Goal: Feedback & Contribution: Leave review/rating

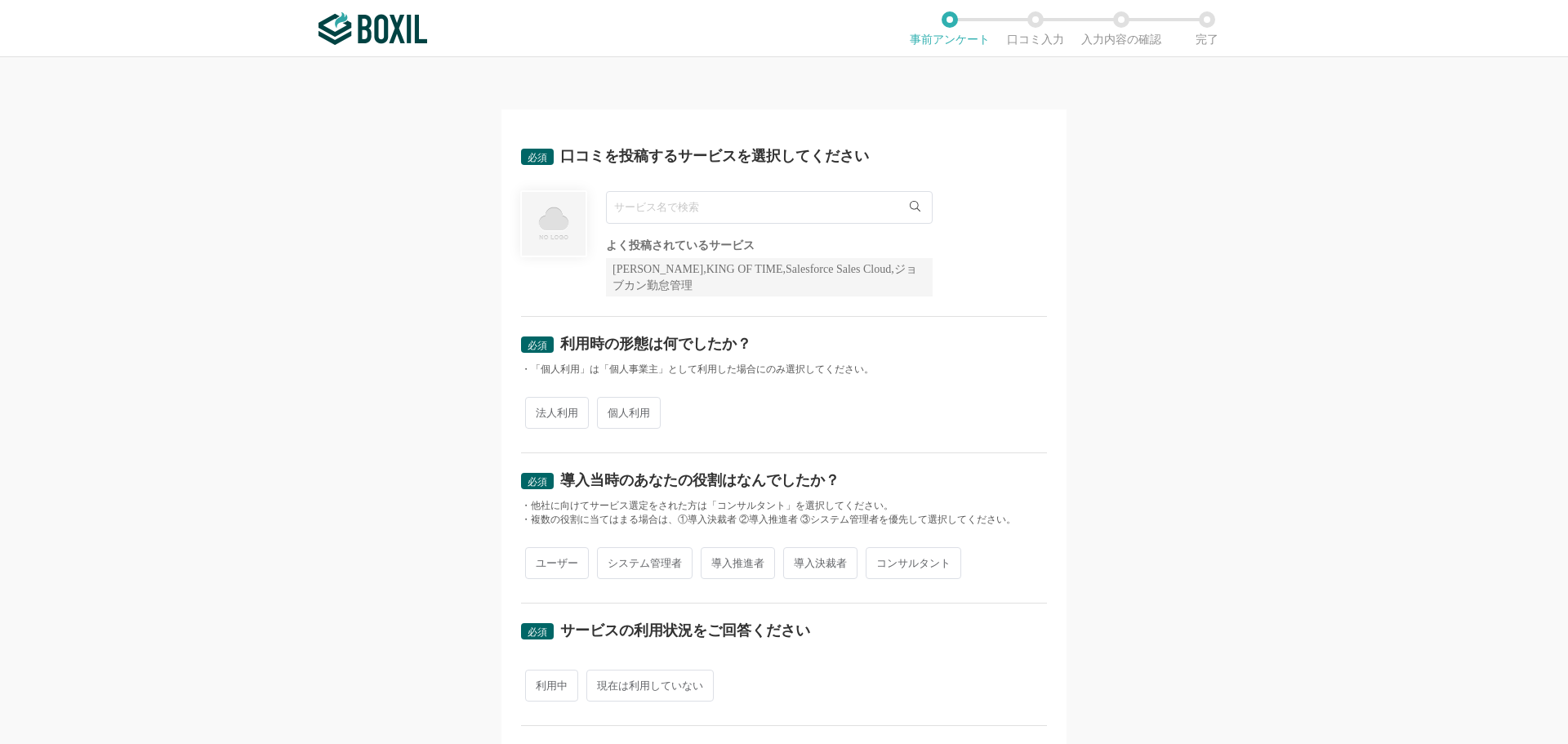
click at [676, 206] on input "text" at bounding box center [768, 207] width 327 height 33
click at [687, 210] on input "text" at bounding box center [768, 207] width 327 height 33
click at [701, 210] on input "text" at bounding box center [768, 207] width 327 height 33
click at [910, 201] on icon at bounding box center [914, 205] width 10 height 10
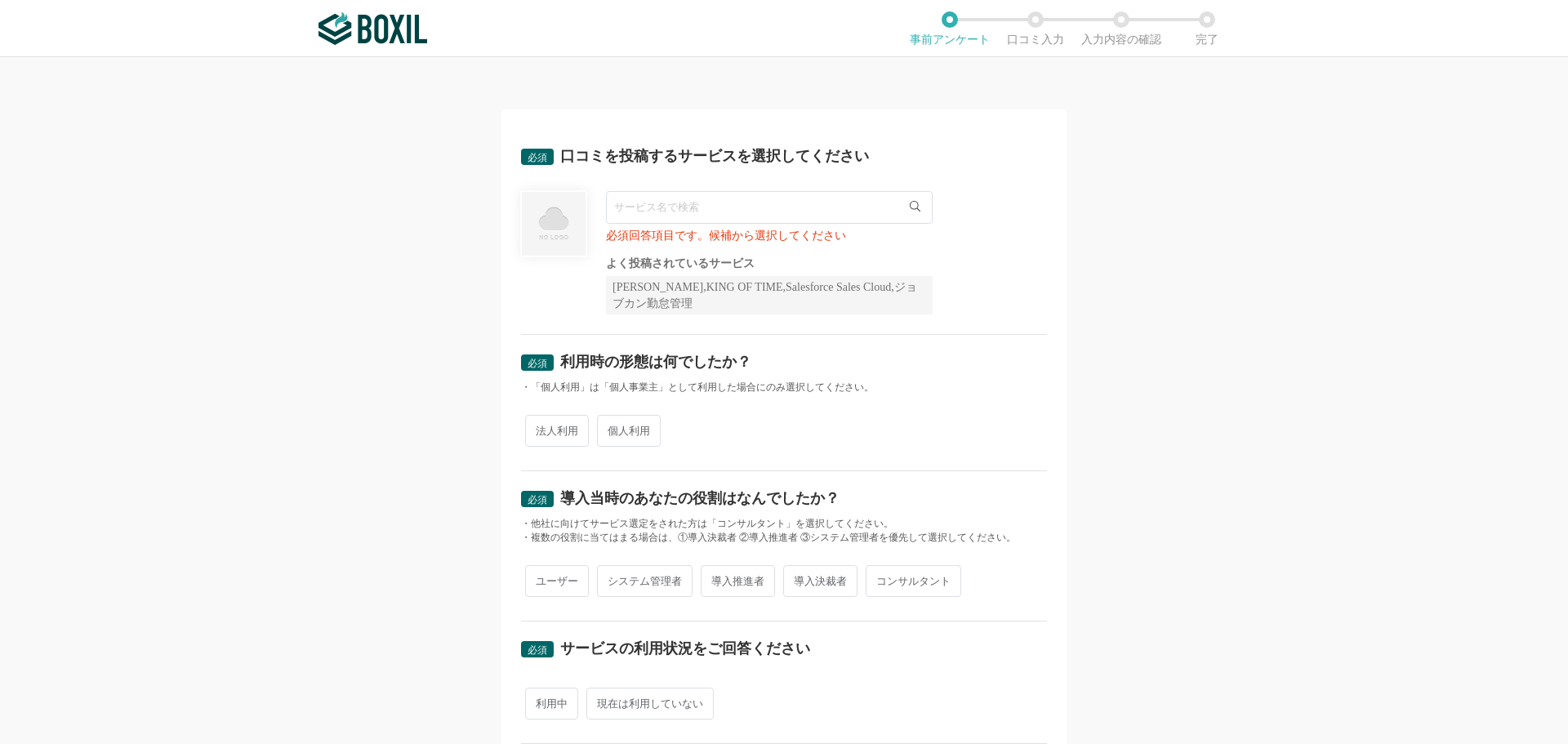
click at [721, 200] on input "text" at bounding box center [768, 207] width 327 height 33
type input "Ｒ"
click at [727, 238] on li "RPAロボパットDX" at bounding box center [768, 240] width 325 height 33
type input "RPAロボパットDX"
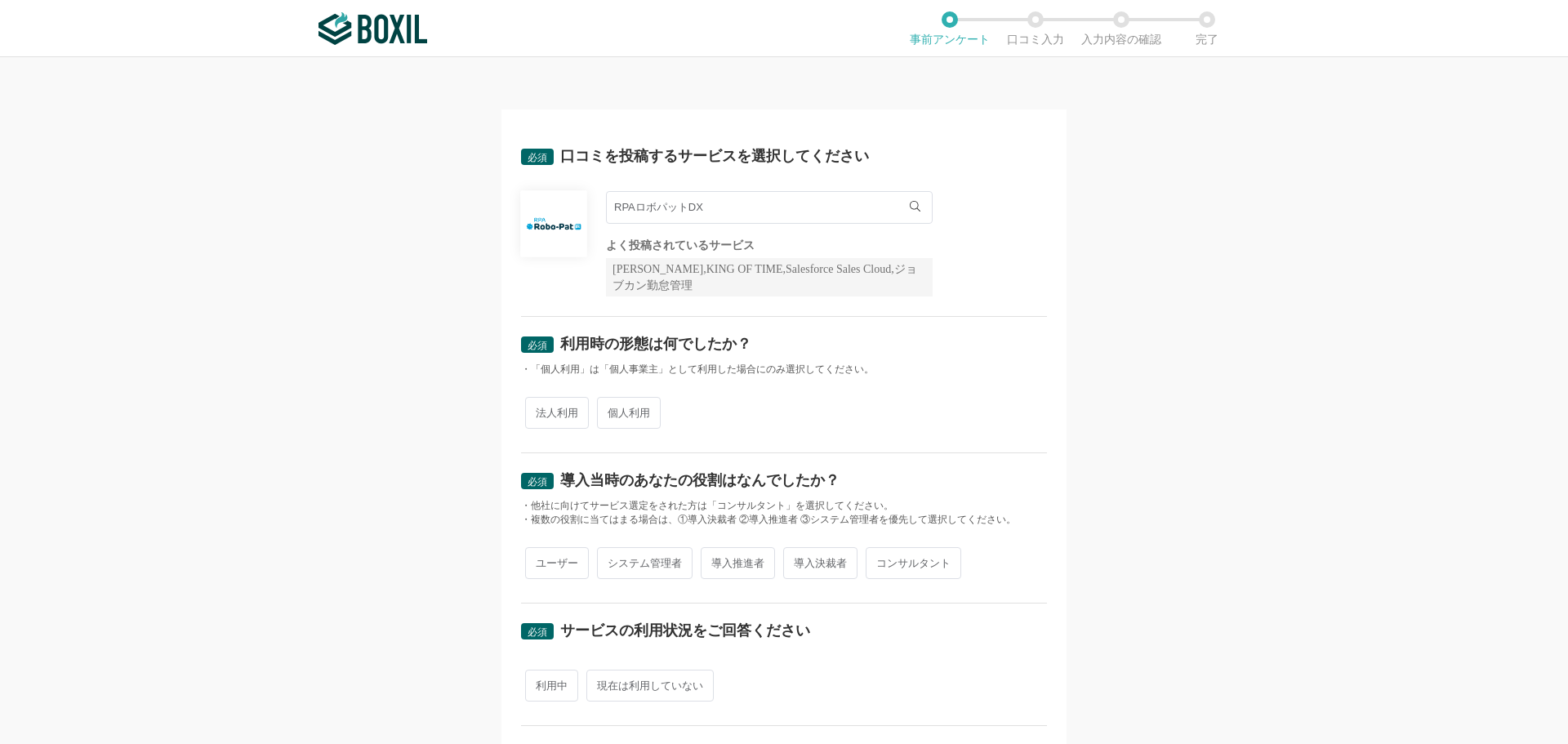
click at [412, 259] on div "必須 口コミを投稿するサービスを選択してください RPAロボパットDX RPAロボパットDX よく投稿されているサービス Sansan,KING OF TIM…" at bounding box center [784, 400] width 1568 height 687
click at [562, 412] on span "法人利用" at bounding box center [558, 412] width 64 height 32
click at [540, 410] on input "法人利用" at bounding box center [534, 404] width 10 height 10
radio input "true"
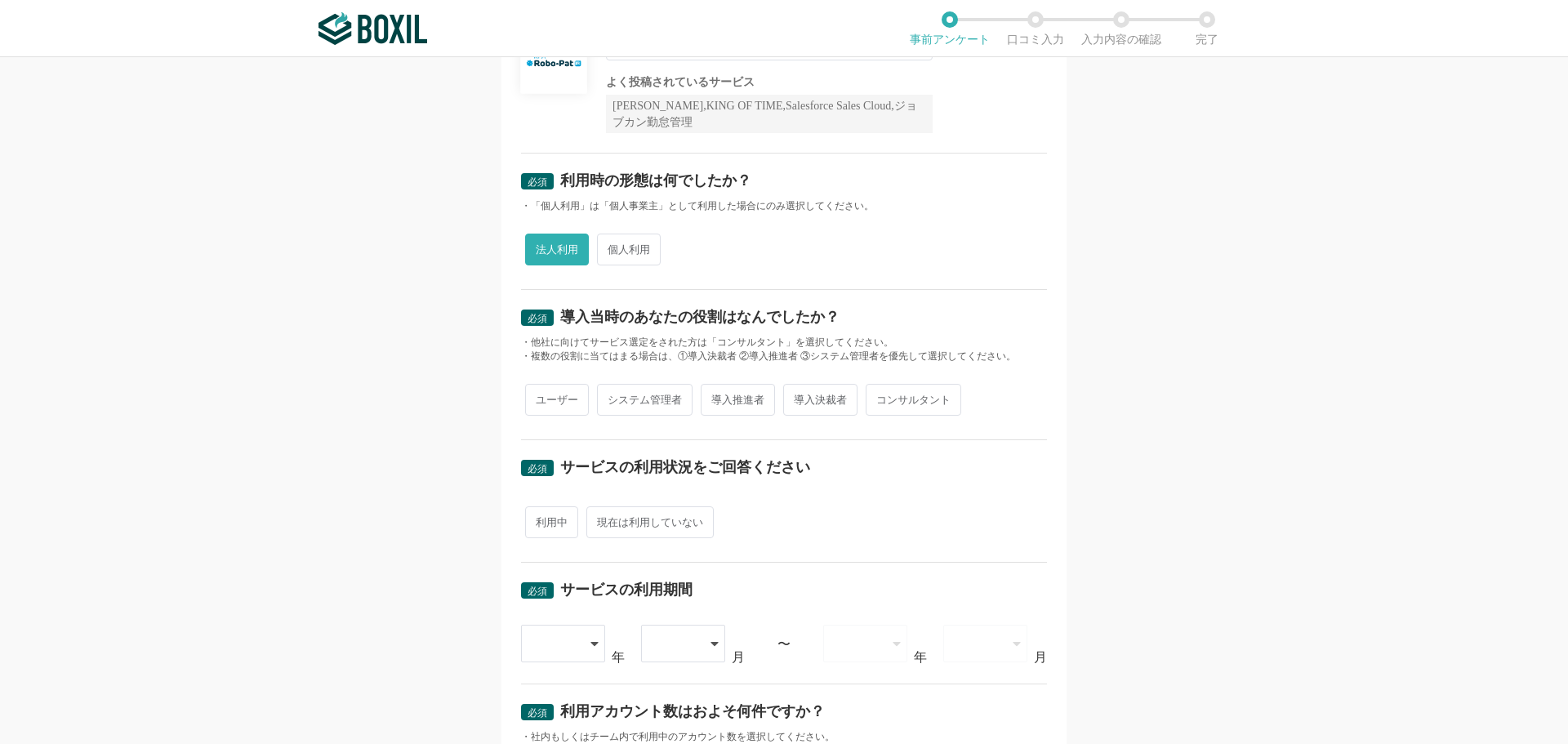
click at [551, 399] on span "ユーザー" at bounding box center [558, 400] width 64 height 32
click at [540, 396] on input "ユーザー" at bounding box center [534, 391] width 10 height 10
radio input "true"
drag, startPoint x: 552, startPoint y: 526, endPoint x: 479, endPoint y: 510, distance: 74.7
click at [552, 525] on span "利用中" at bounding box center [552, 523] width 53 height 32
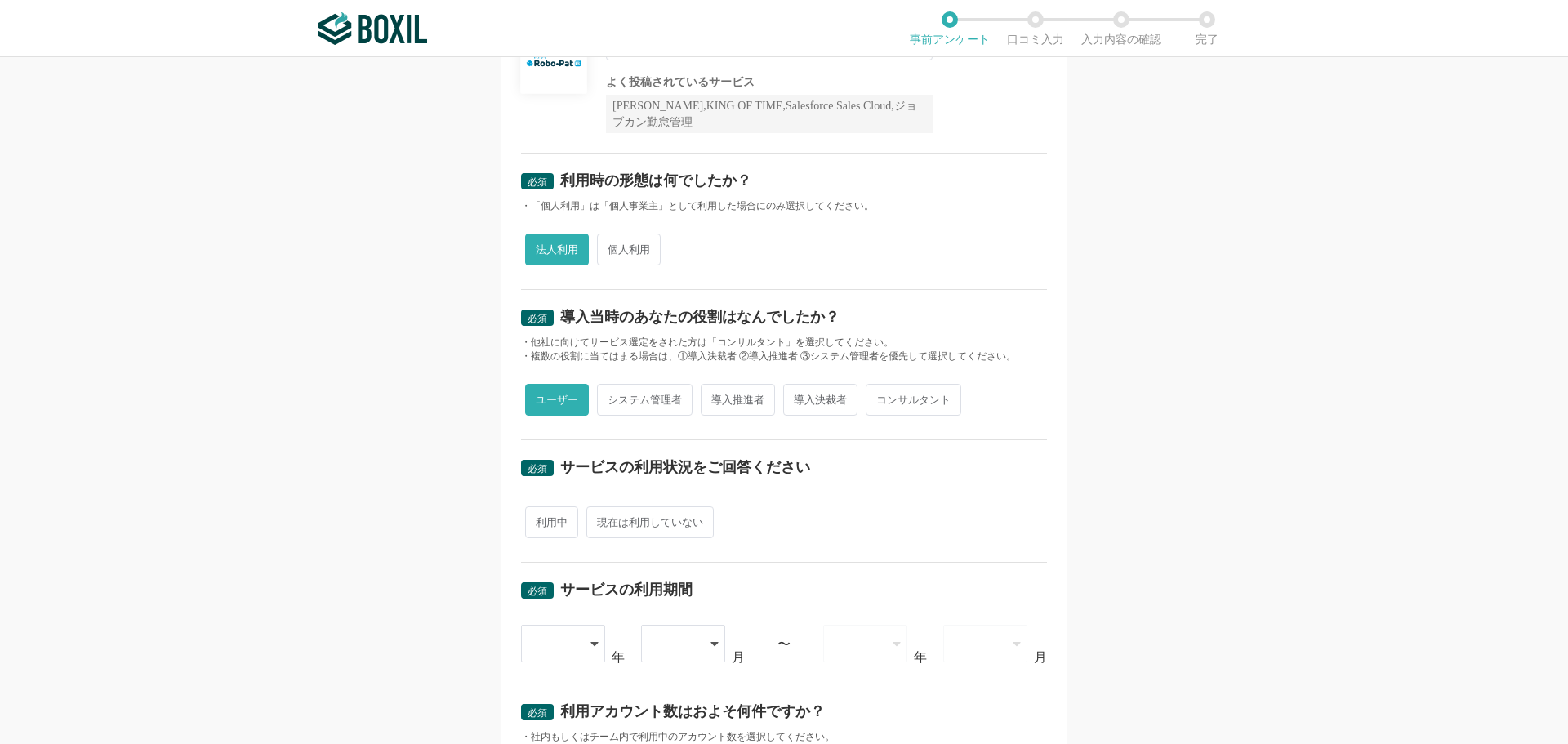
click at [540, 520] on input "利用中" at bounding box center [534, 513] width 10 height 10
radio input "true"
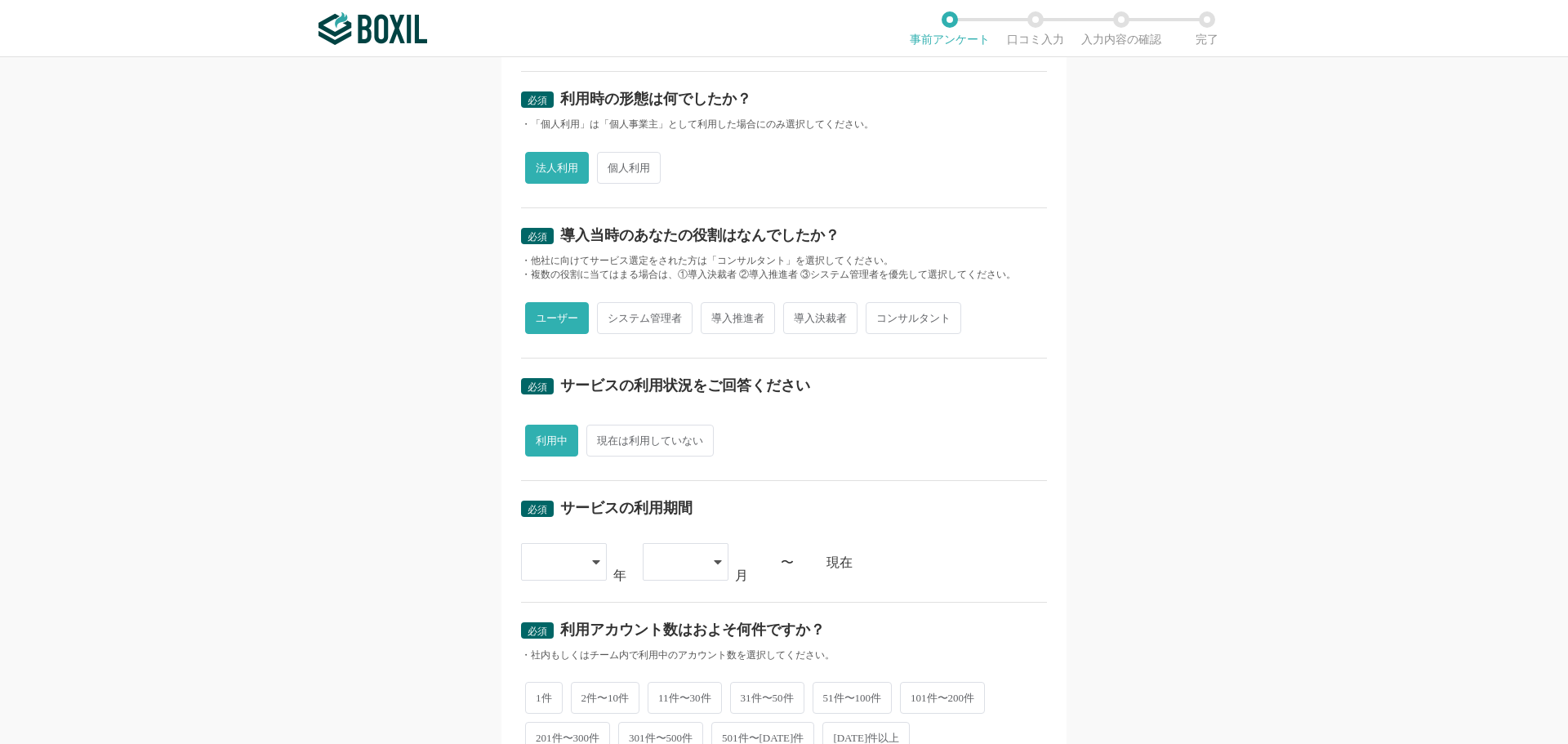
click at [592, 557] on icon at bounding box center [596, 562] width 8 height 13
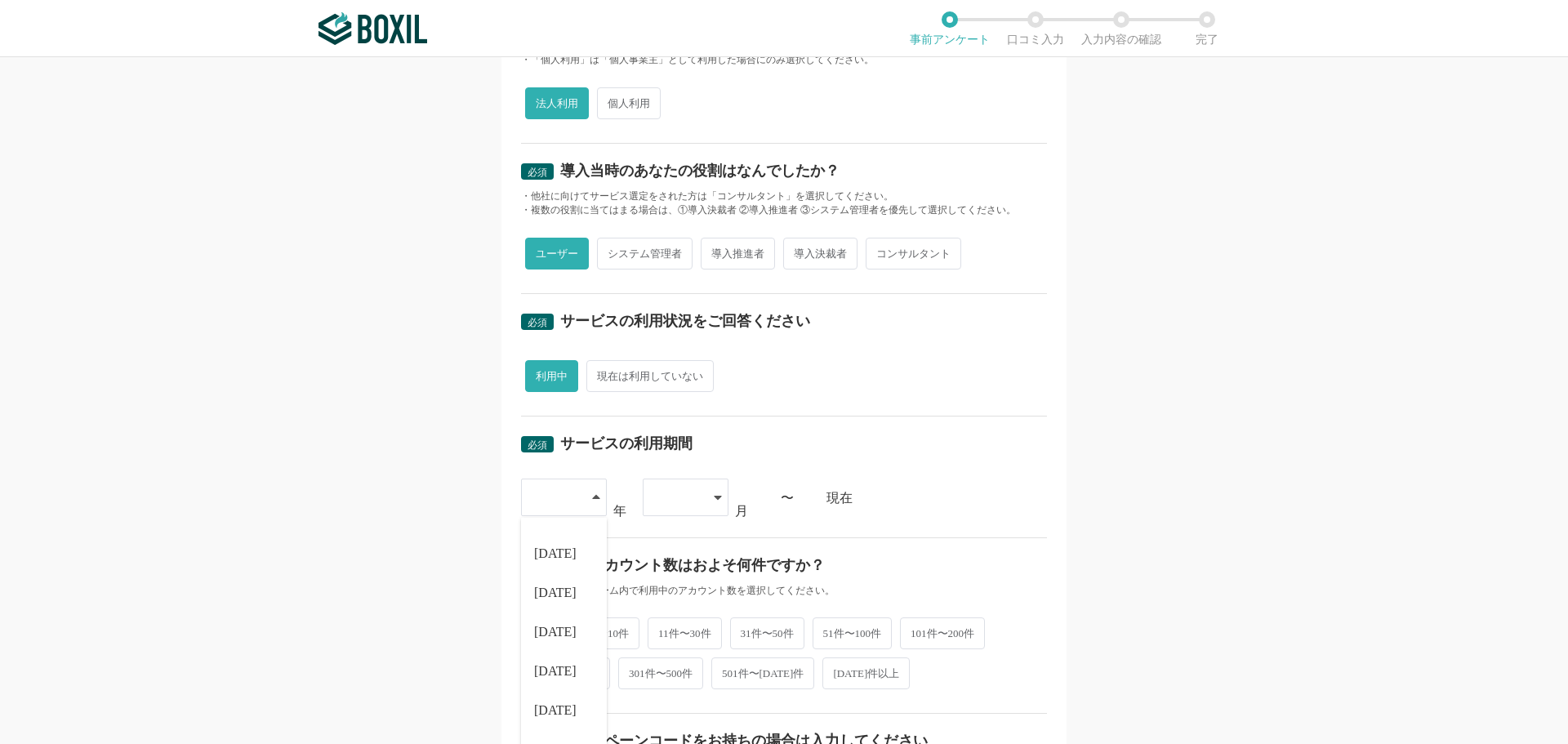
scroll to position [409, 0]
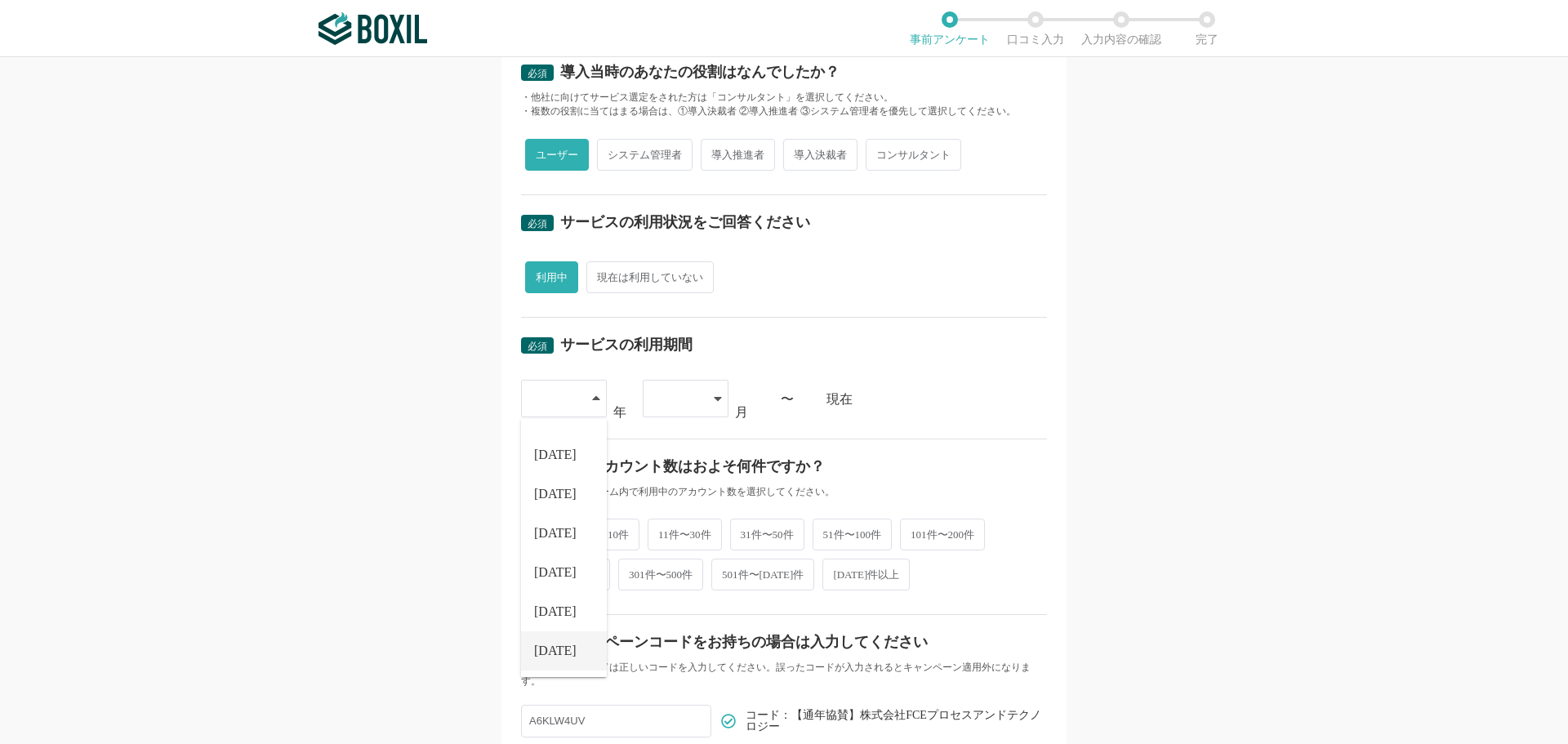
click at [549, 656] on li "[DATE]" at bounding box center [563, 651] width 86 height 40
click at [714, 396] on icon at bounding box center [718, 398] width 8 height 4
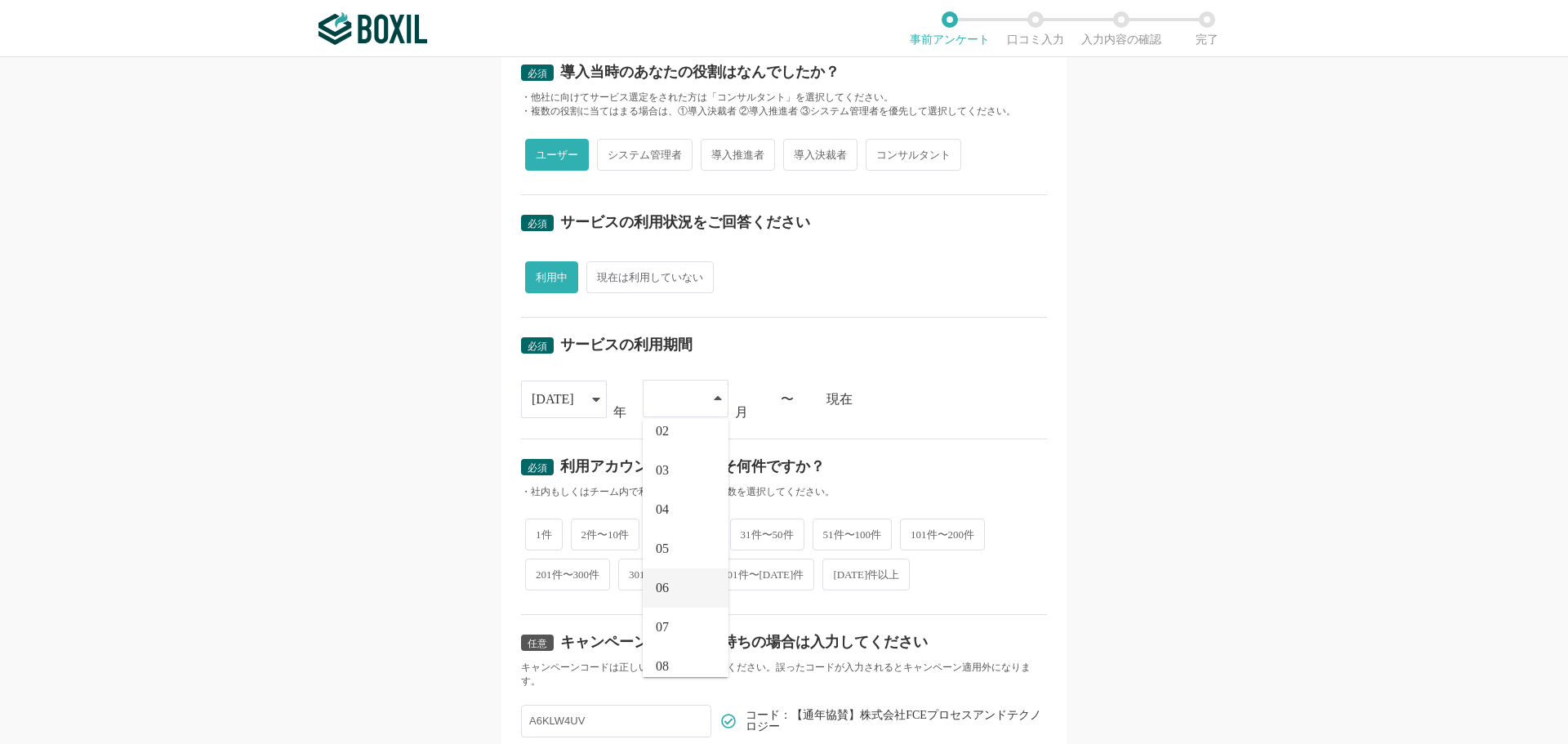
scroll to position [107, 0]
click at [666, 641] on li "09" at bounding box center [685, 651] width 86 height 40
click at [422, 477] on div "必須 口コミを投稿するサービスを選択してください RPAロボパットDX RPAロボパットDX よく投稿されているサービス Sansan,KING OF TIM…" at bounding box center [784, 400] width 1568 height 687
click at [603, 527] on span "2件〜10件" at bounding box center [606, 533] width 70 height 32
click at [586, 527] on input "2件〜10件" at bounding box center [580, 525] width 10 height 10
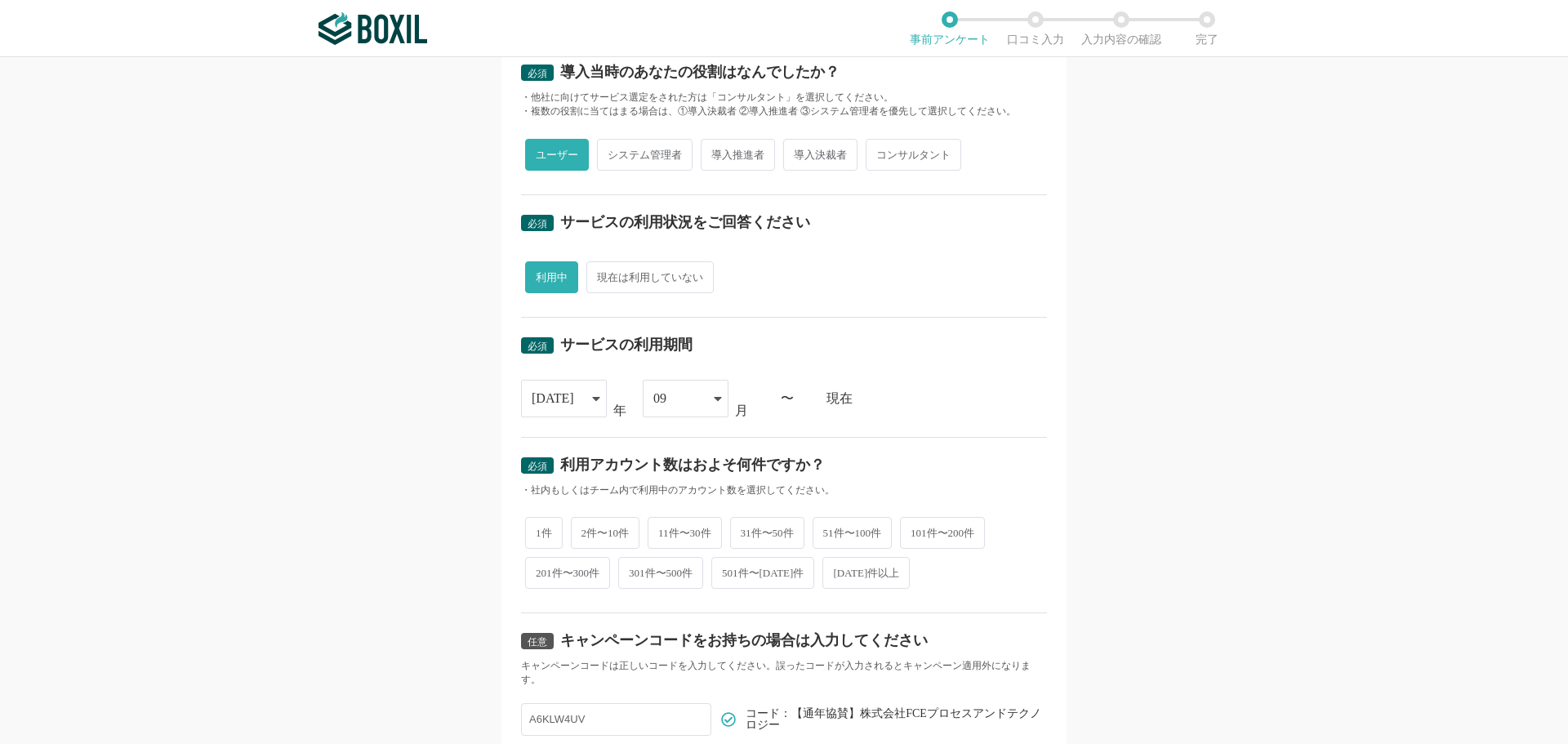
radio input "true"
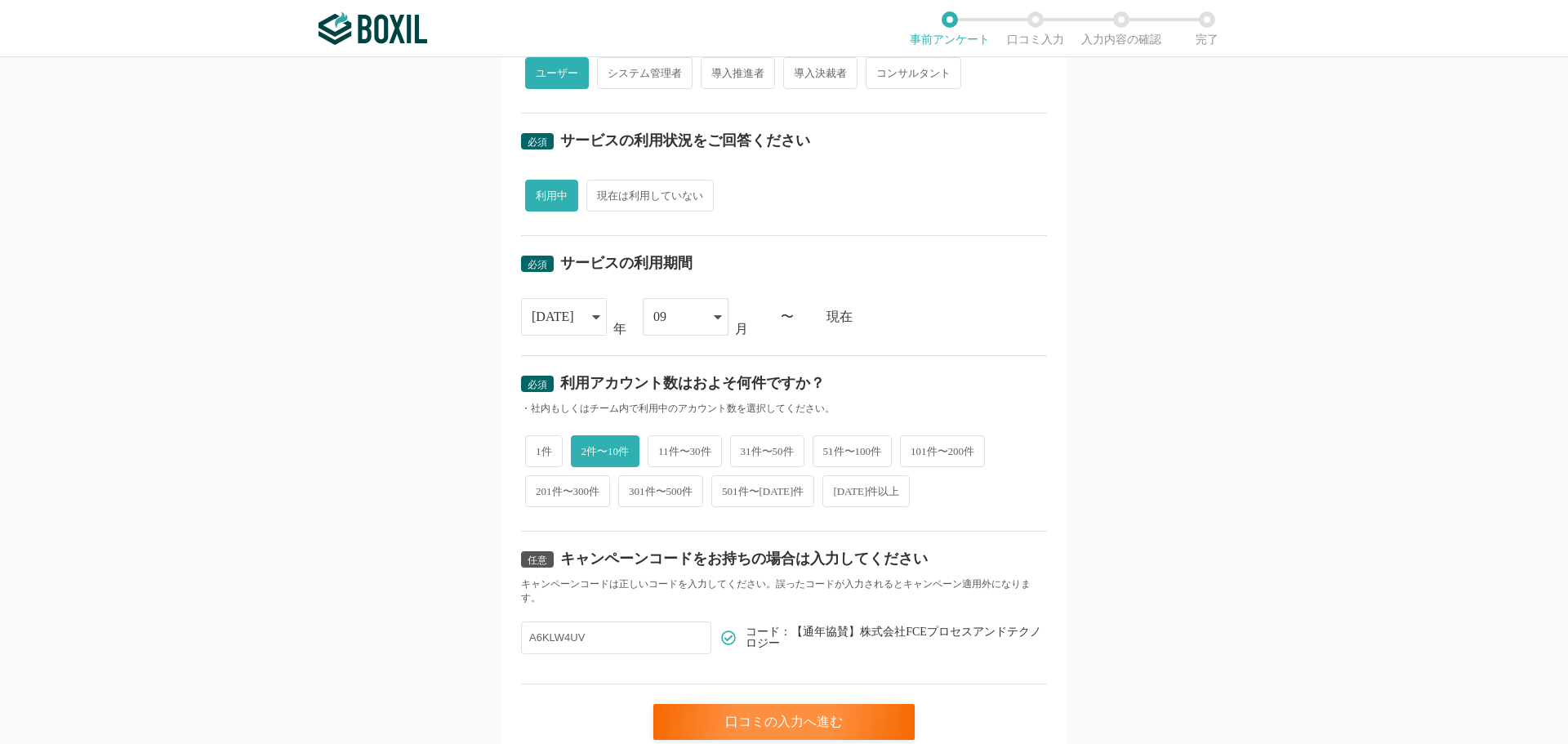
scroll to position [558, 0]
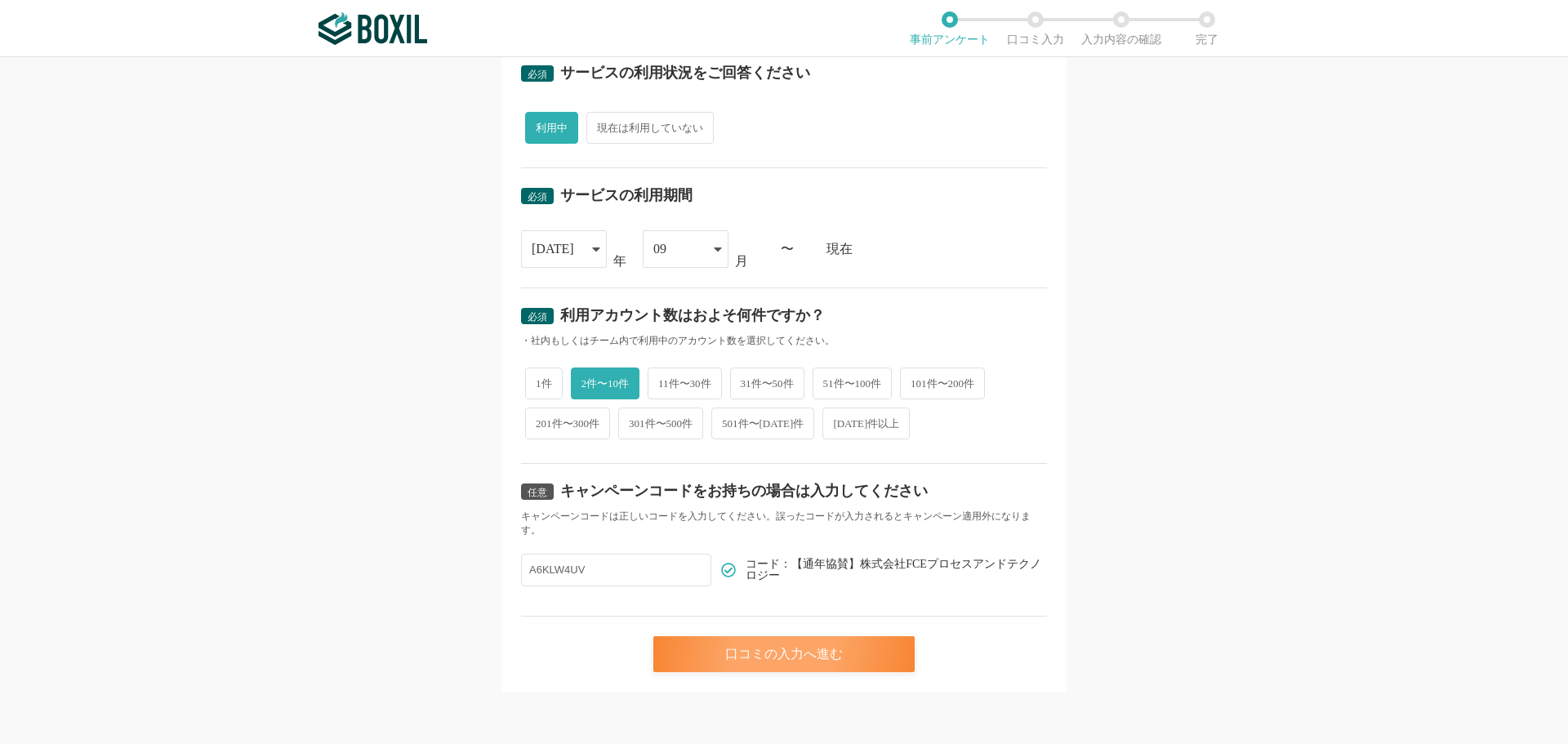
click at [782, 646] on div "口コミの入力へ進む" at bounding box center [784, 655] width 262 height 36
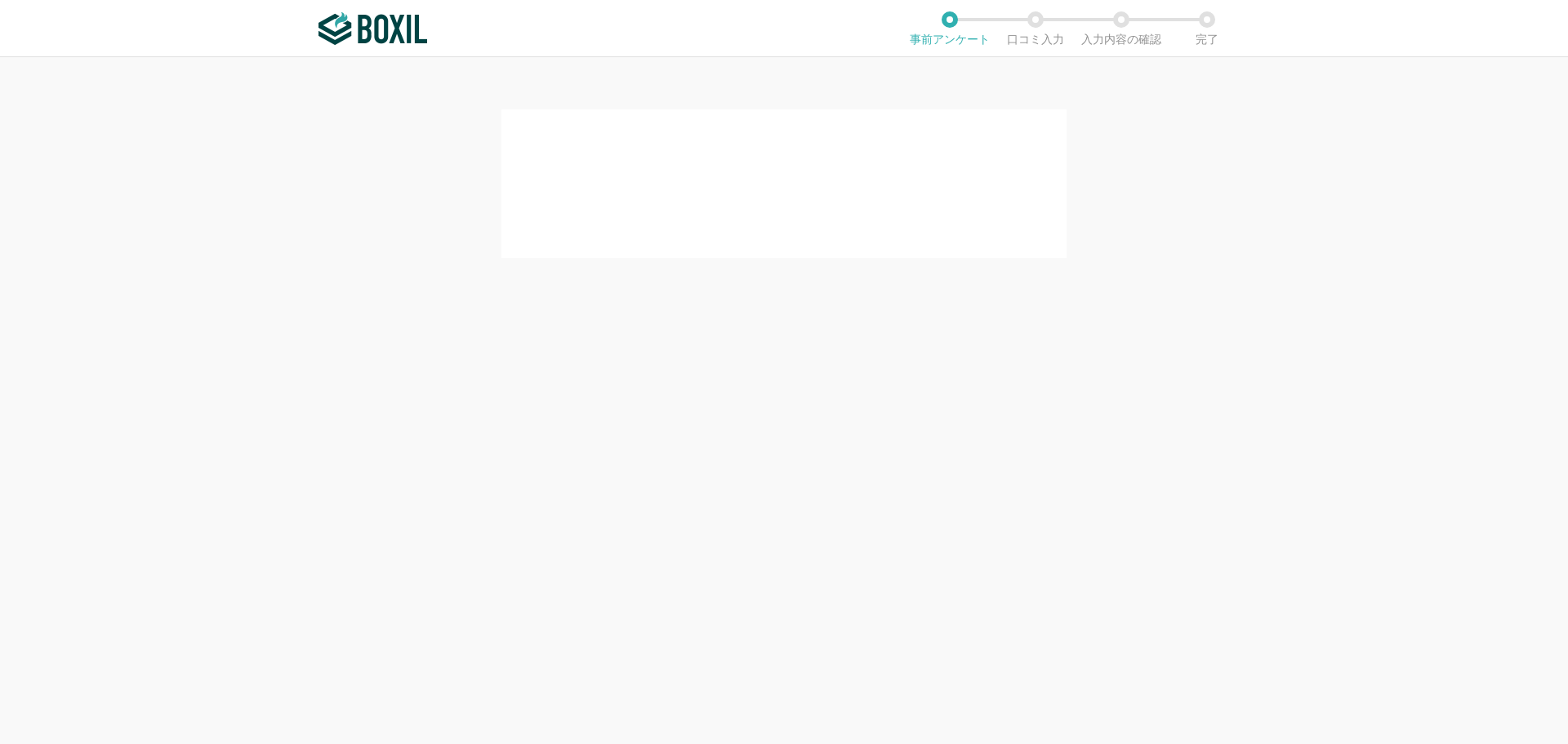
scroll to position [0, 0]
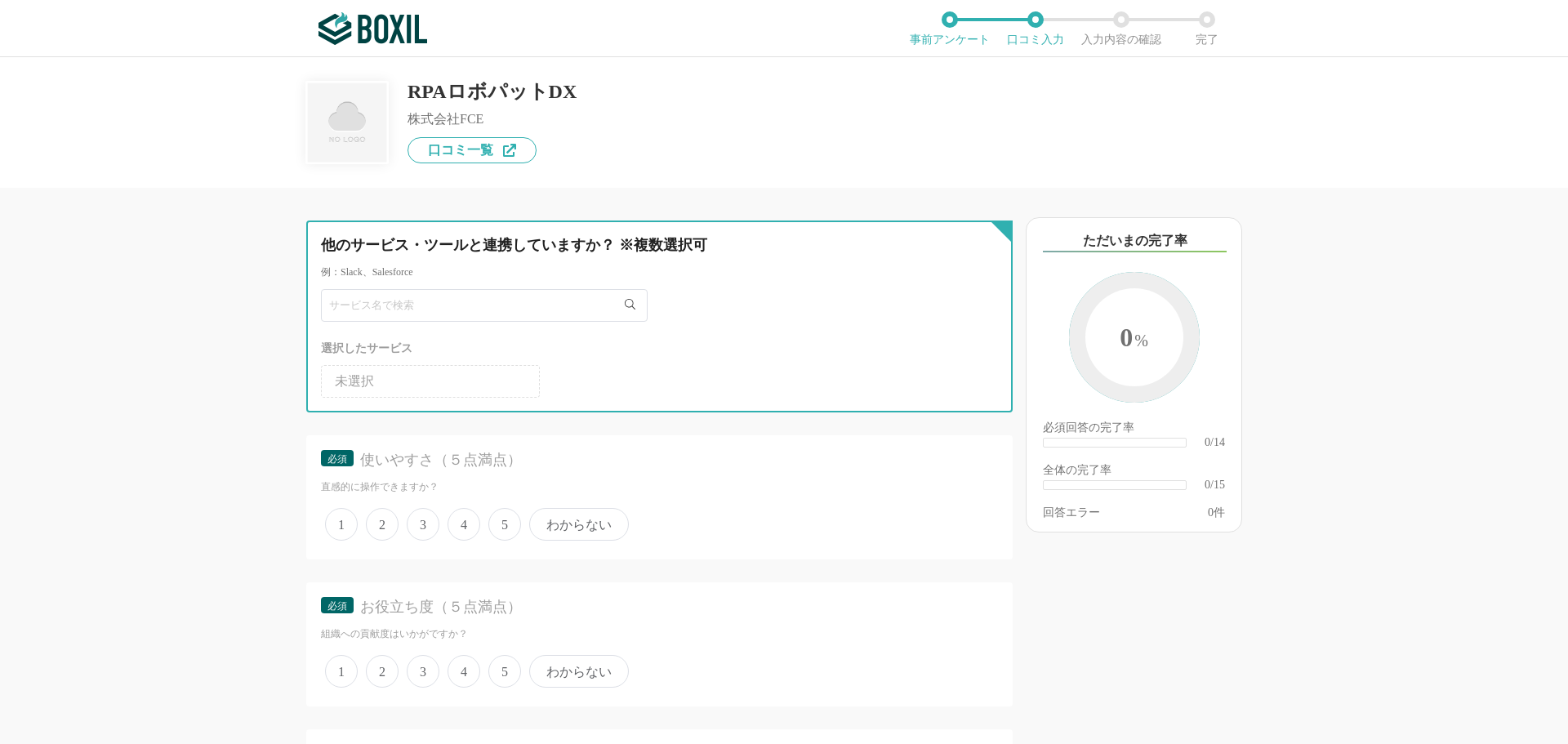
click at [459, 308] on input "text" at bounding box center [484, 305] width 327 height 33
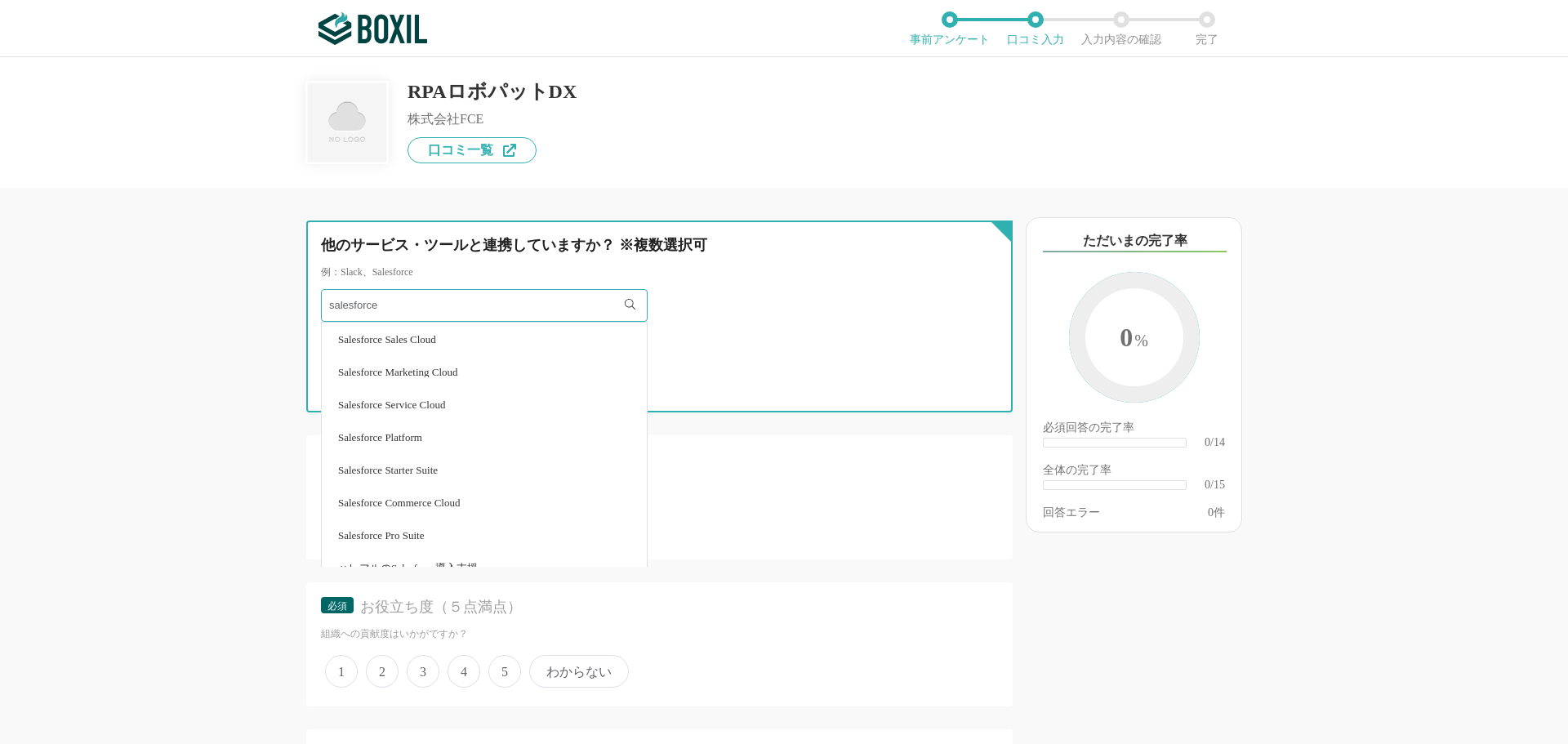
type input "salesforce"
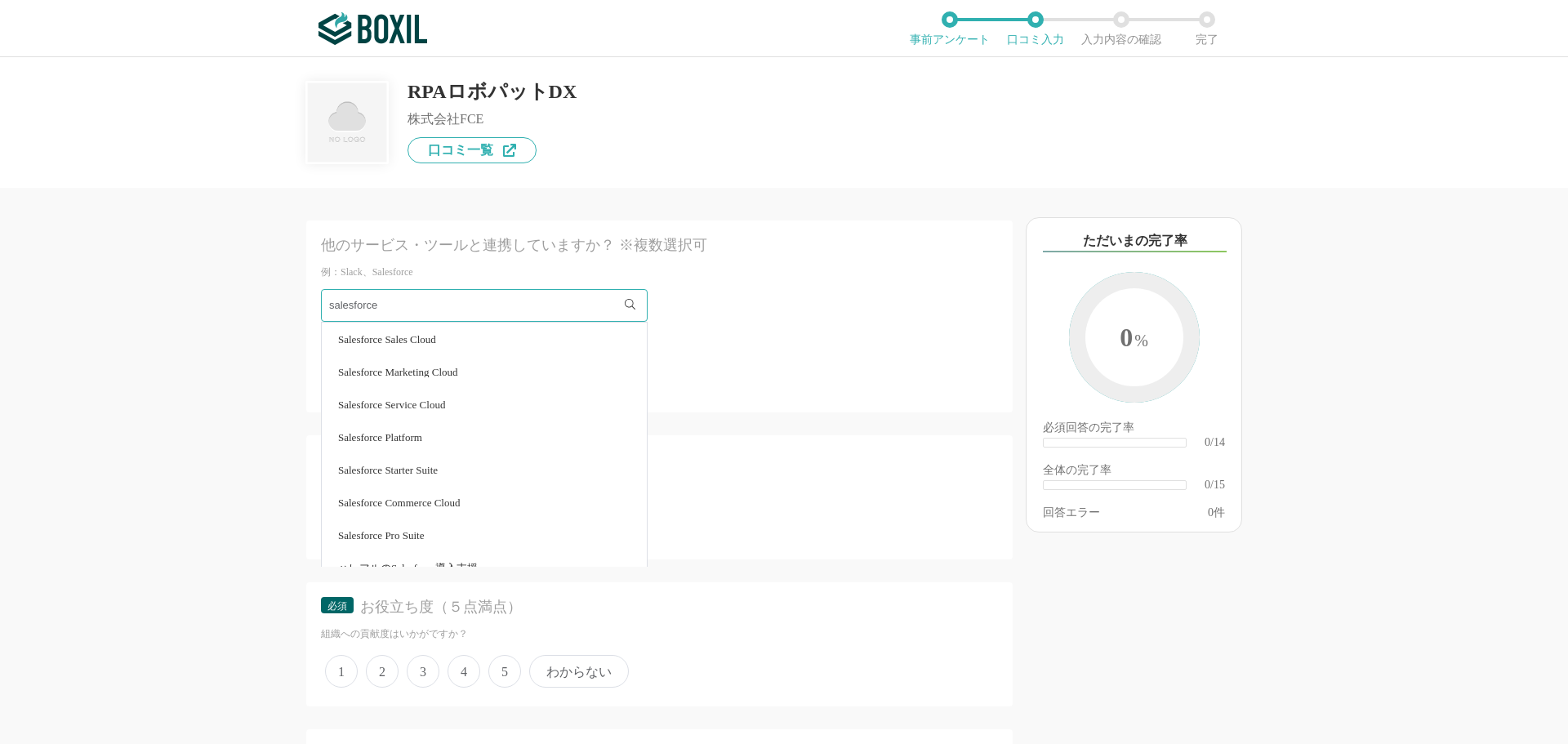
click at [428, 331] on li "Salesforce Sales Cloud" at bounding box center [484, 339] width 325 height 33
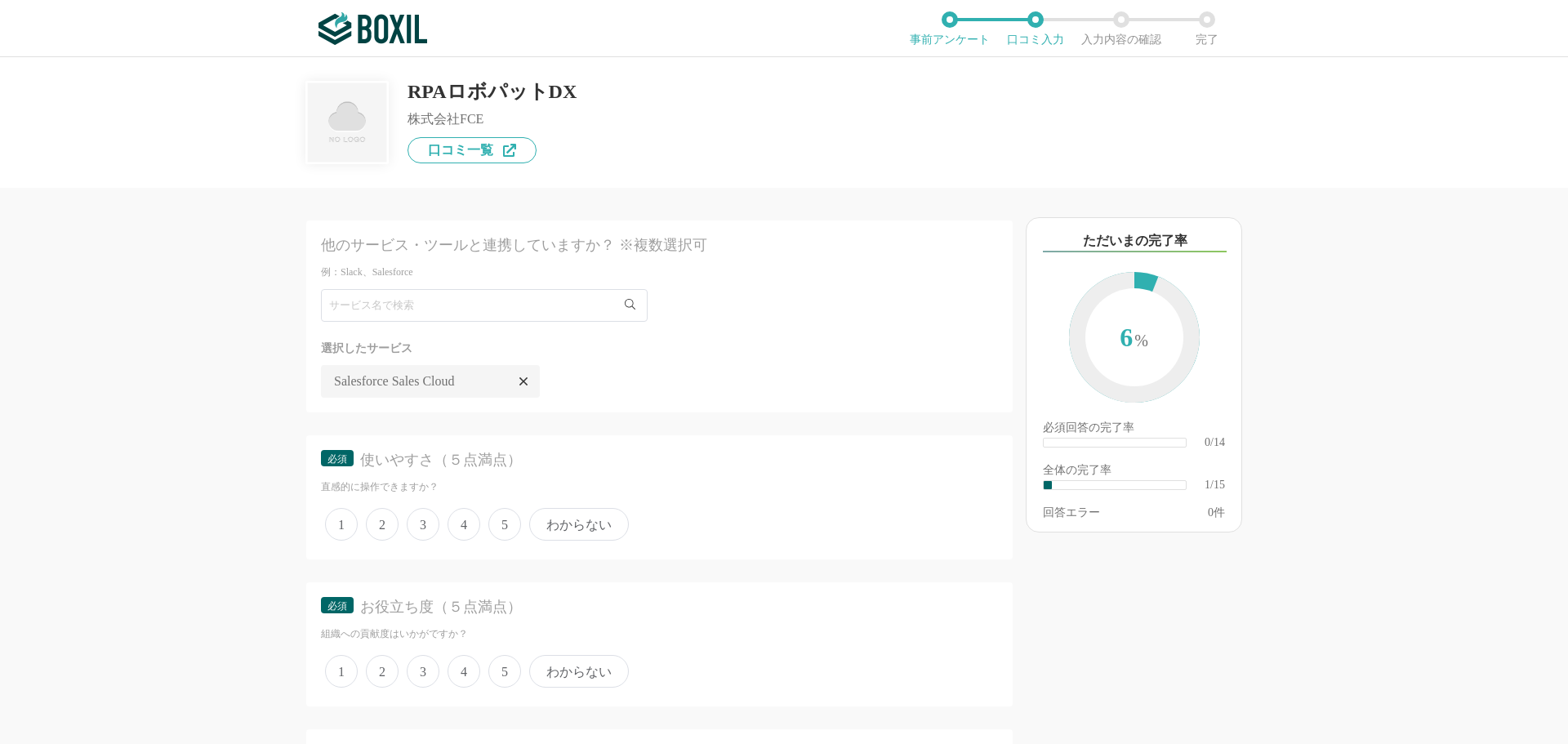
click at [243, 332] on div "他のサービス・ツールと連携していますか？ ※複数選択可 例：Slack、Salesforce 選択したサービス 未選択 Salesforce Sales Cl…" at bounding box center [604, 465] width 816 height 557
click at [508, 522] on span "5" at bounding box center [505, 524] width 33 height 33
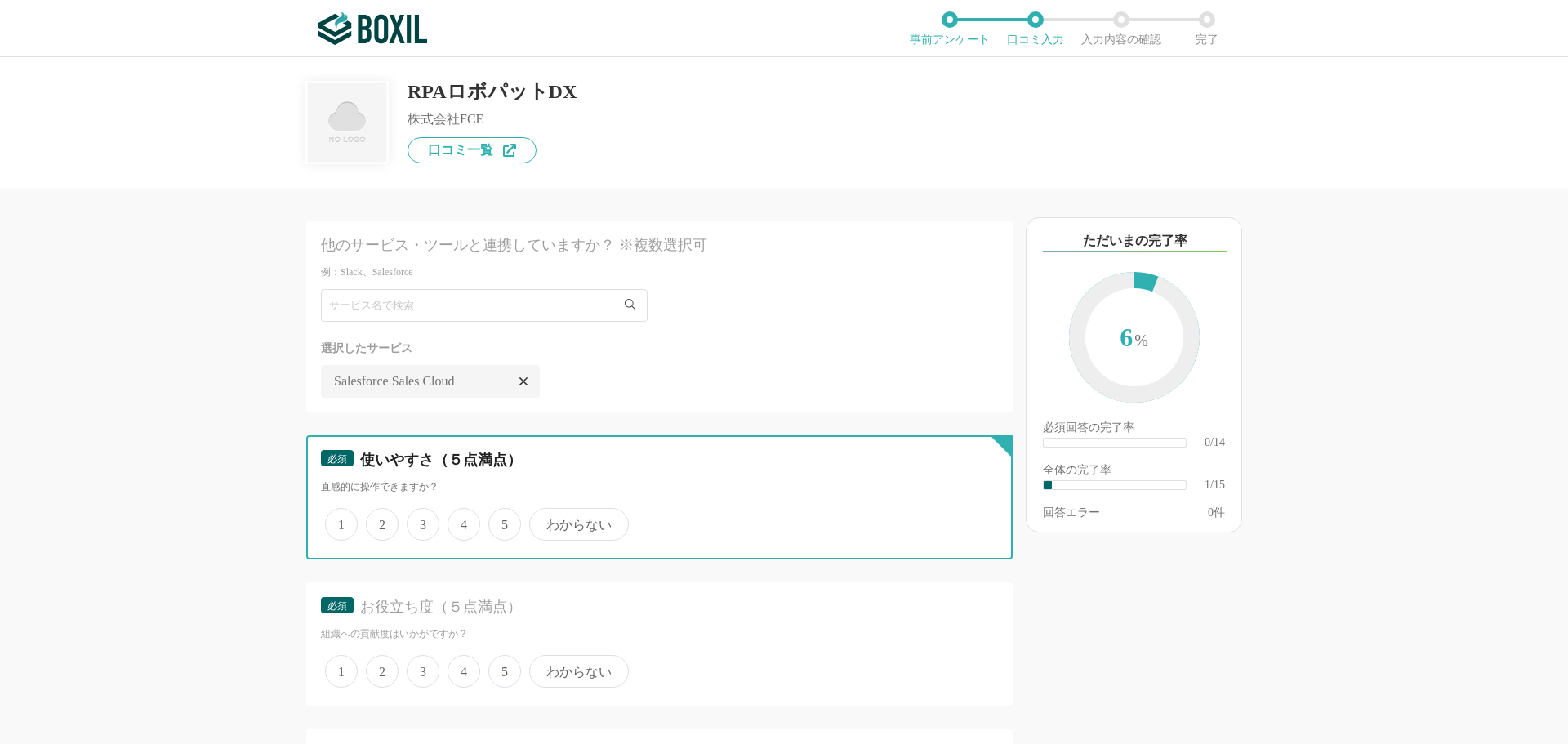
click at [503, 521] on input "5" at bounding box center [497, 515] width 10 height 10
radio input "true"
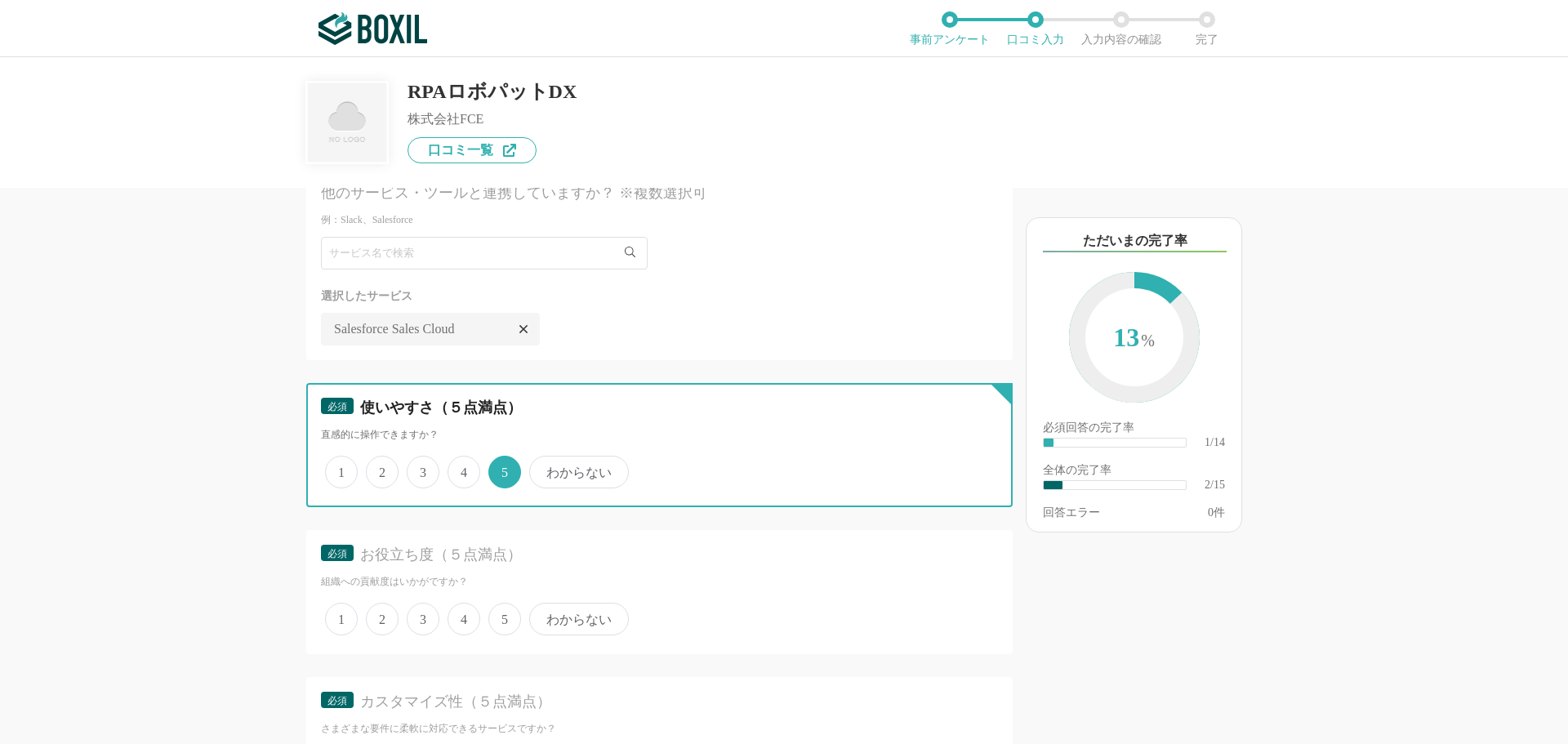
scroll to position [82, 0]
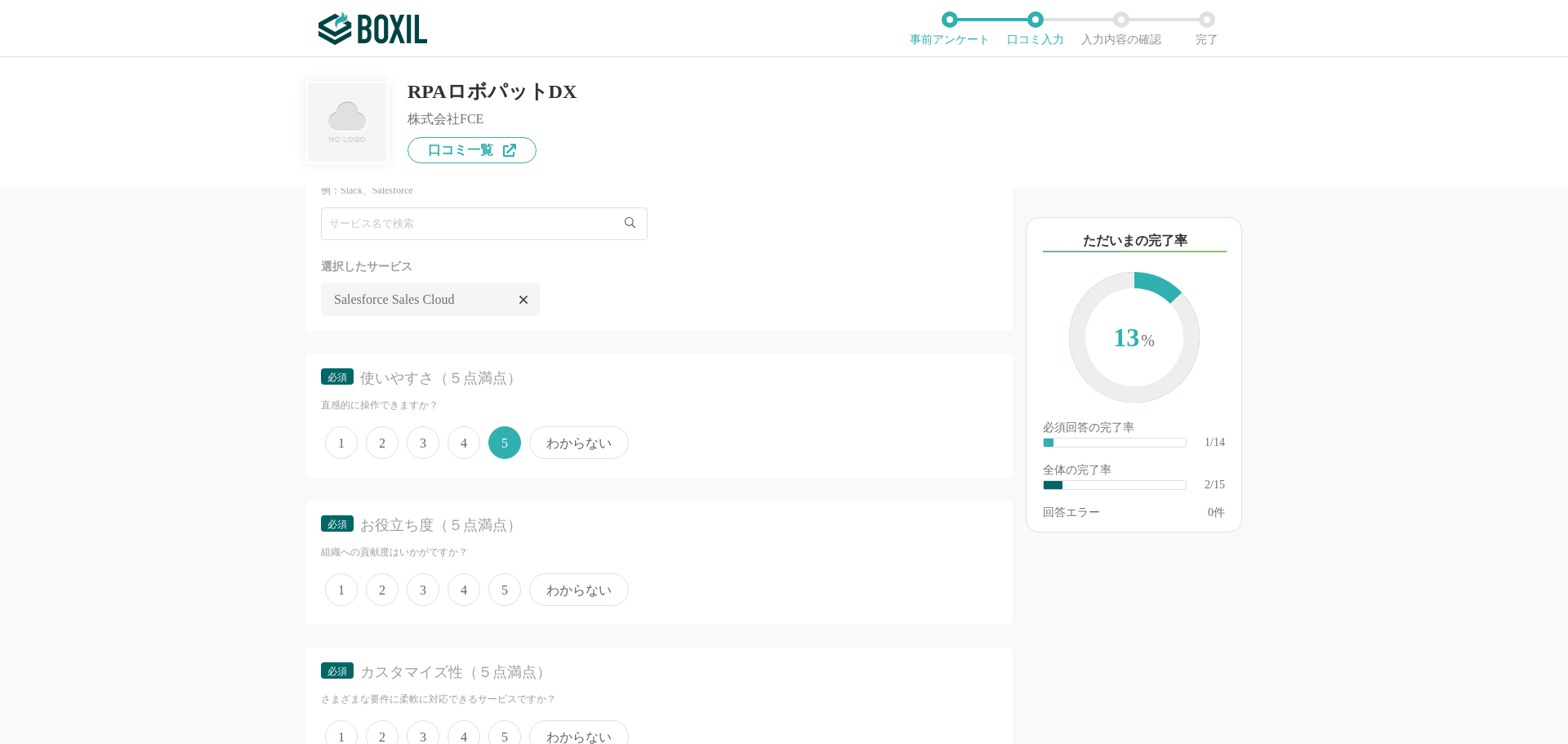
click at [501, 587] on span "5" at bounding box center [505, 590] width 33 height 33
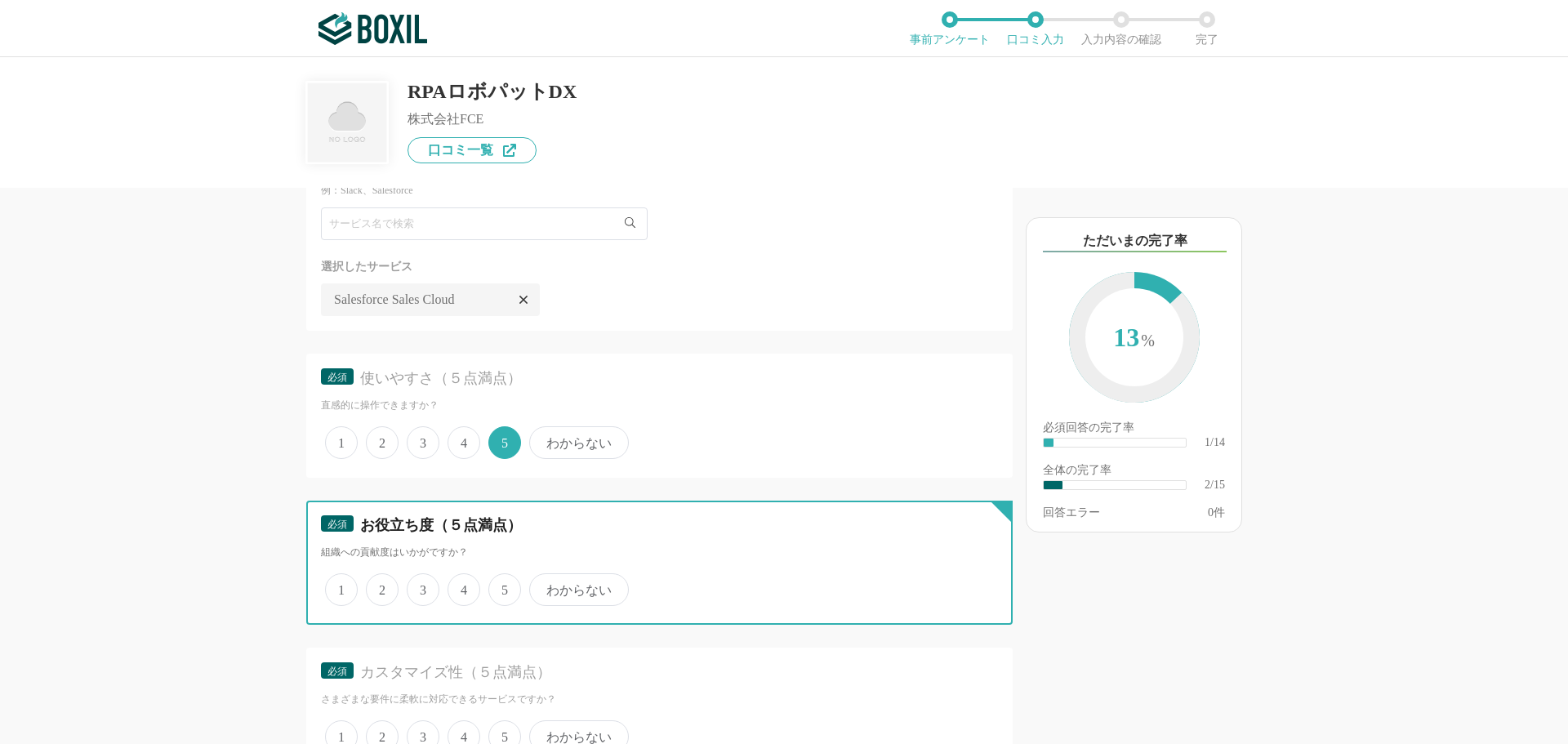
click at [501, 587] on input "5" at bounding box center [497, 580] width 10 height 10
radio input "true"
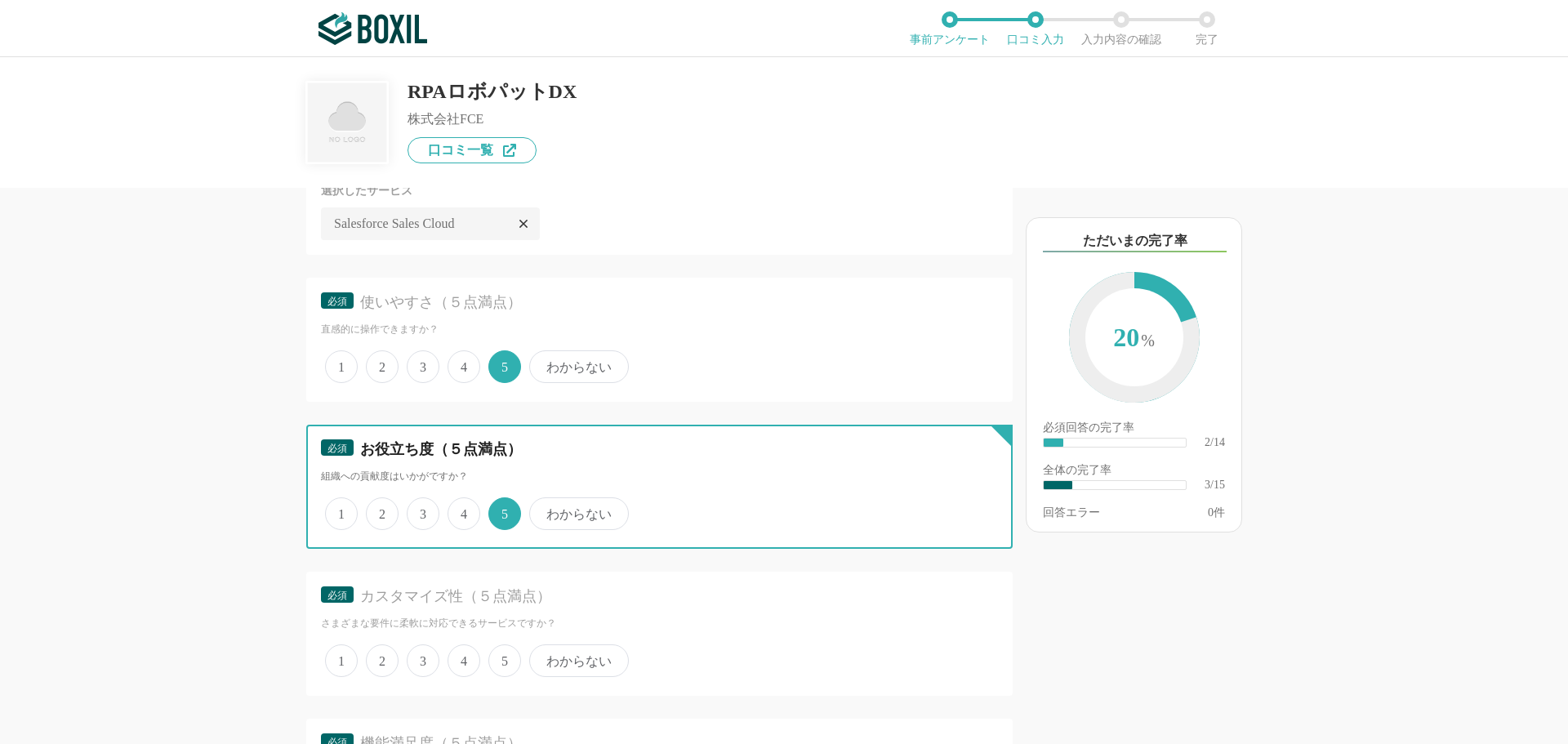
scroll to position [245, 0]
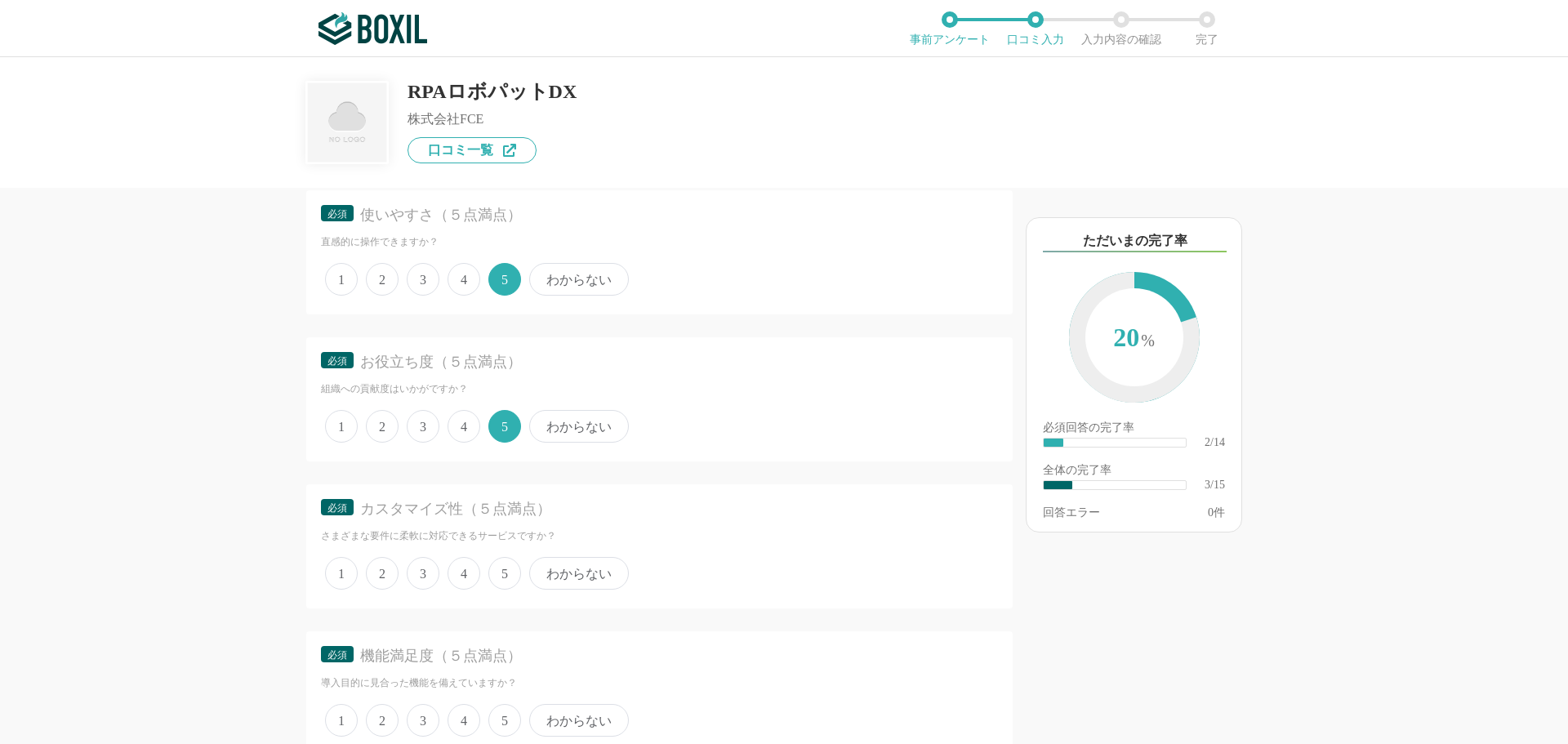
drag, startPoint x: 513, startPoint y: 579, endPoint x: 502, endPoint y: 541, distance: 39.6
click at [509, 565] on span "5" at bounding box center [505, 573] width 33 height 33
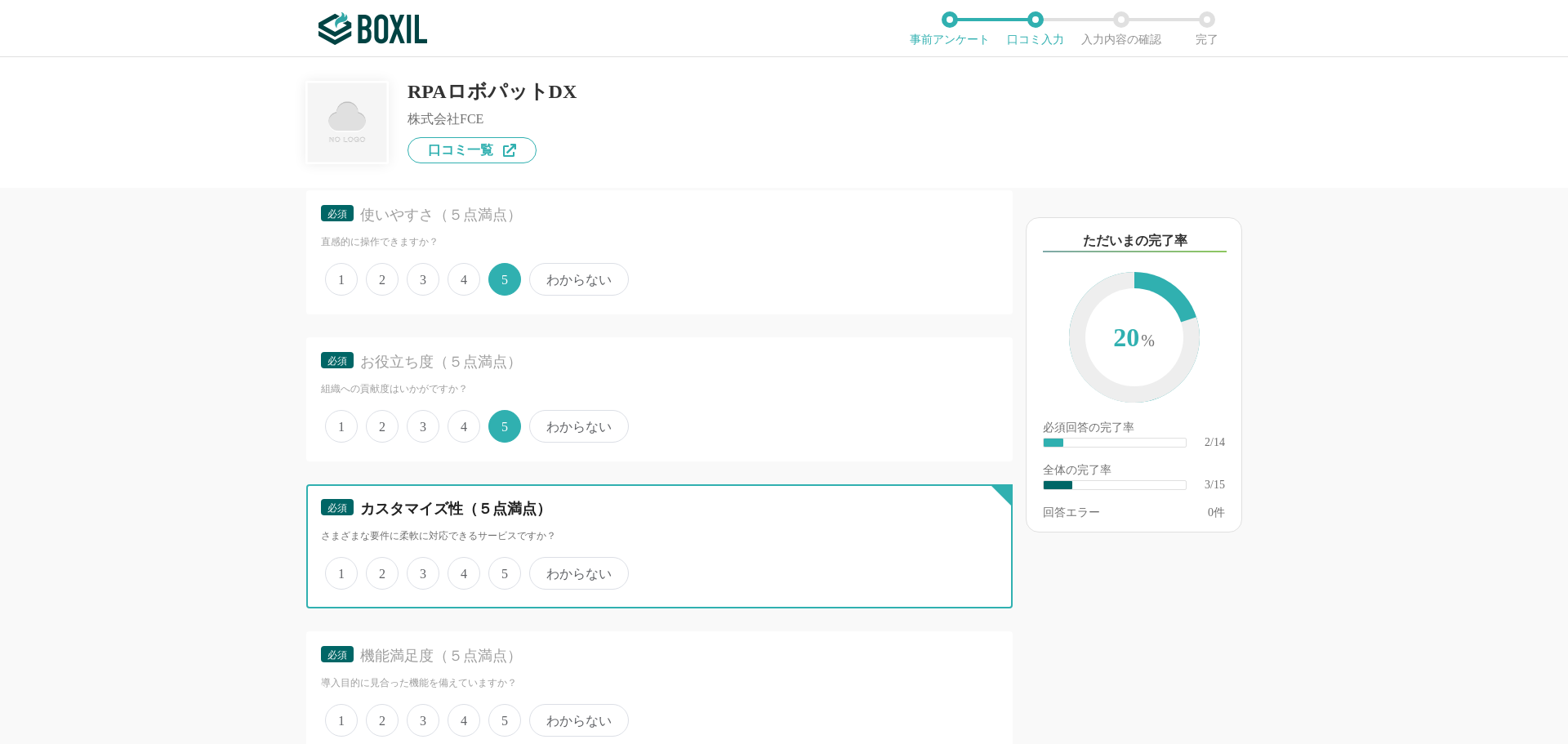
click at [503, 565] on input "5" at bounding box center [497, 564] width 10 height 10
radio input "true"
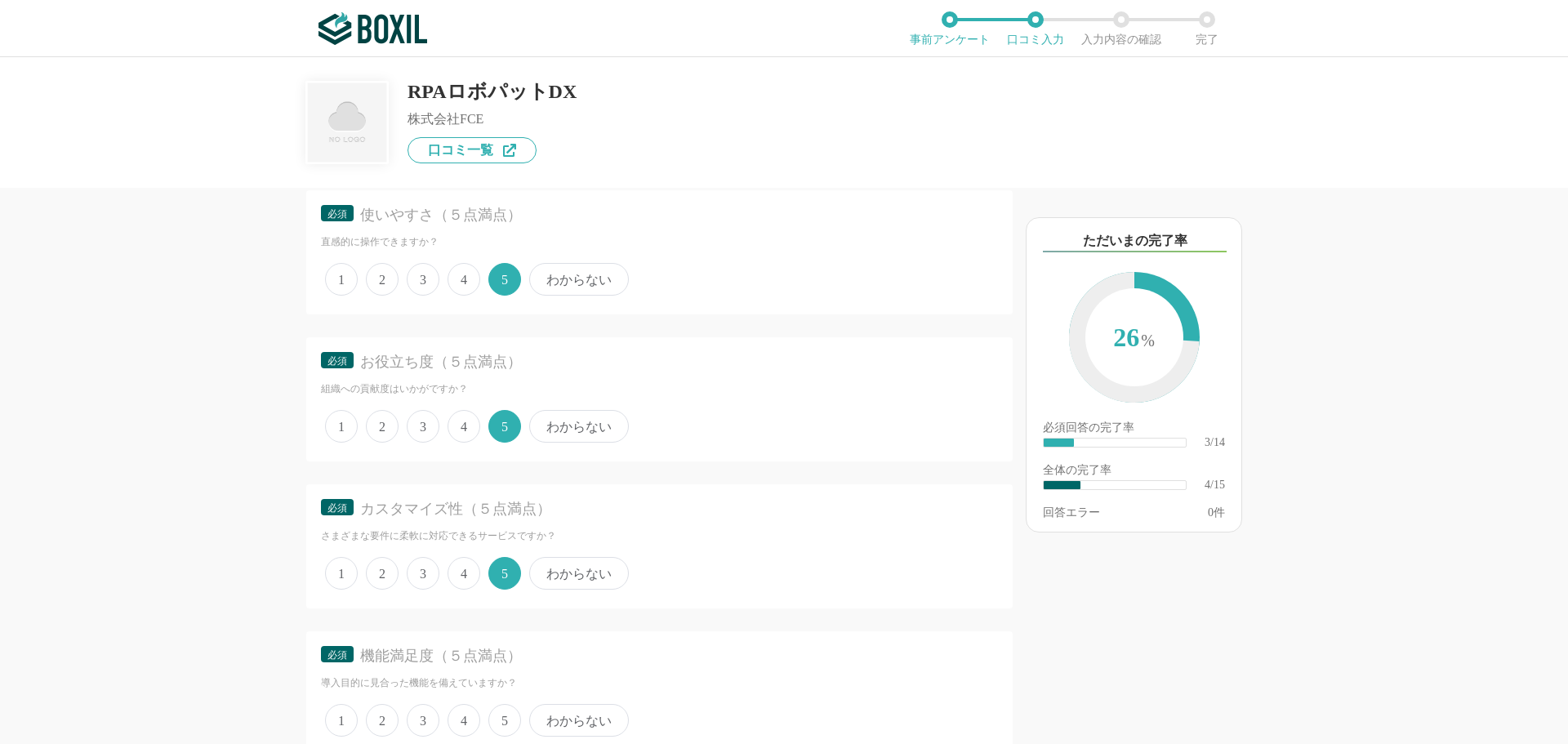
click at [564, 429] on span "わからない" at bounding box center [579, 426] width 100 height 33
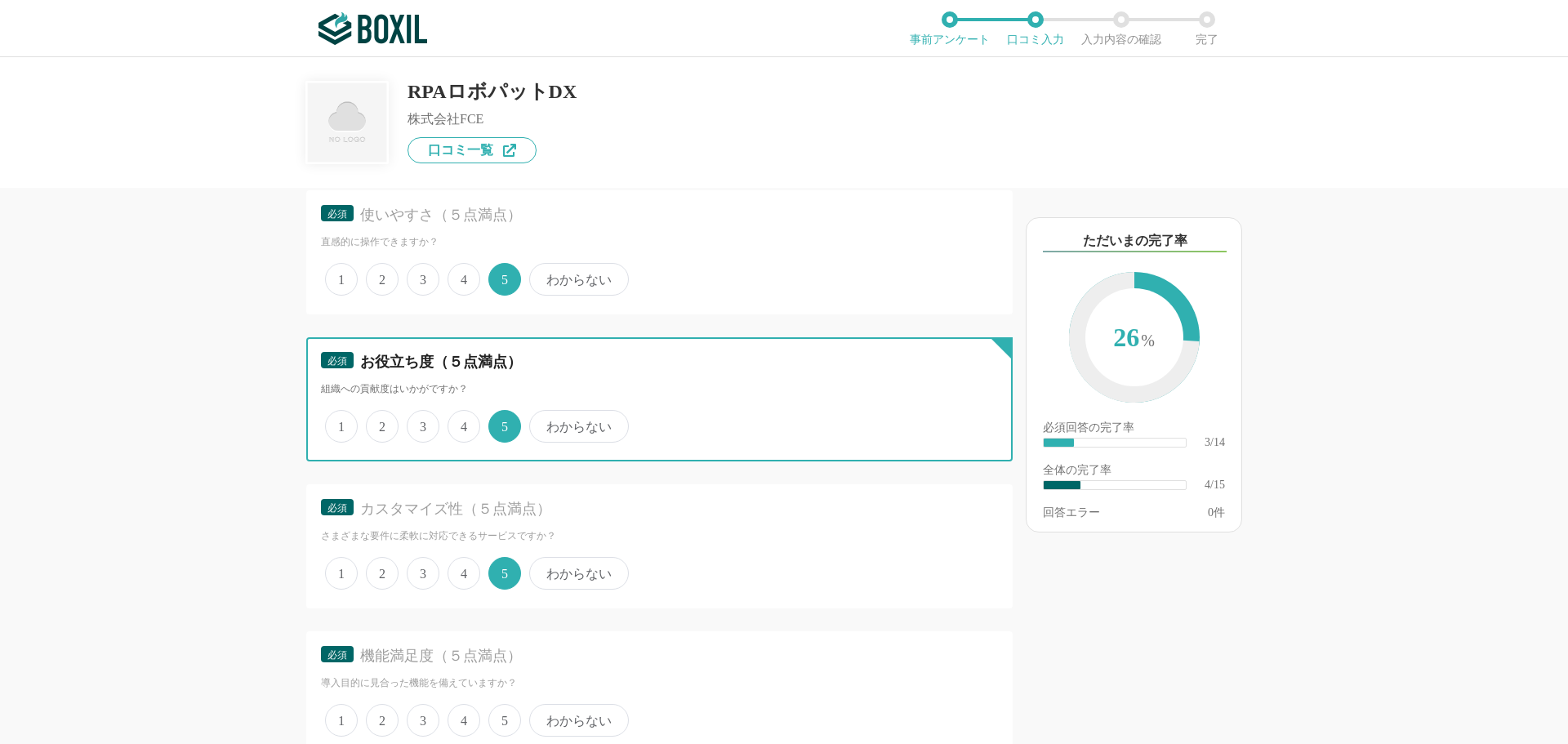
click at [544, 423] on input "わからない" at bounding box center [538, 417] width 10 height 10
radio input "true"
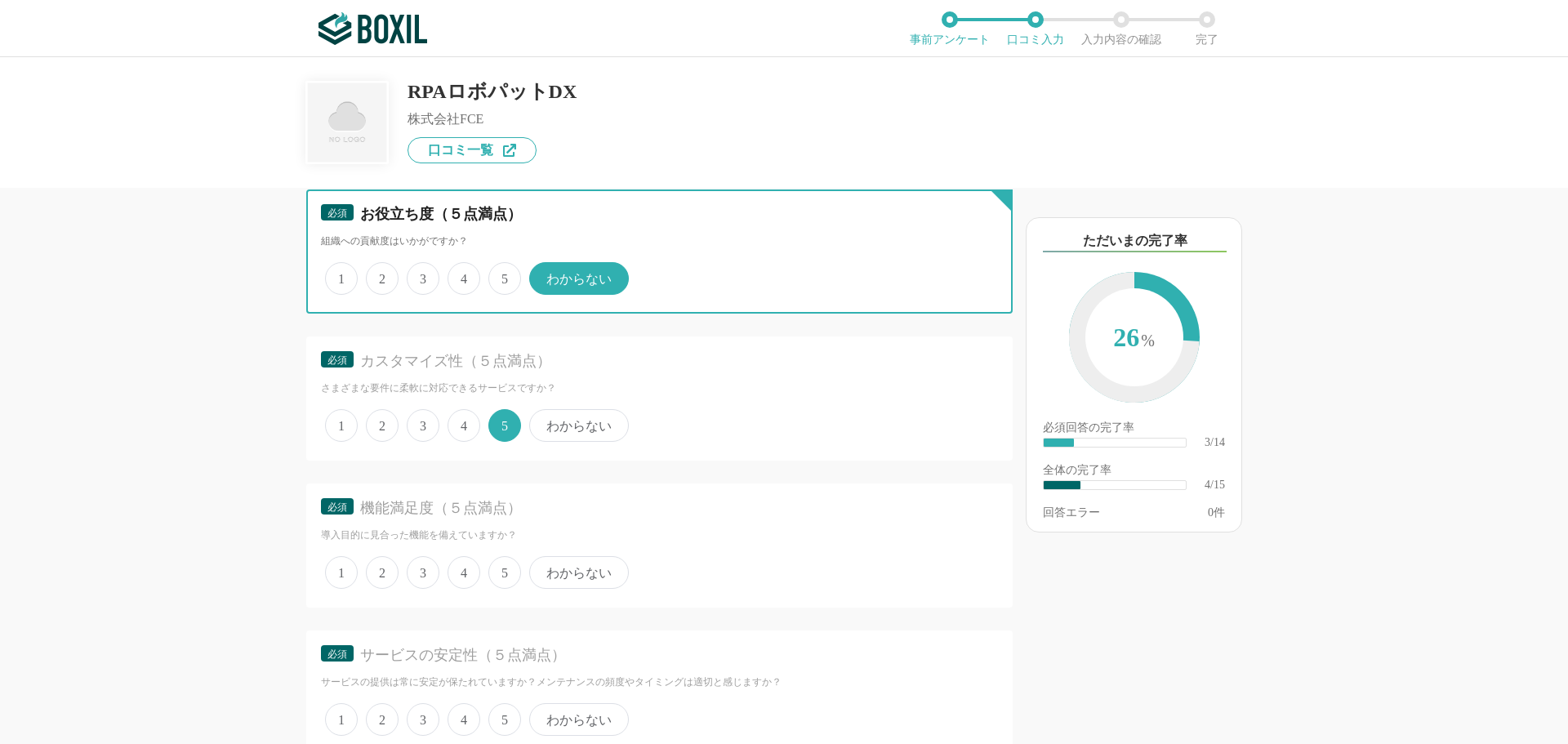
scroll to position [409, 0]
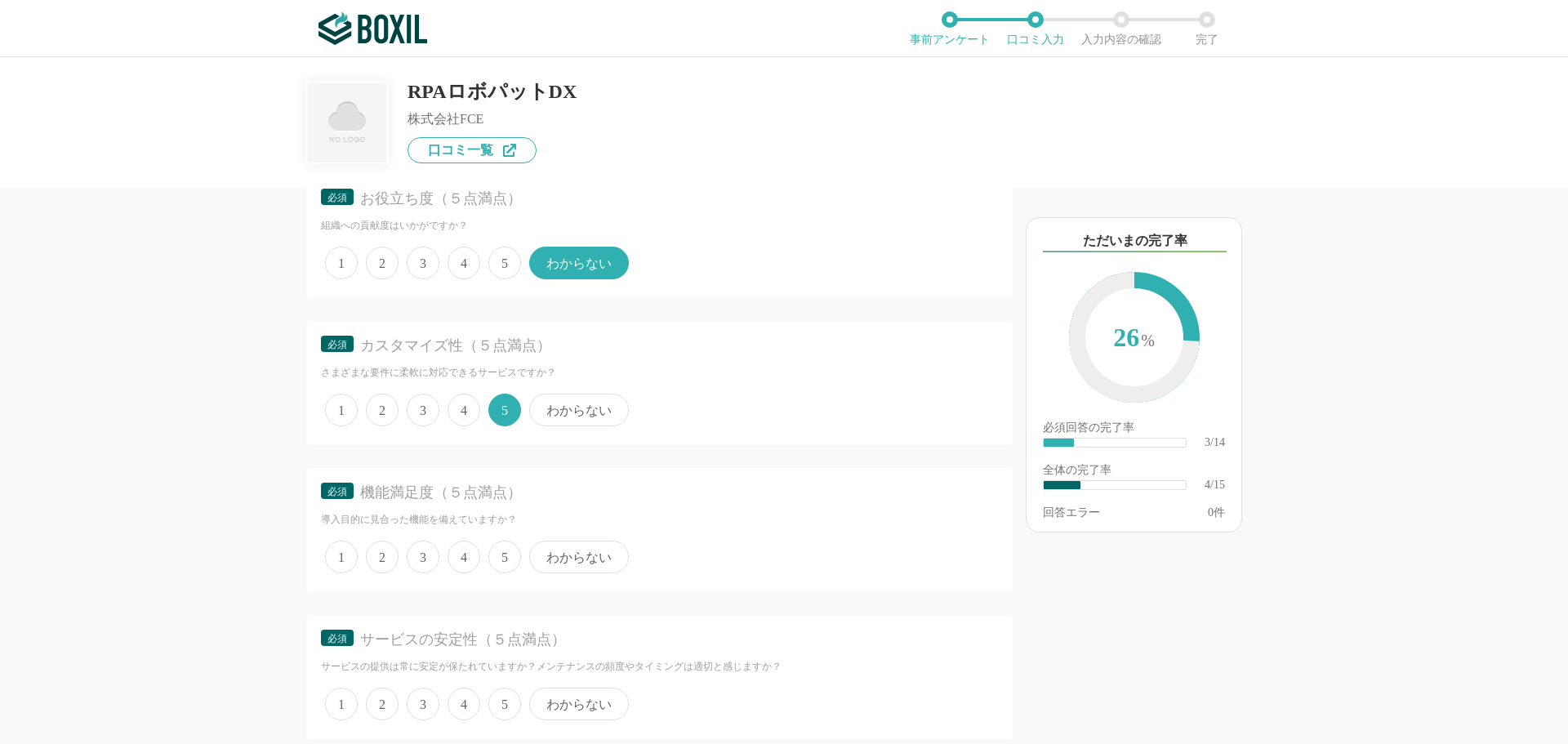
drag, startPoint x: 506, startPoint y: 563, endPoint x: 353, endPoint y: 551, distance: 153.5
click at [504, 562] on span "5" at bounding box center [505, 557] width 33 height 33
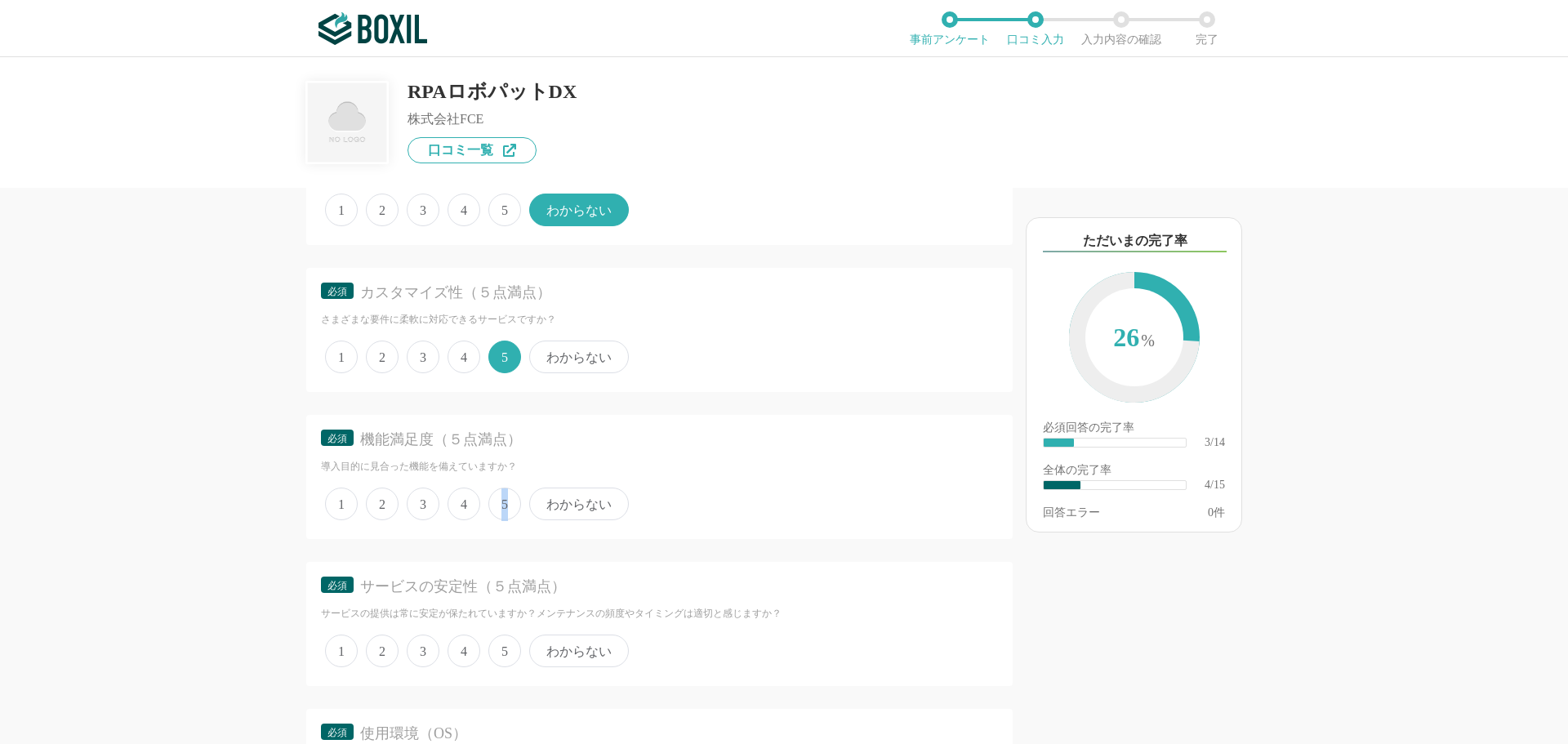
scroll to position [490, 0]
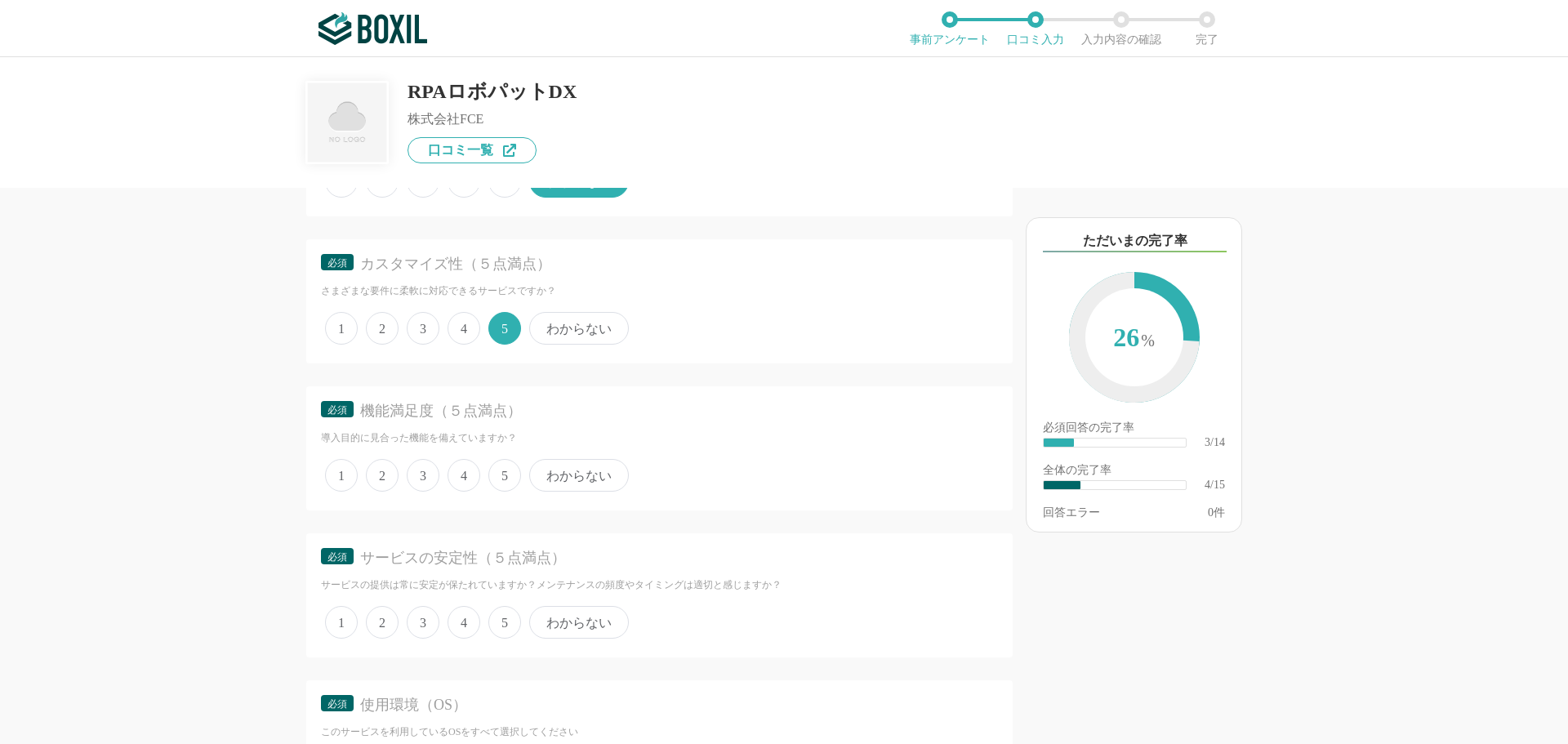
click at [503, 620] on span "5" at bounding box center [505, 622] width 33 height 33
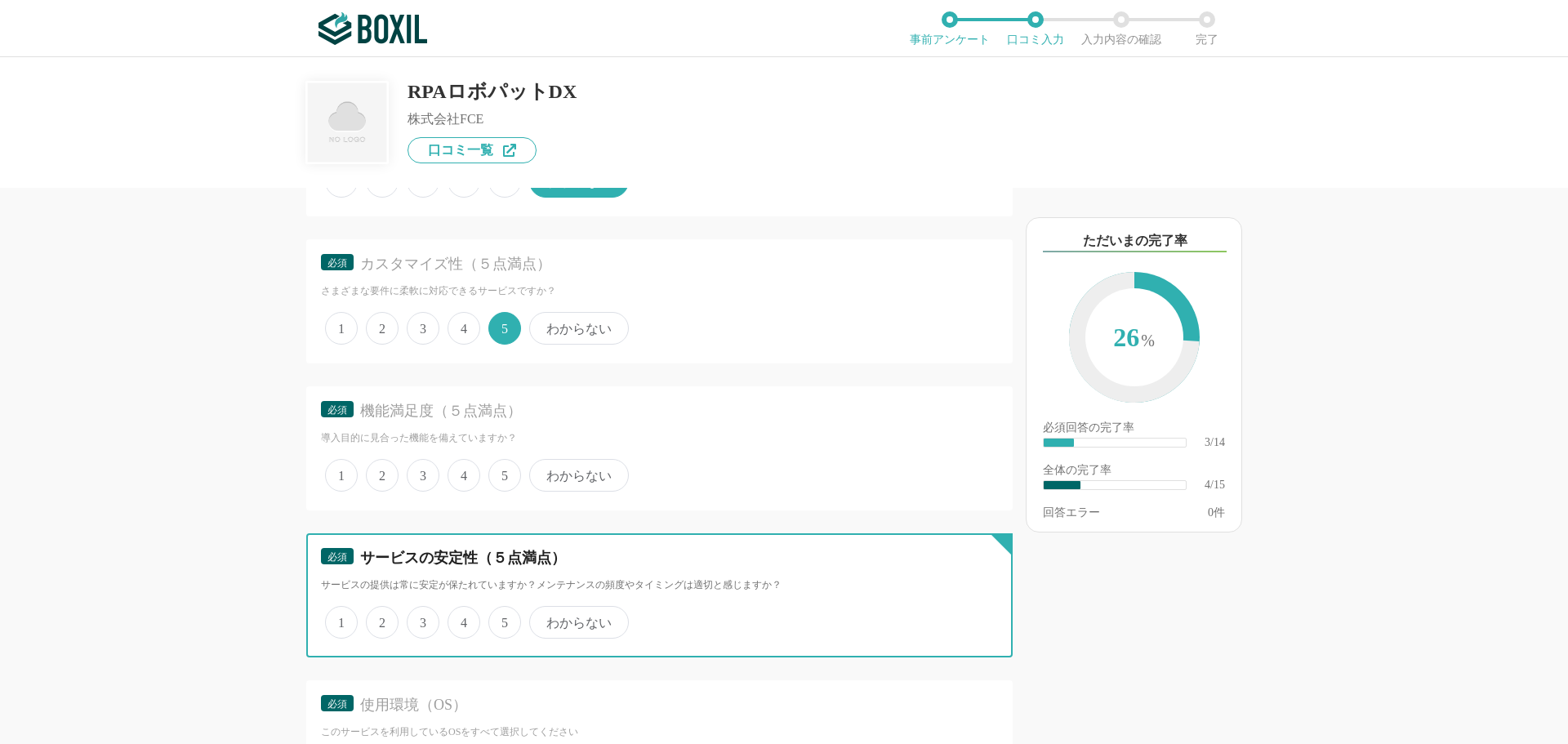
click at [503, 619] on input "5" at bounding box center [497, 613] width 10 height 10
radio input "true"
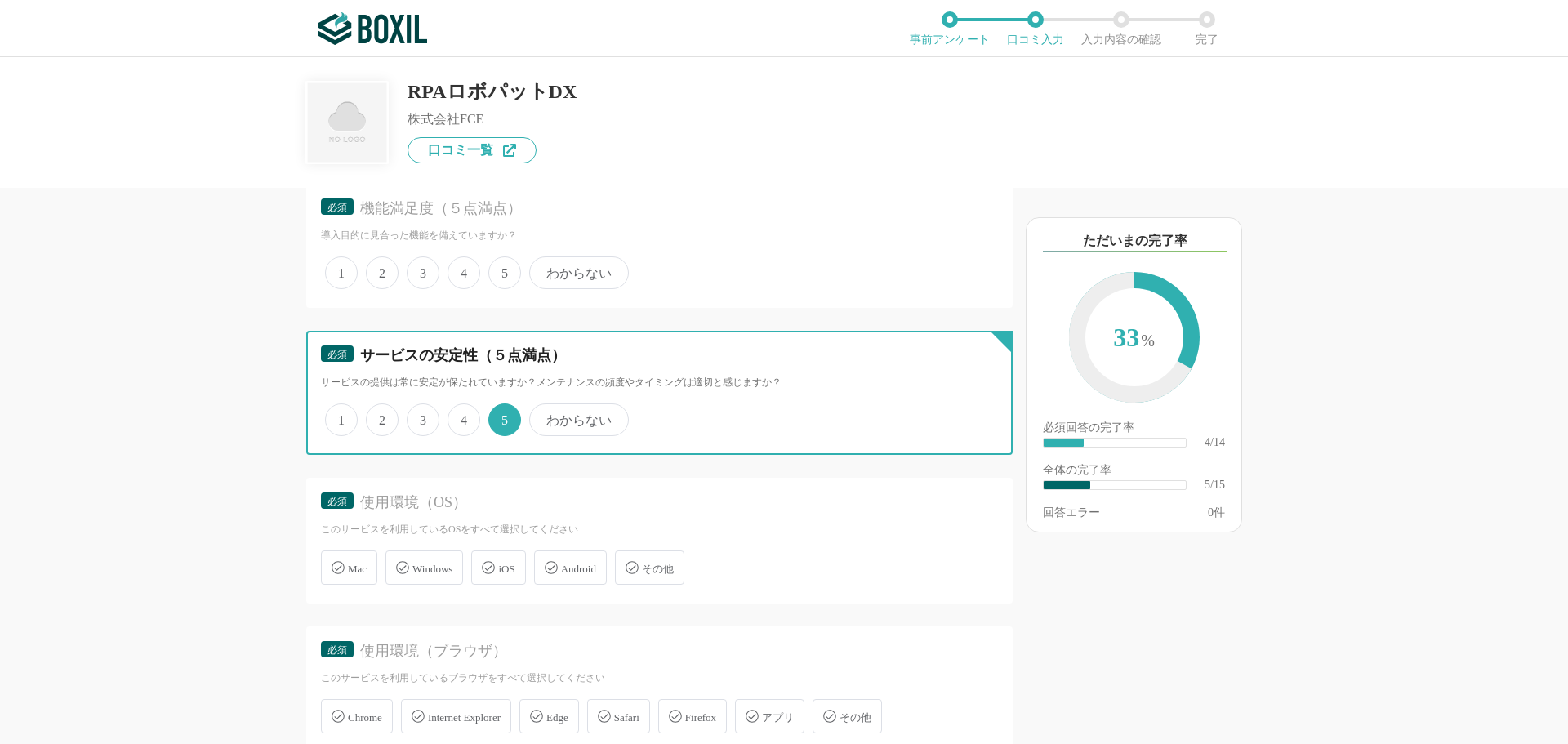
scroll to position [735, 0]
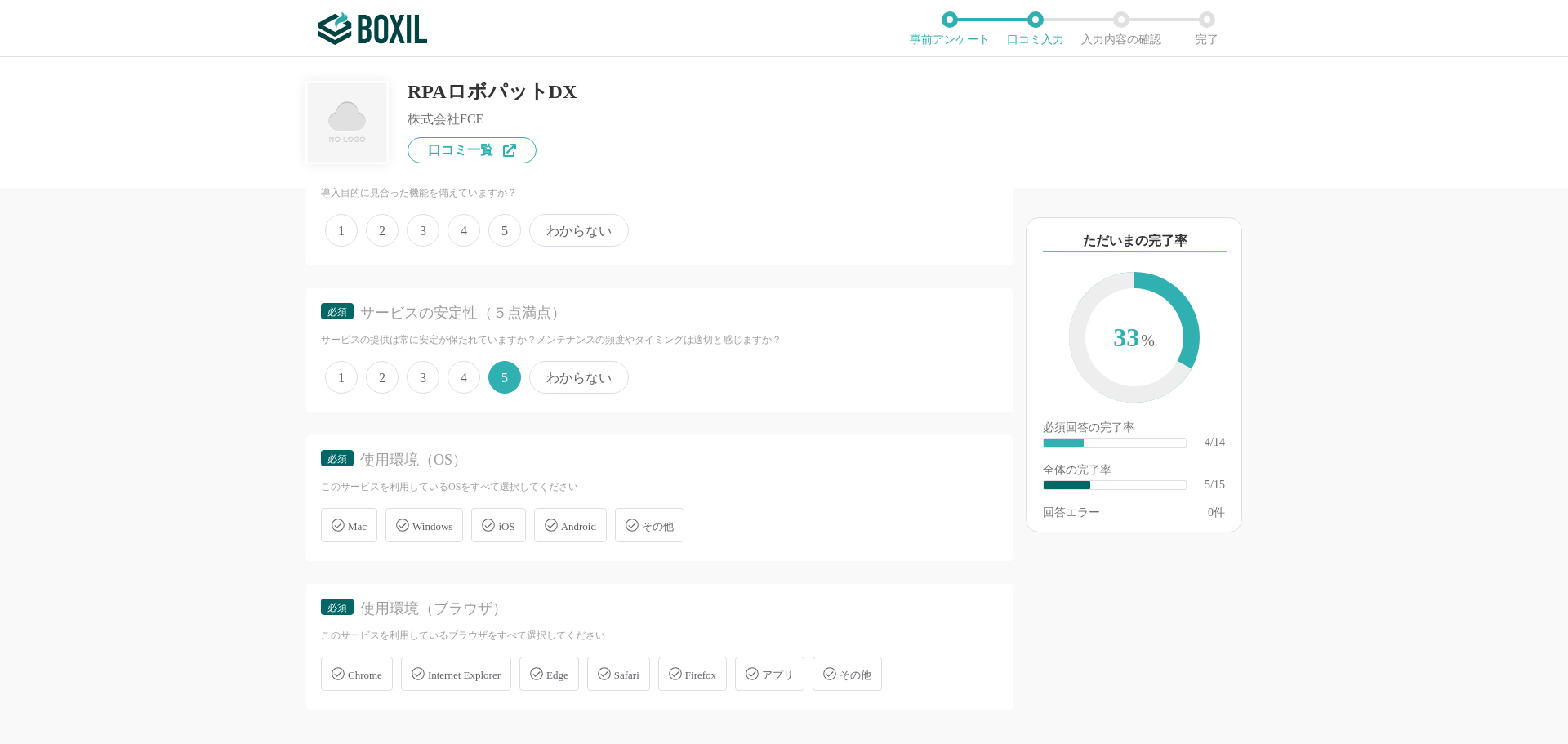
click at [419, 526] on span "Windows" at bounding box center [432, 526] width 40 height 12
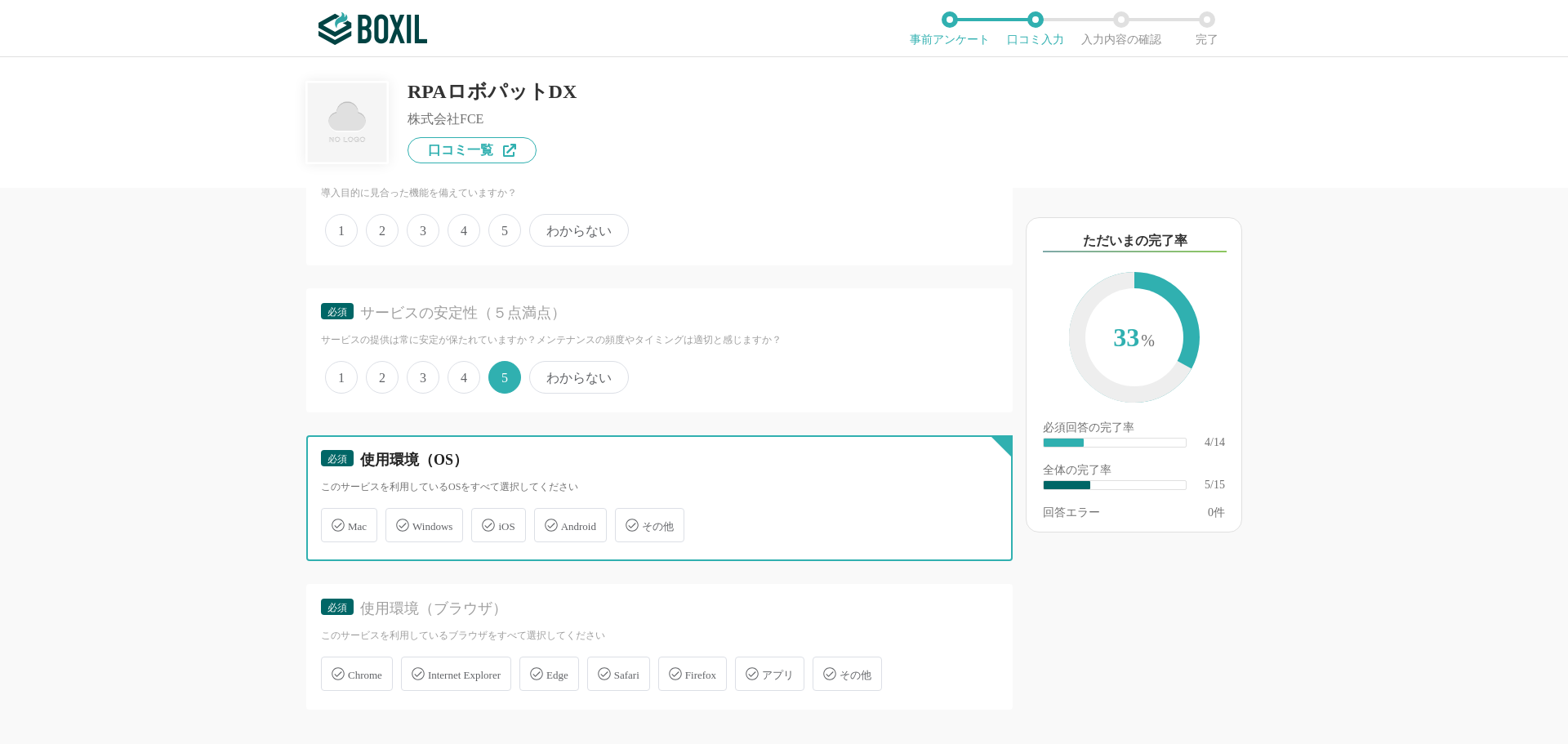
click at [399, 521] on input "Windows" at bounding box center [394, 515] width 10 height 10
checkbox input "true"
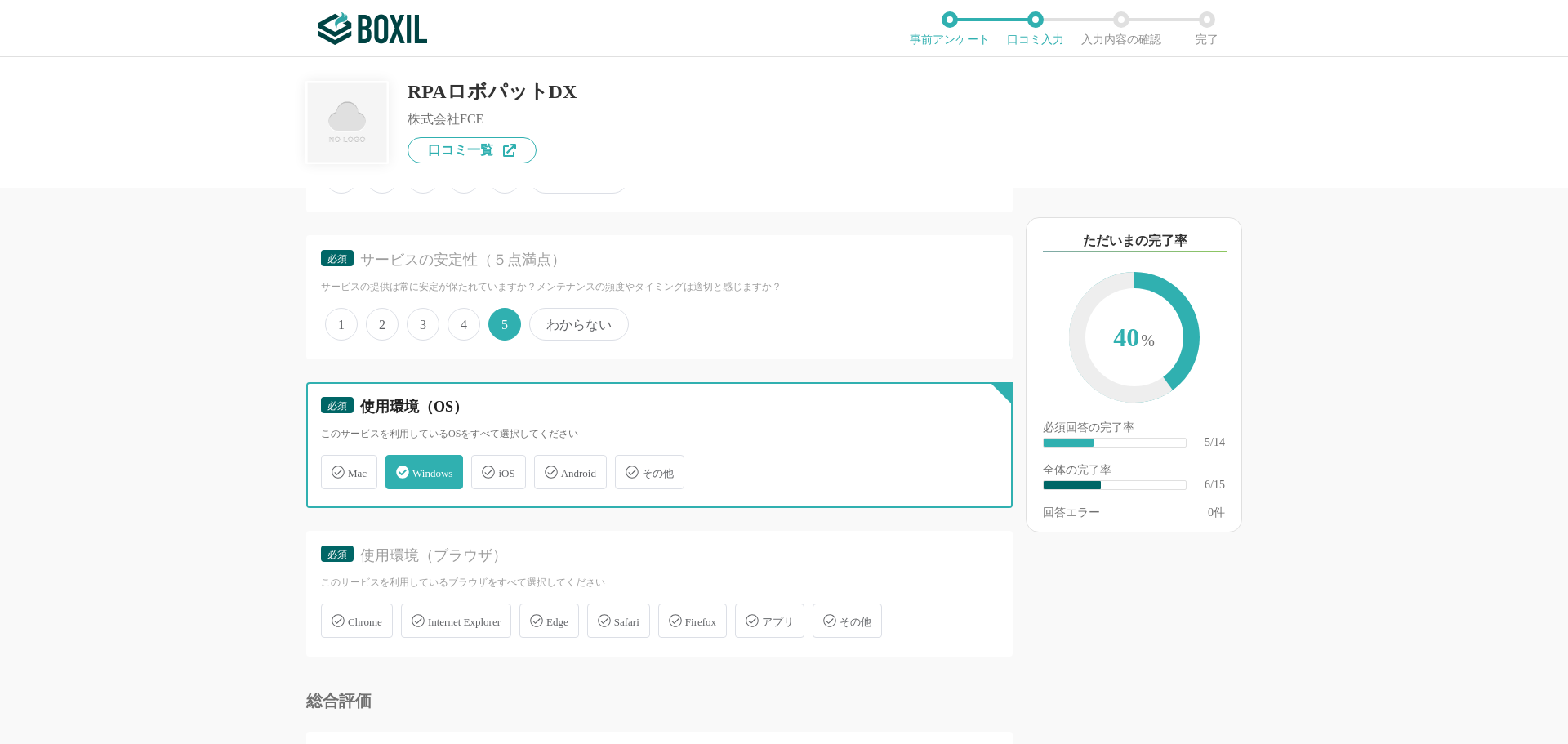
scroll to position [817, 0]
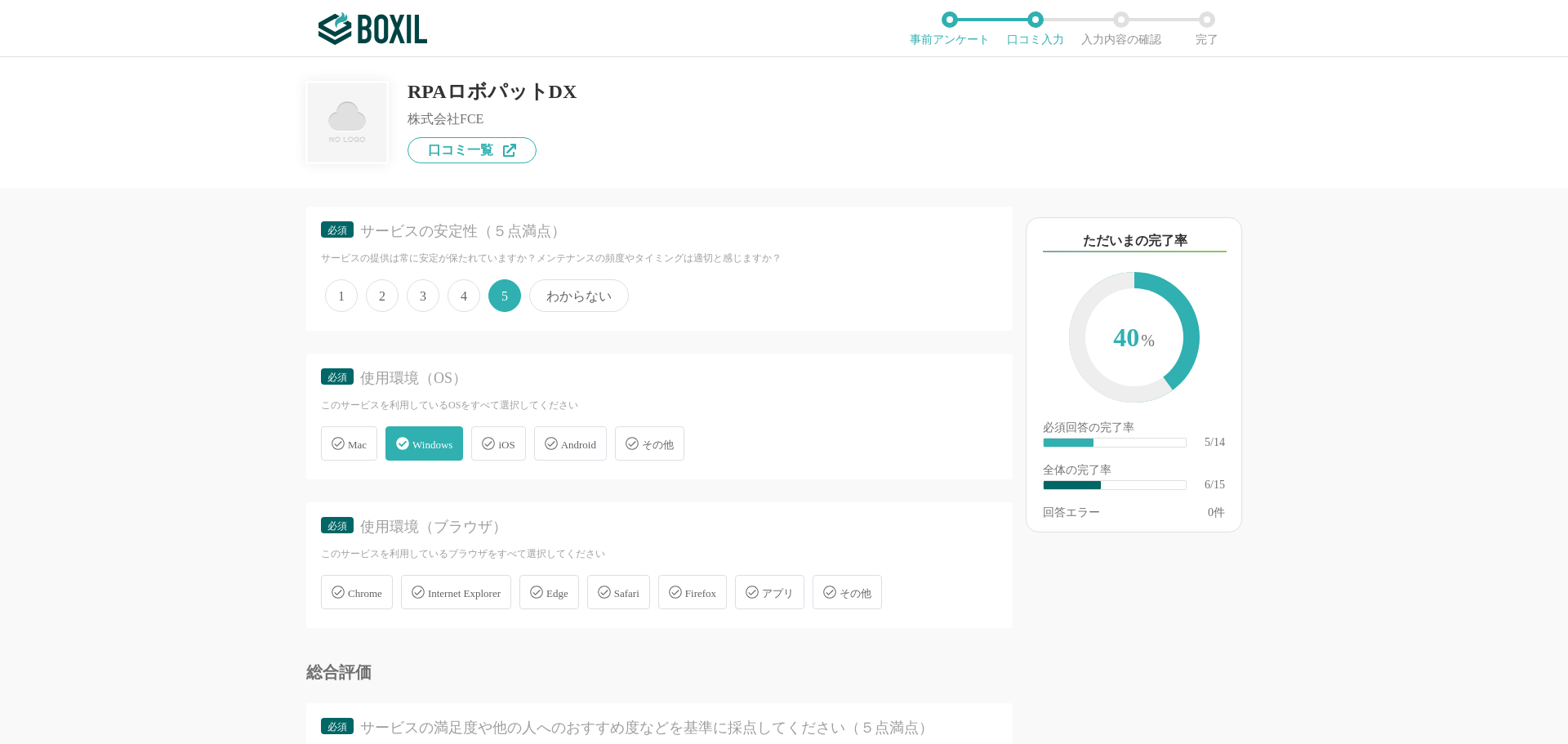
click at [357, 592] on span "Chrome" at bounding box center [364, 593] width 34 height 12
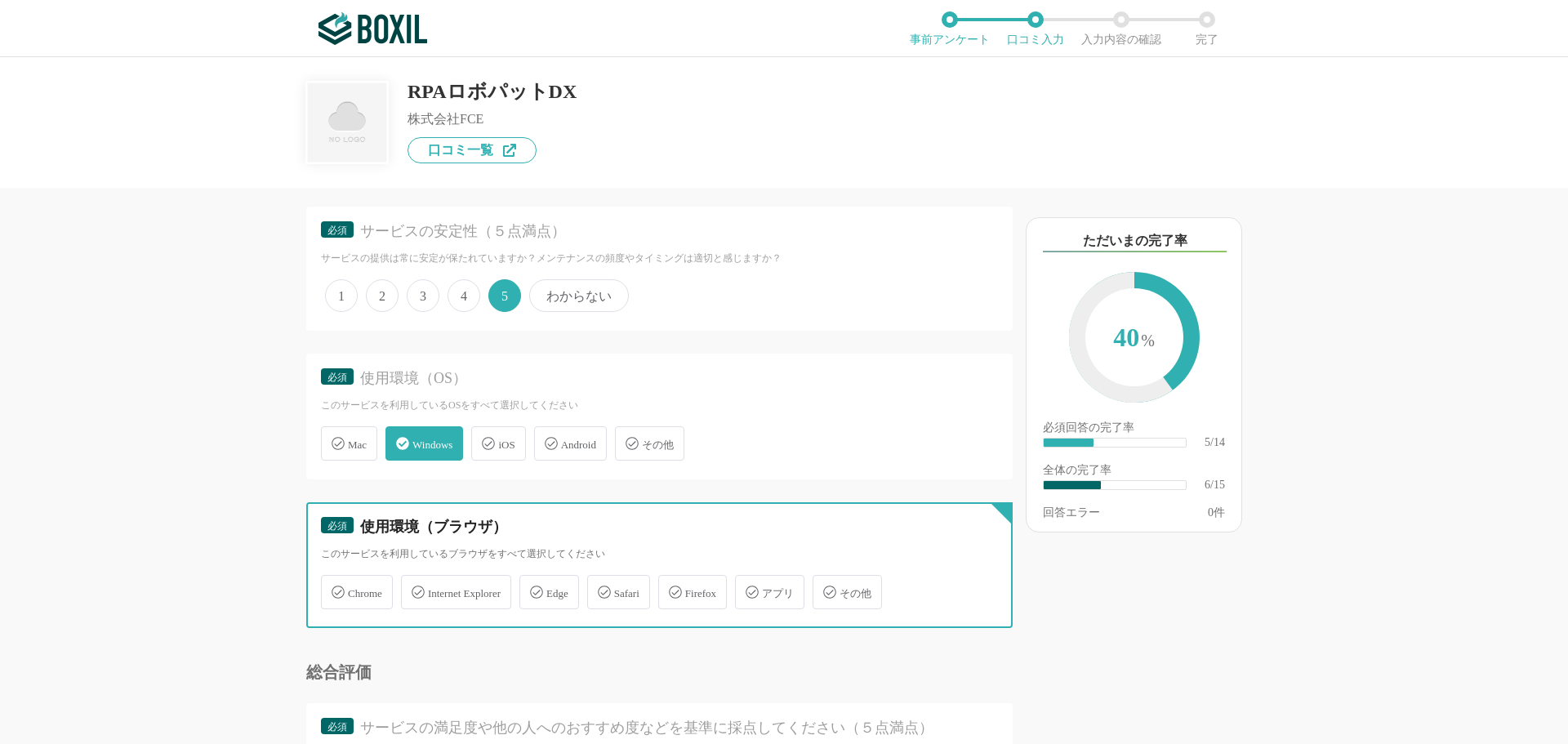
click at [335, 588] on input "Chrome" at bounding box center [329, 582] width 10 height 10
checkbox input "true"
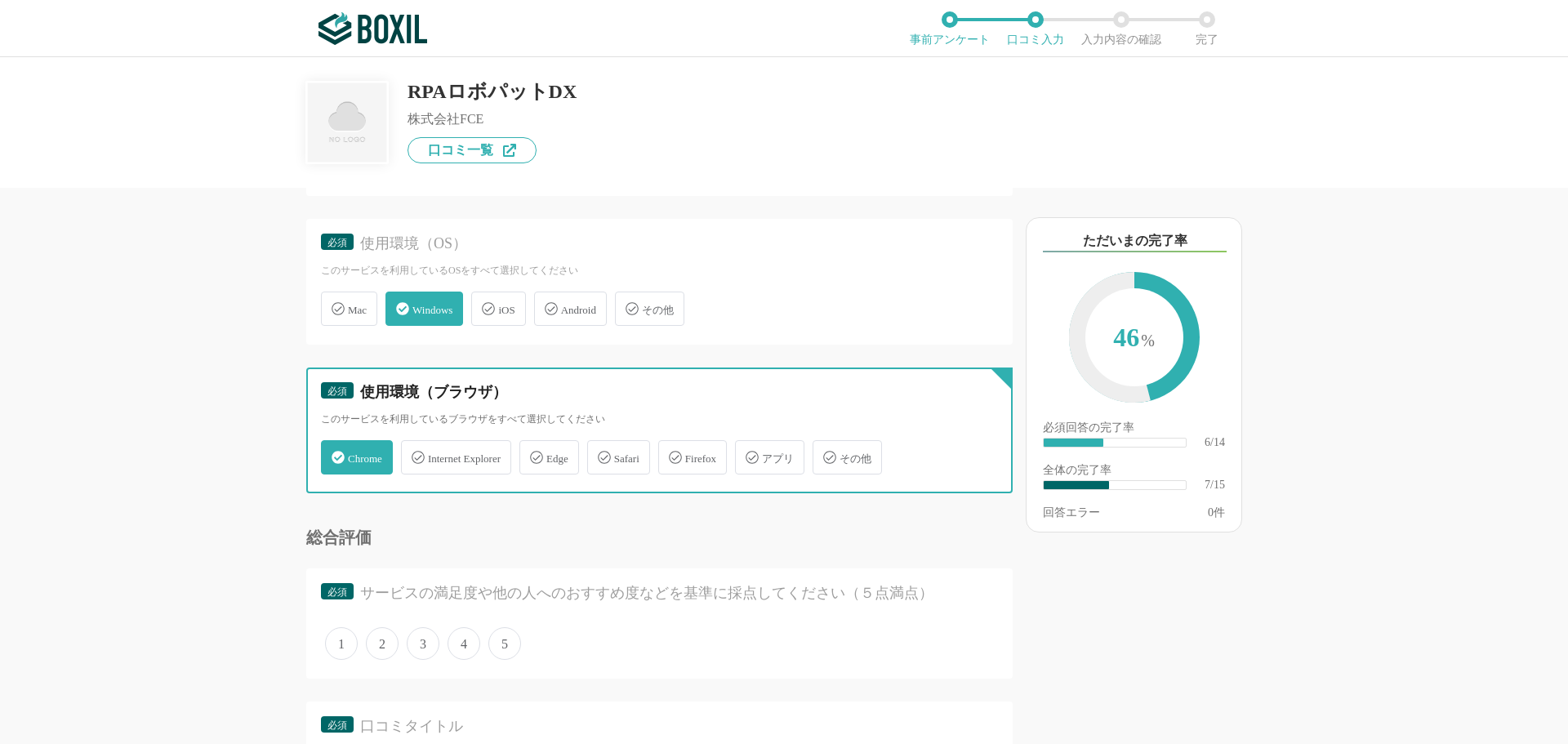
scroll to position [980, 0]
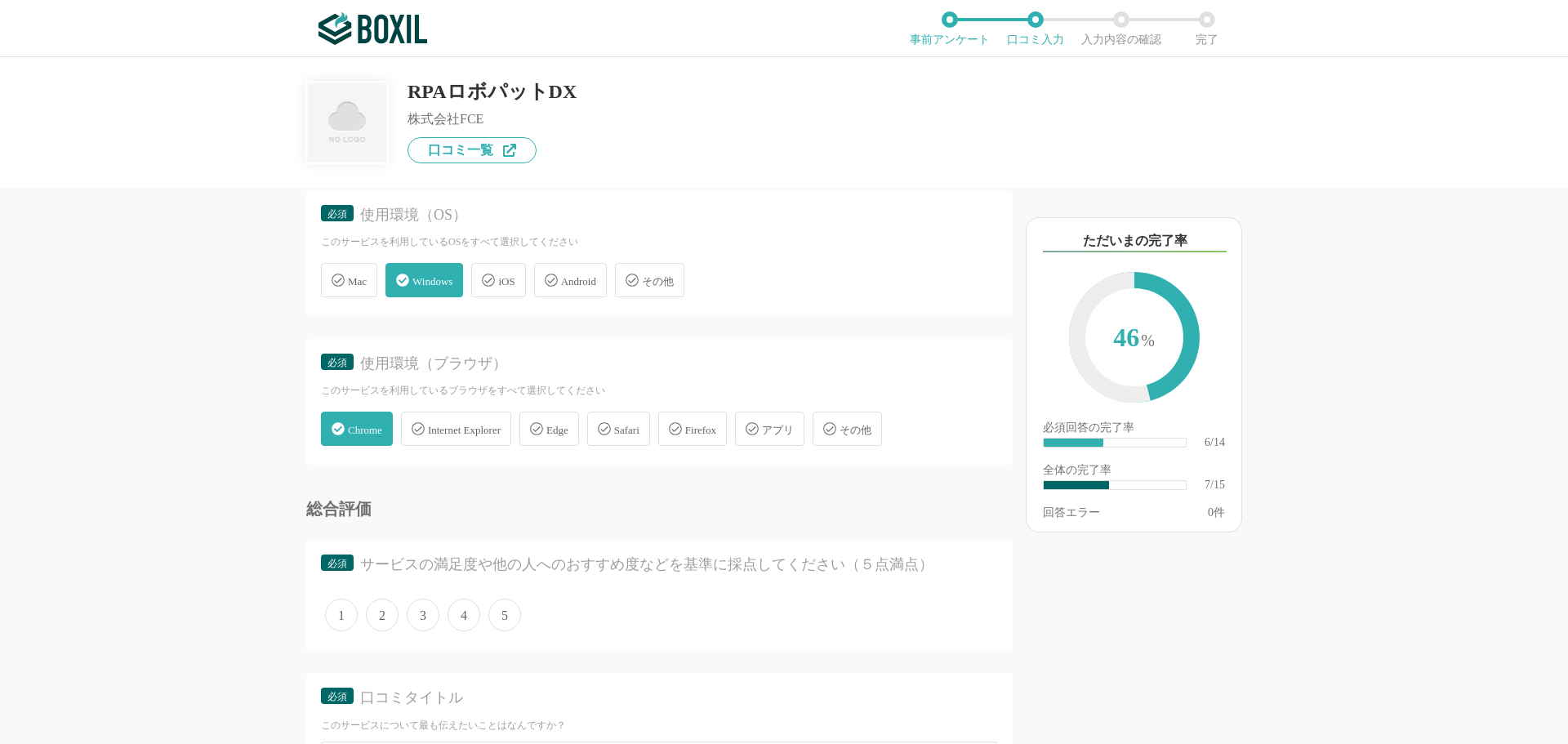
click at [510, 615] on span "5" at bounding box center [505, 615] width 33 height 33
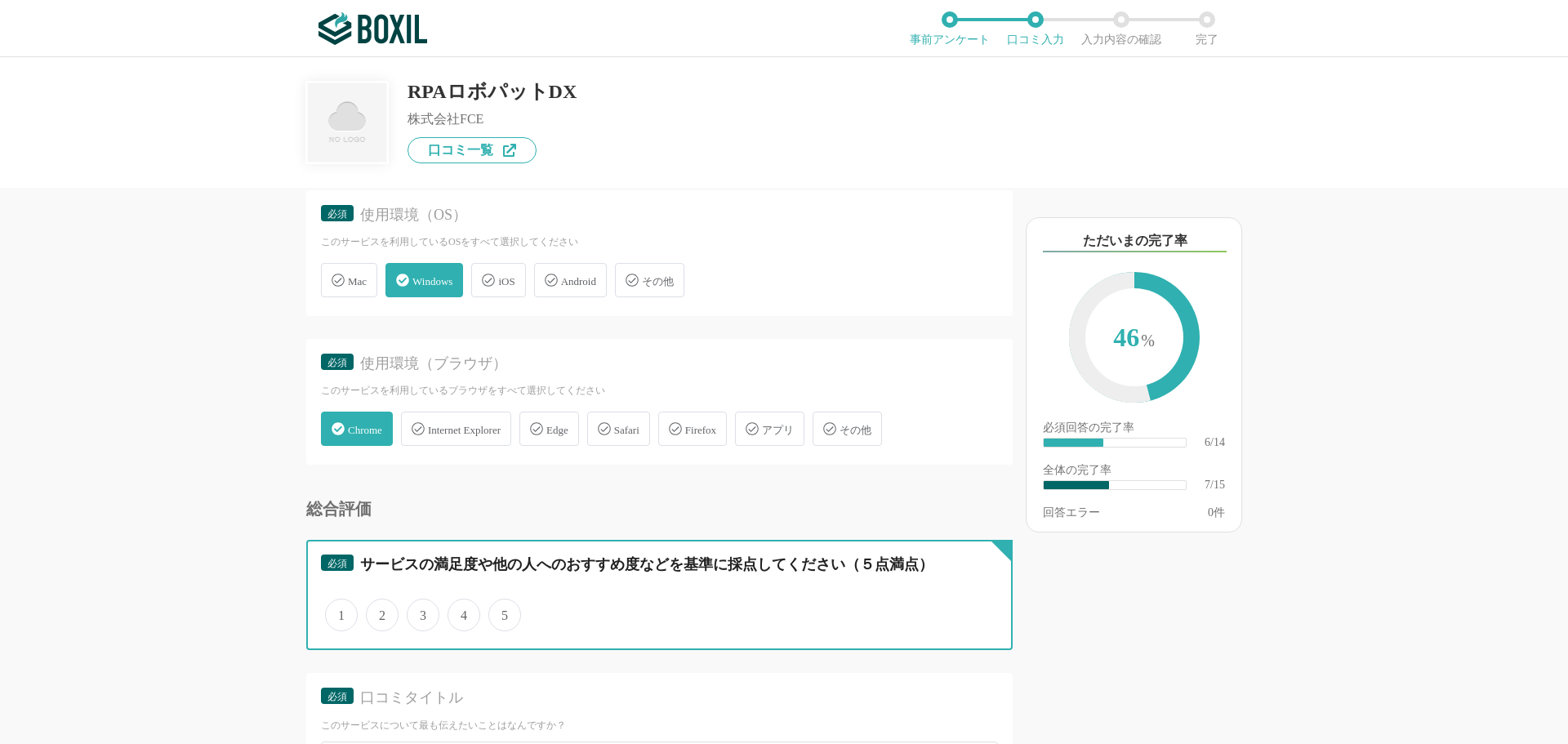
click at [503, 612] on input "5" at bounding box center [497, 606] width 10 height 10
radio input "true"
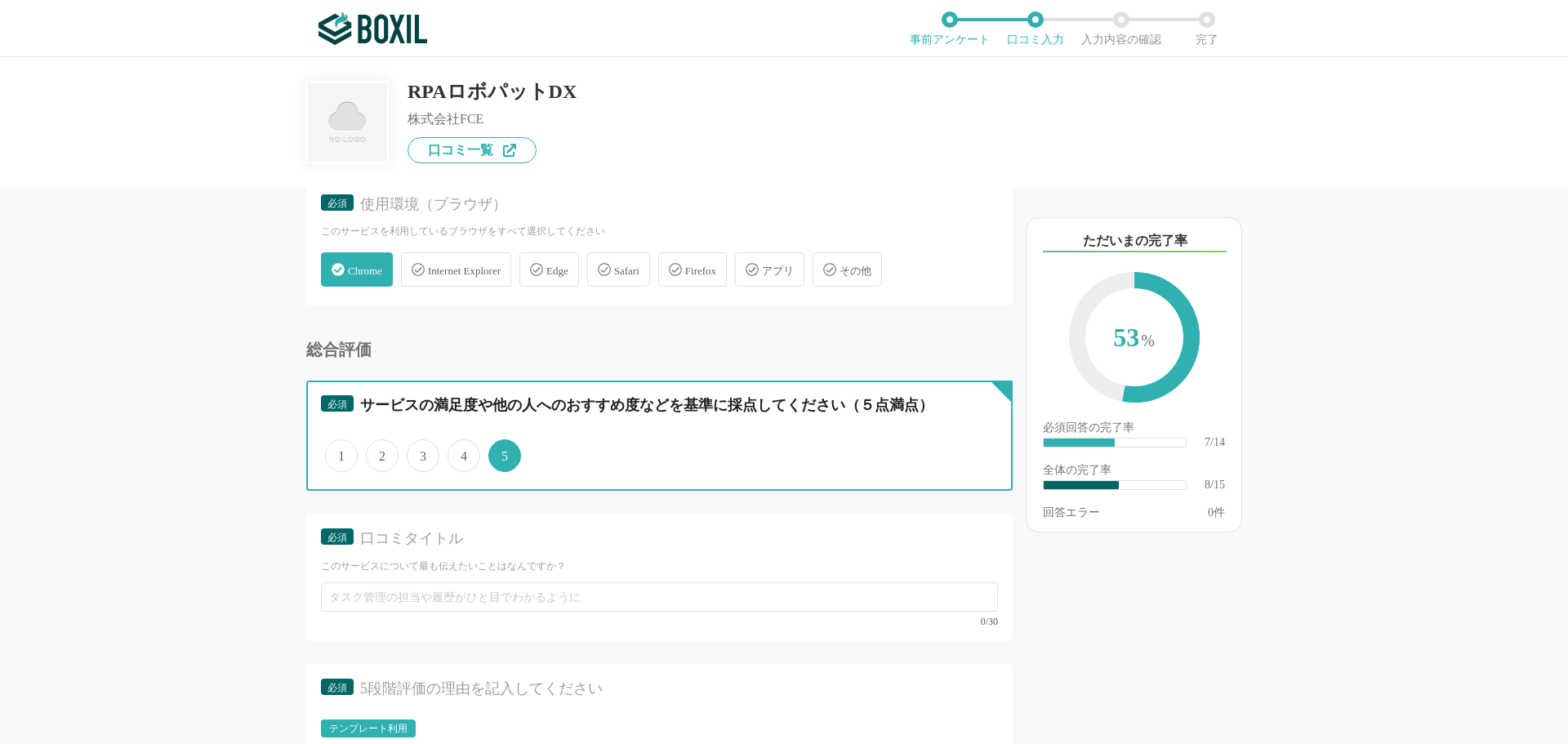
scroll to position [1143, 0]
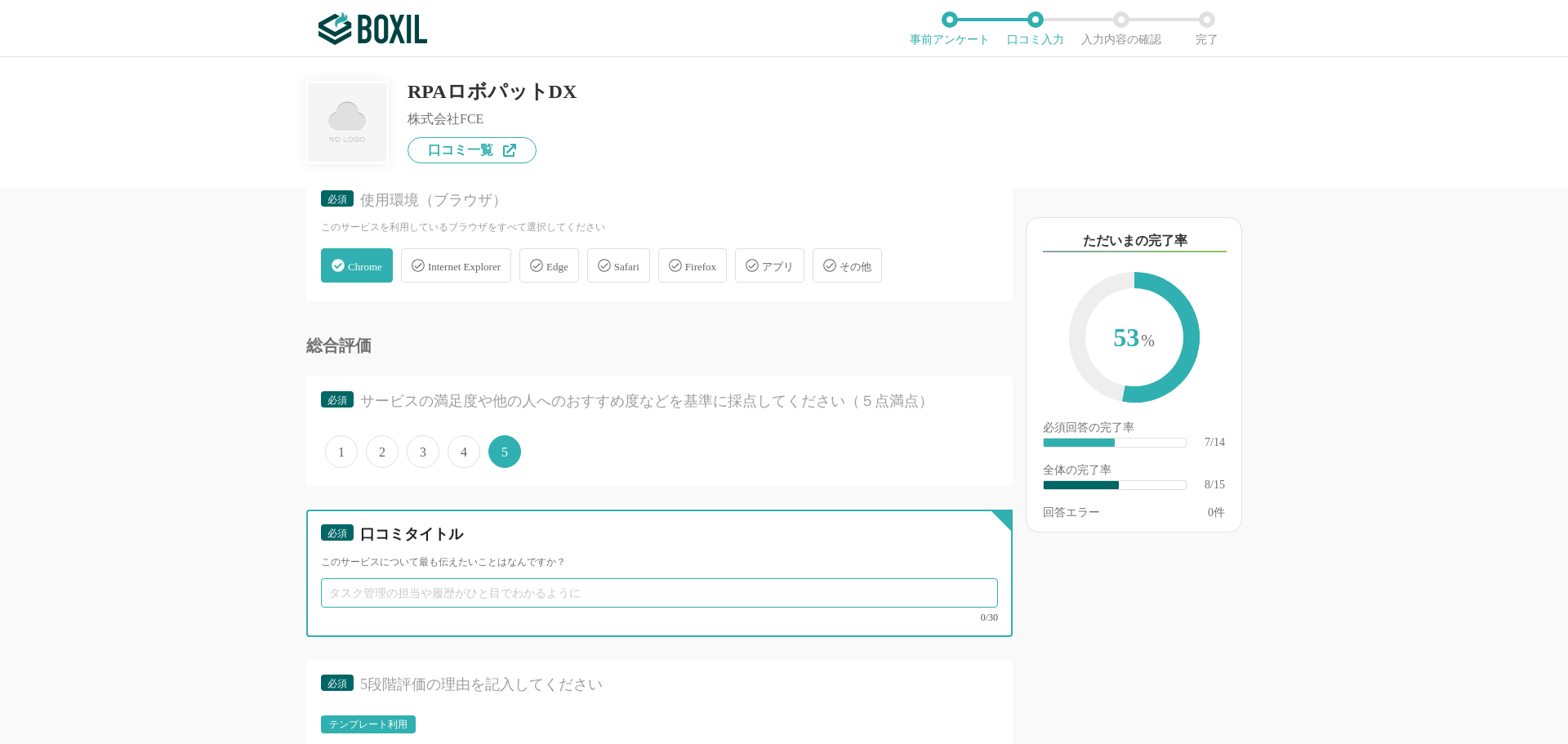
click at [486, 597] on input "text" at bounding box center [659, 592] width 677 height 29
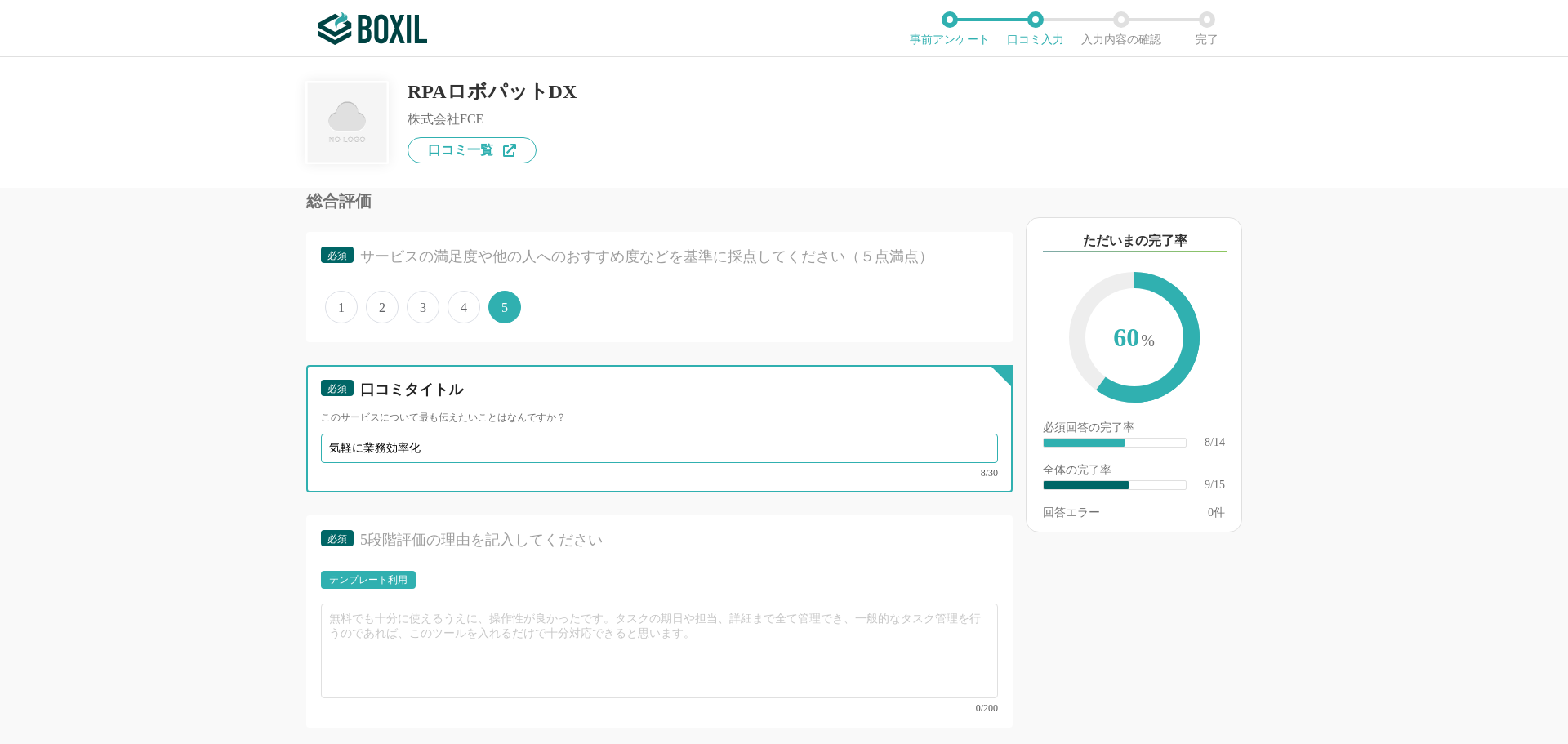
scroll to position [1307, 0]
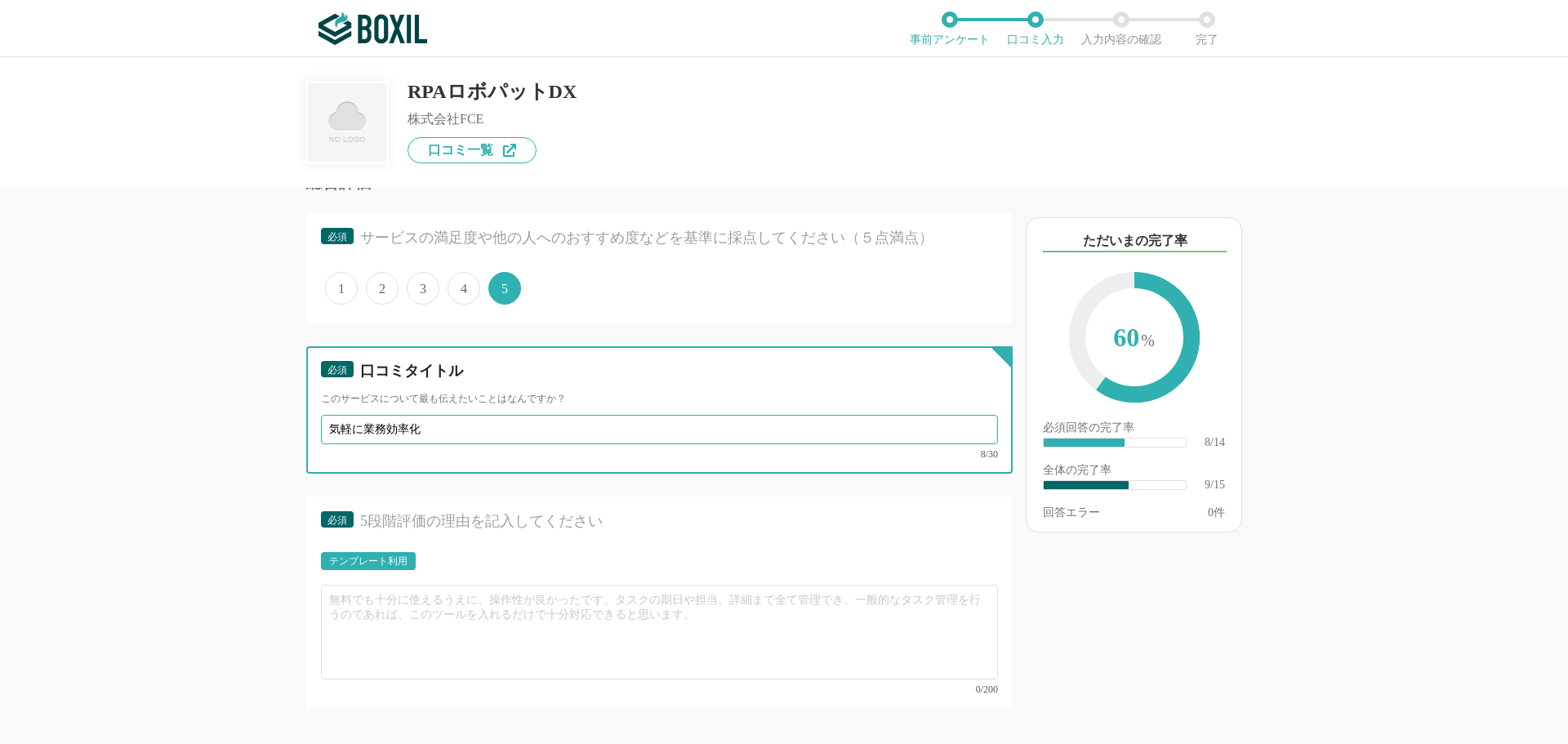
type input "気軽に業務効率化"
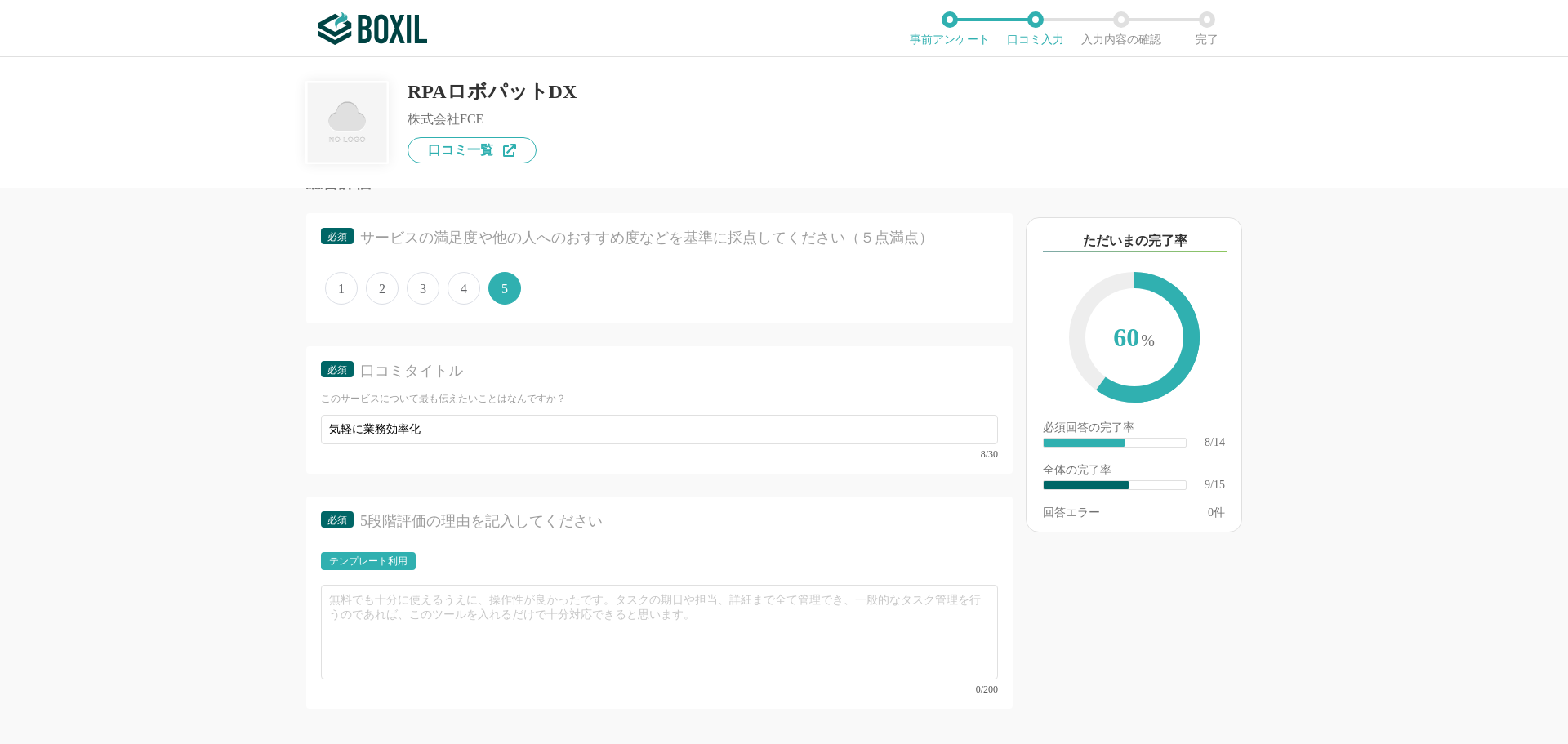
click at [404, 561] on div "テンプレート利用" at bounding box center [367, 561] width 78 height 9
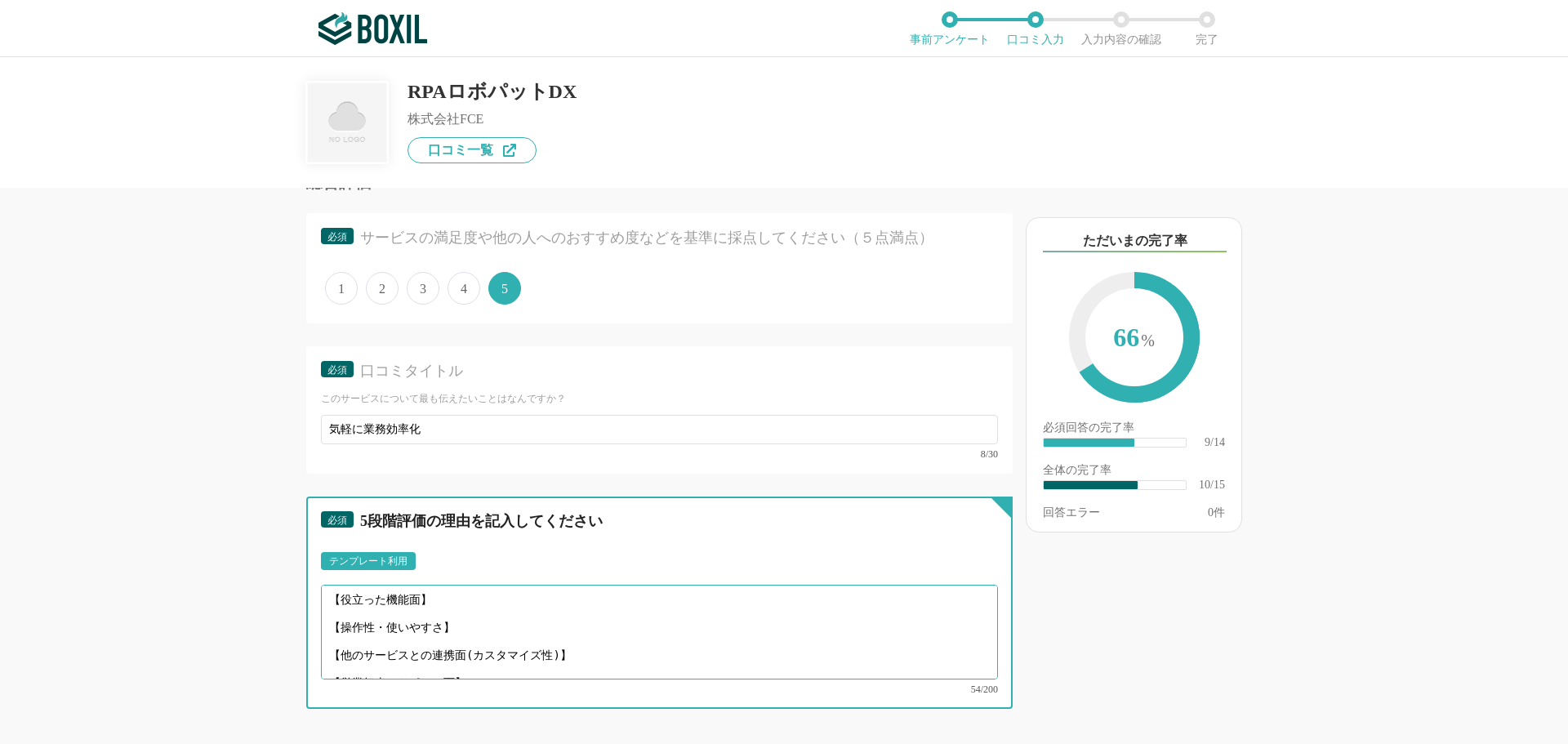
click at [465, 618] on textarea "【役立った機能面】 【操作性・使いやすさ】 【他のサービスとの連携面(カスタマイズ性)】 【営業担当やサポート面】" at bounding box center [659, 632] width 677 height 95
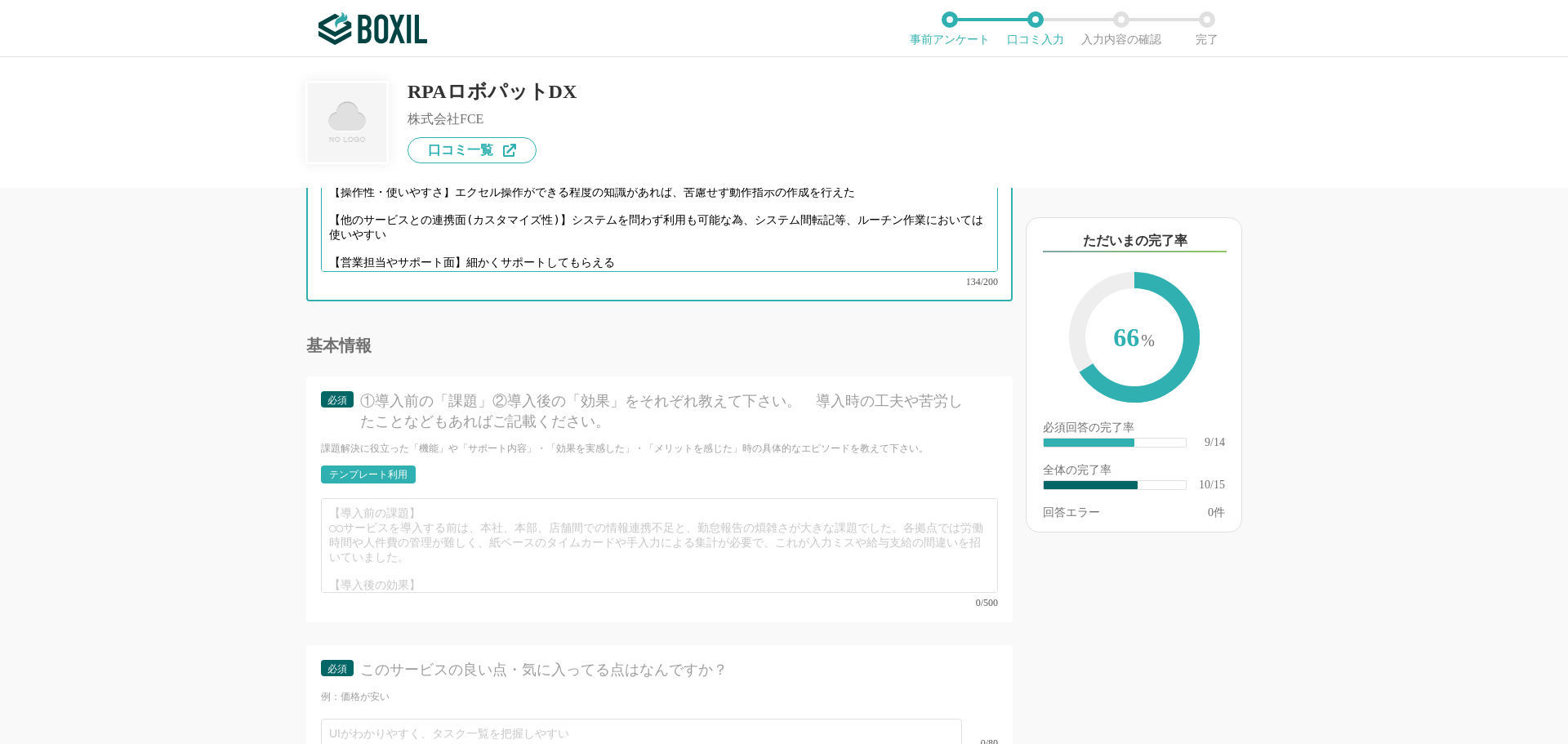
scroll to position [1715, 0]
type textarea "【操作性・使いやすさ】エクセル操作ができる程度の知識があれば、苦慮せず動作指示の作成を行えた 【他のサービスとの連携面(カスタマイズ性)】システムを問わず利用…"
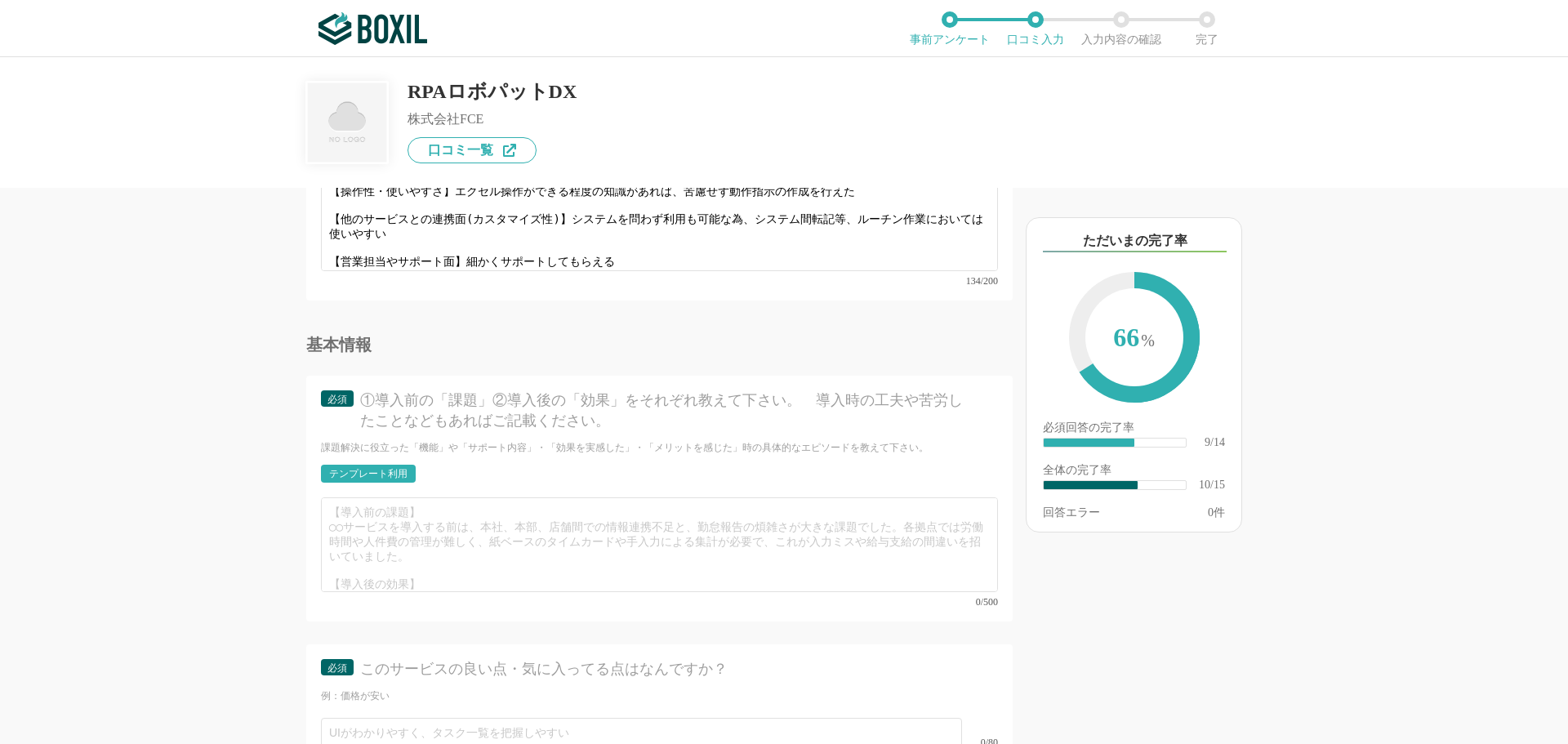
click at [391, 469] on div "テンプレート利用" at bounding box center [367, 474] width 78 height 9
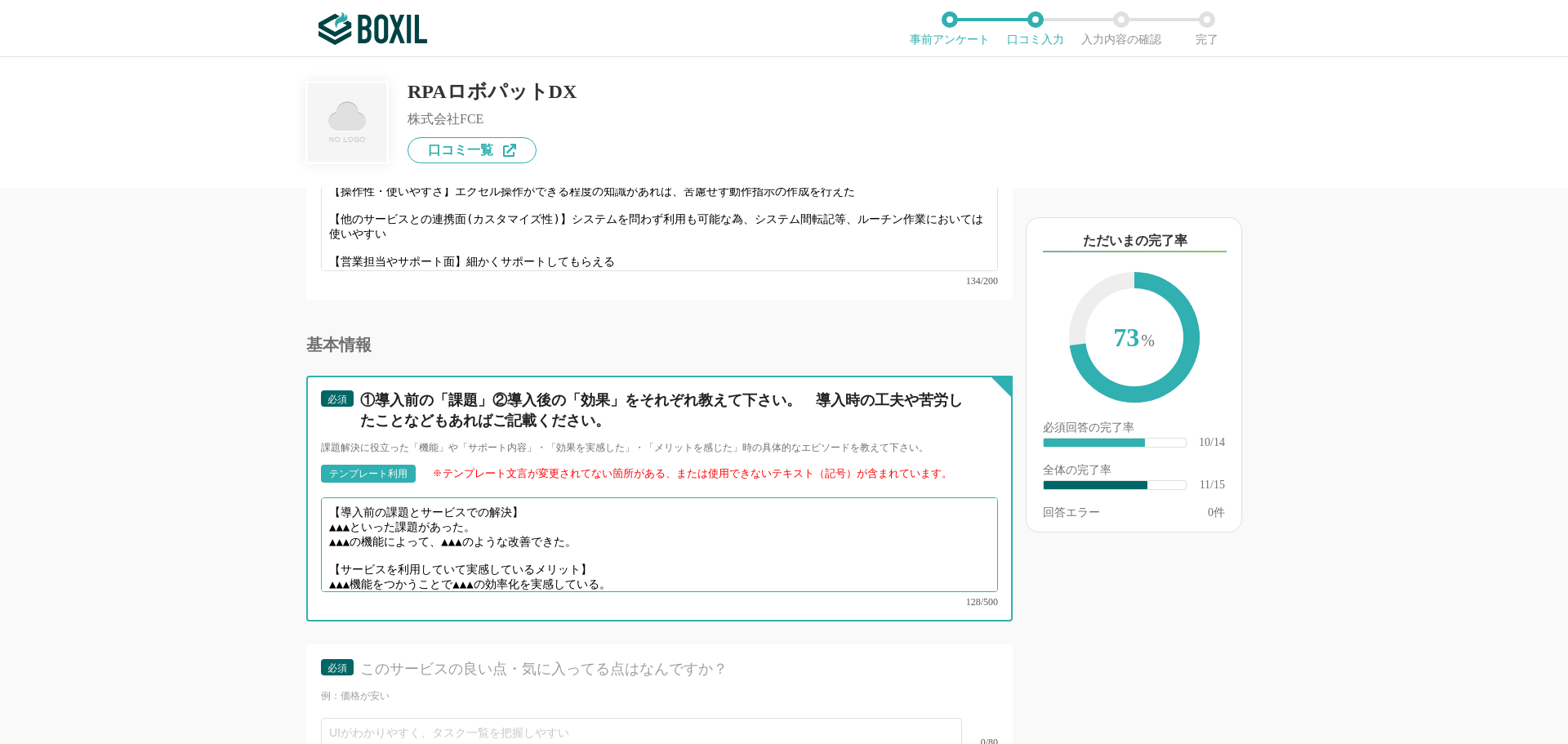
drag, startPoint x: 598, startPoint y: 526, endPoint x: 317, endPoint y: 513, distance: 281.3
click at [317, 513] on div "必須 ①導入前の「課題」②導入後の「効果」をそれぞれ教えて下さい。　導入時の工夫や苦労したことなどもあればご記載ください。 課題解決に役立った「機能」や「サポ…" at bounding box center [659, 498] width 706 height 246
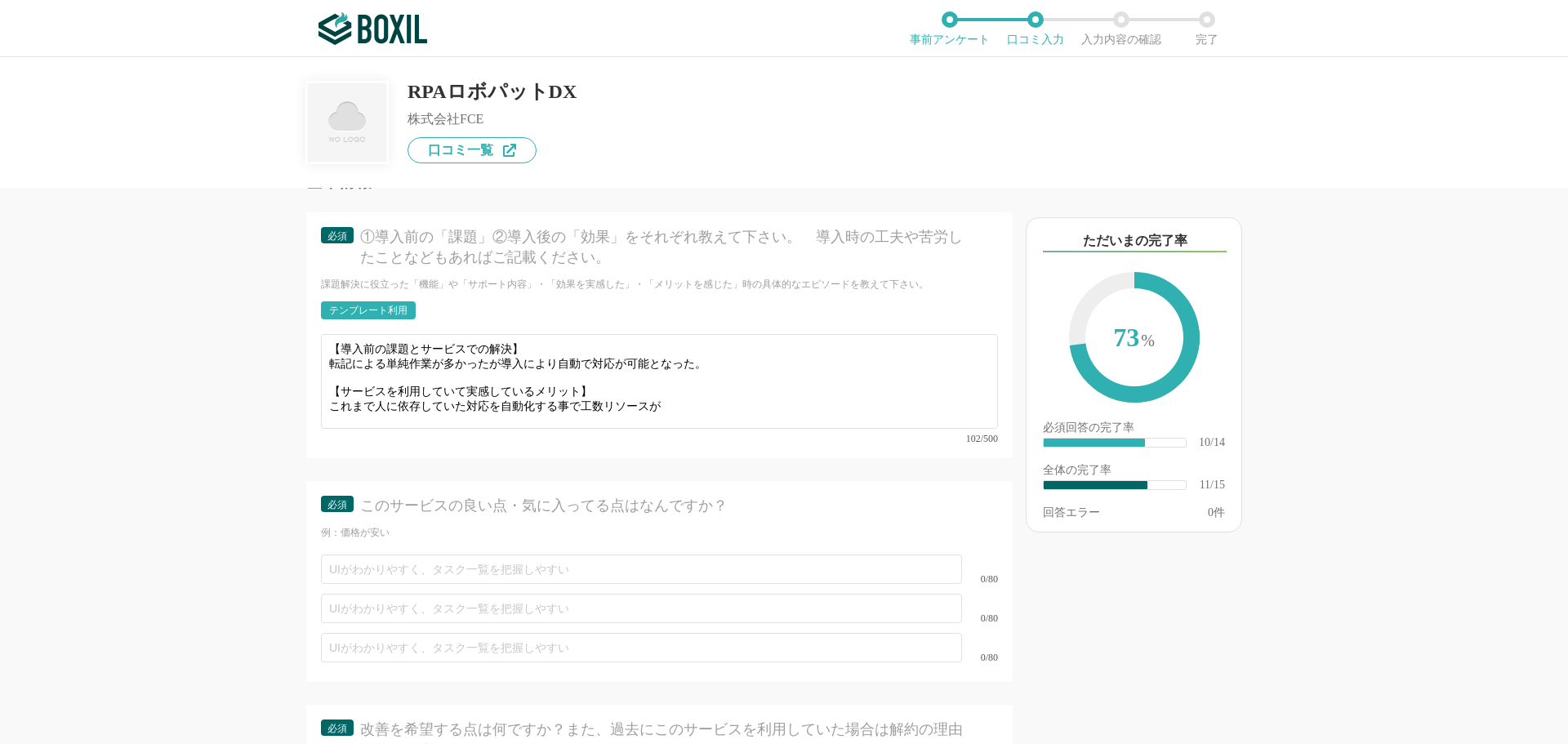
scroll to position [1960, 0]
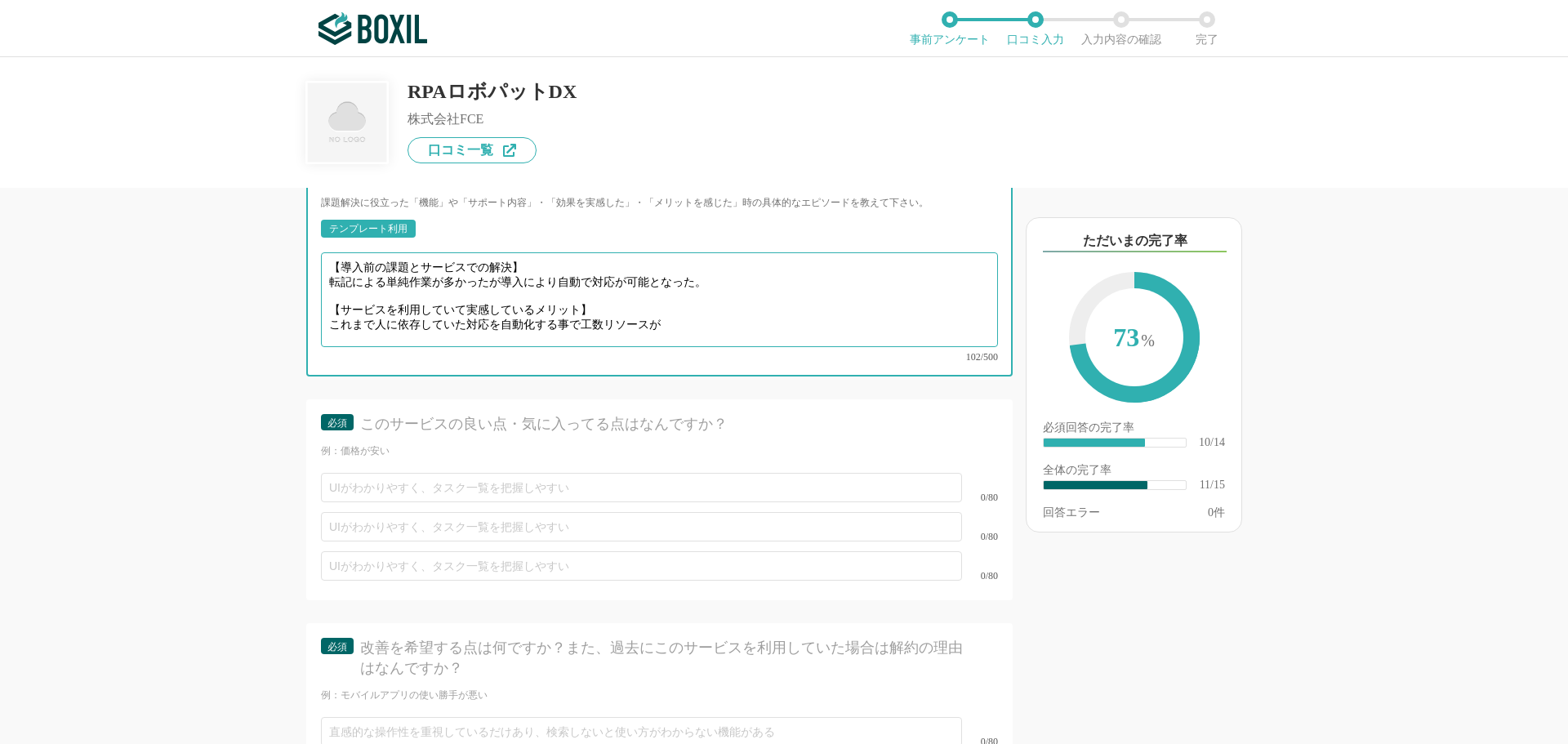
click at [691, 310] on textarea "【導入前の課題とサービスでの解決】 転記による単純作業が多かったが導入により自動で対応が可能となった。 【サービスを利用していて実感しているメリット】 これま…" at bounding box center [659, 299] width 677 height 95
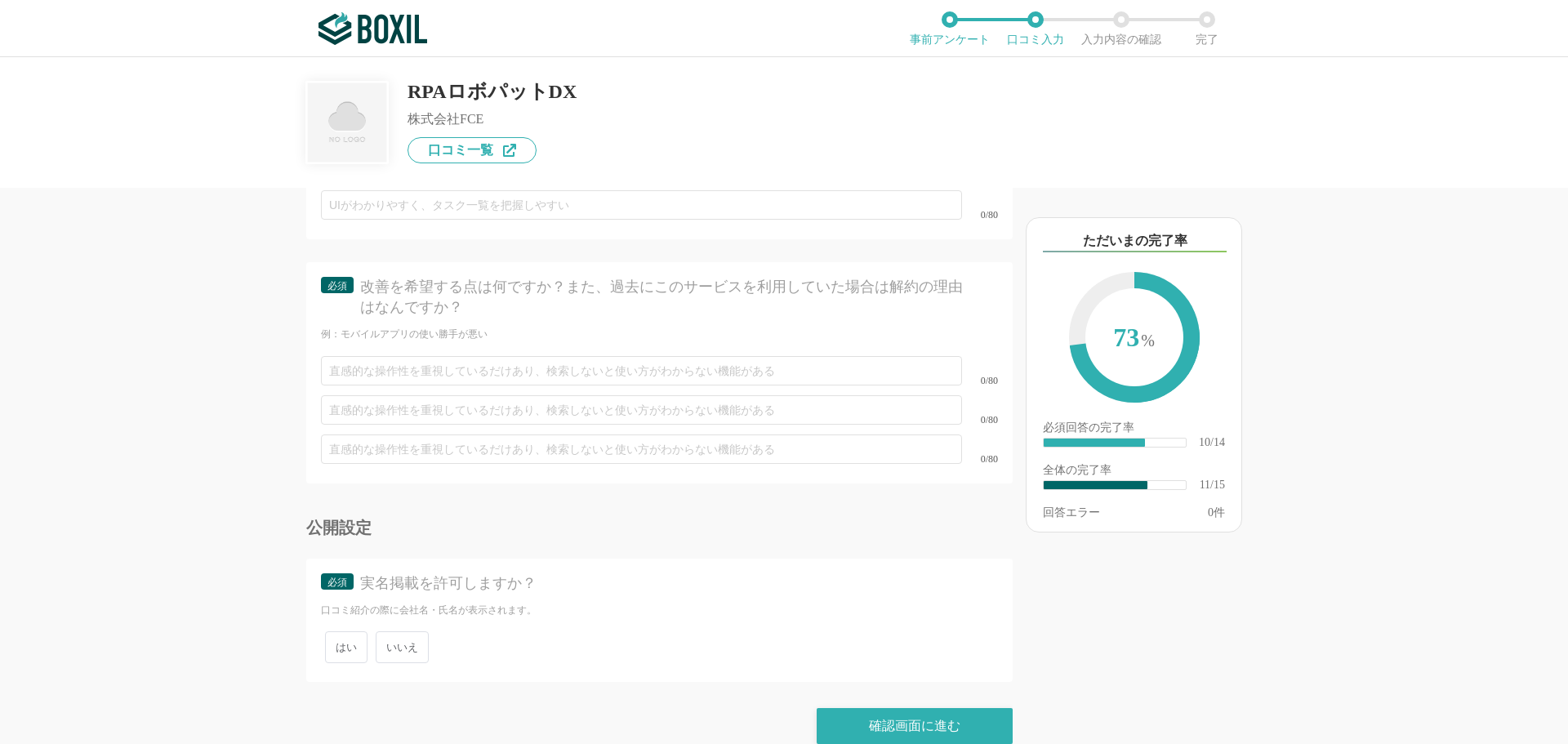
scroll to position [2326, 0]
type textarea "【導入前の課題とサービスでの解決】 転記による単純作業が多かったが導入により自動で対応が可能となった。 【サービスを利用していて実感しているメリット】 これま…"
click at [408, 626] on span "いいえ" at bounding box center [402, 642] width 53 height 32
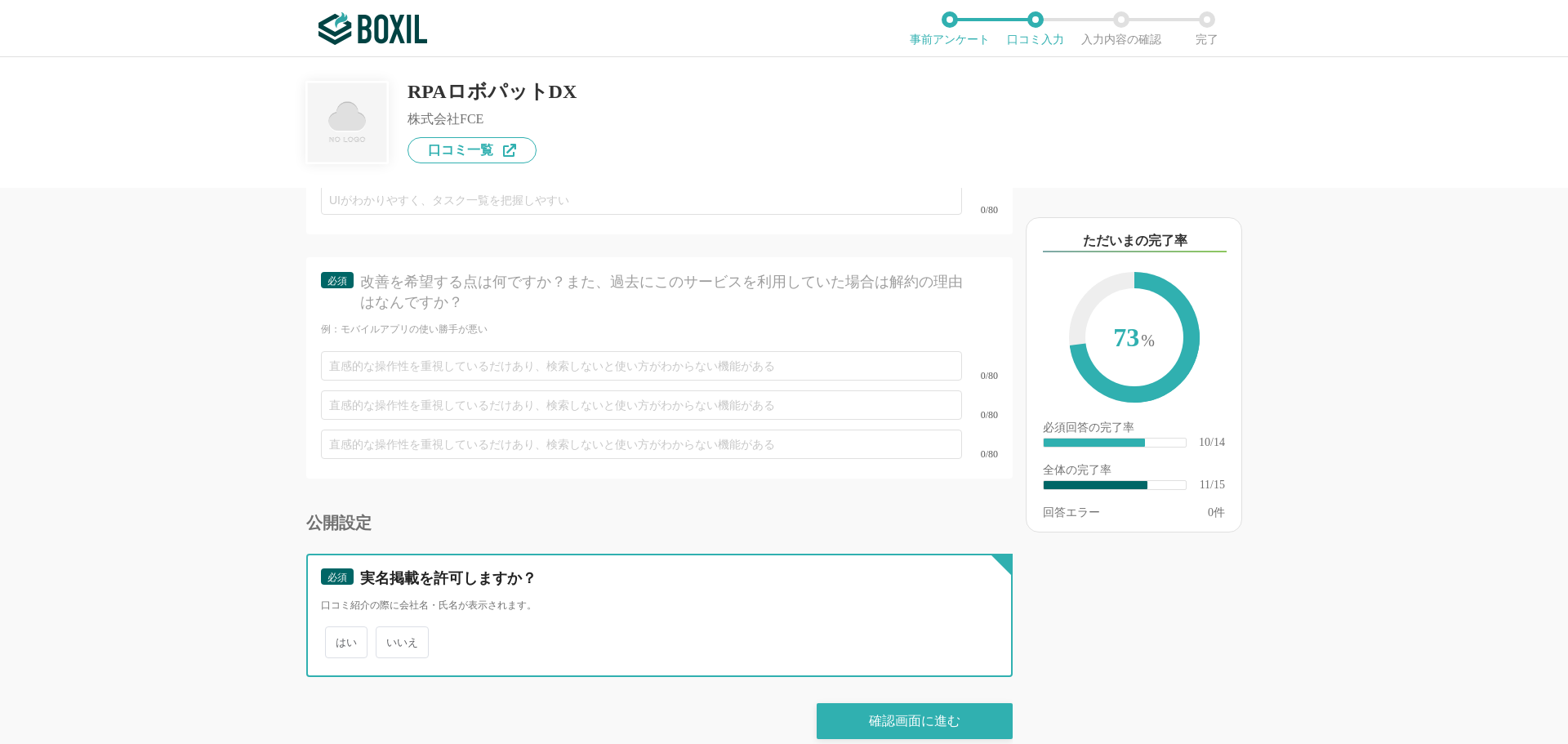
click at [391, 629] on input "いいえ" at bounding box center [384, 634] width 10 height 10
radio input "true"
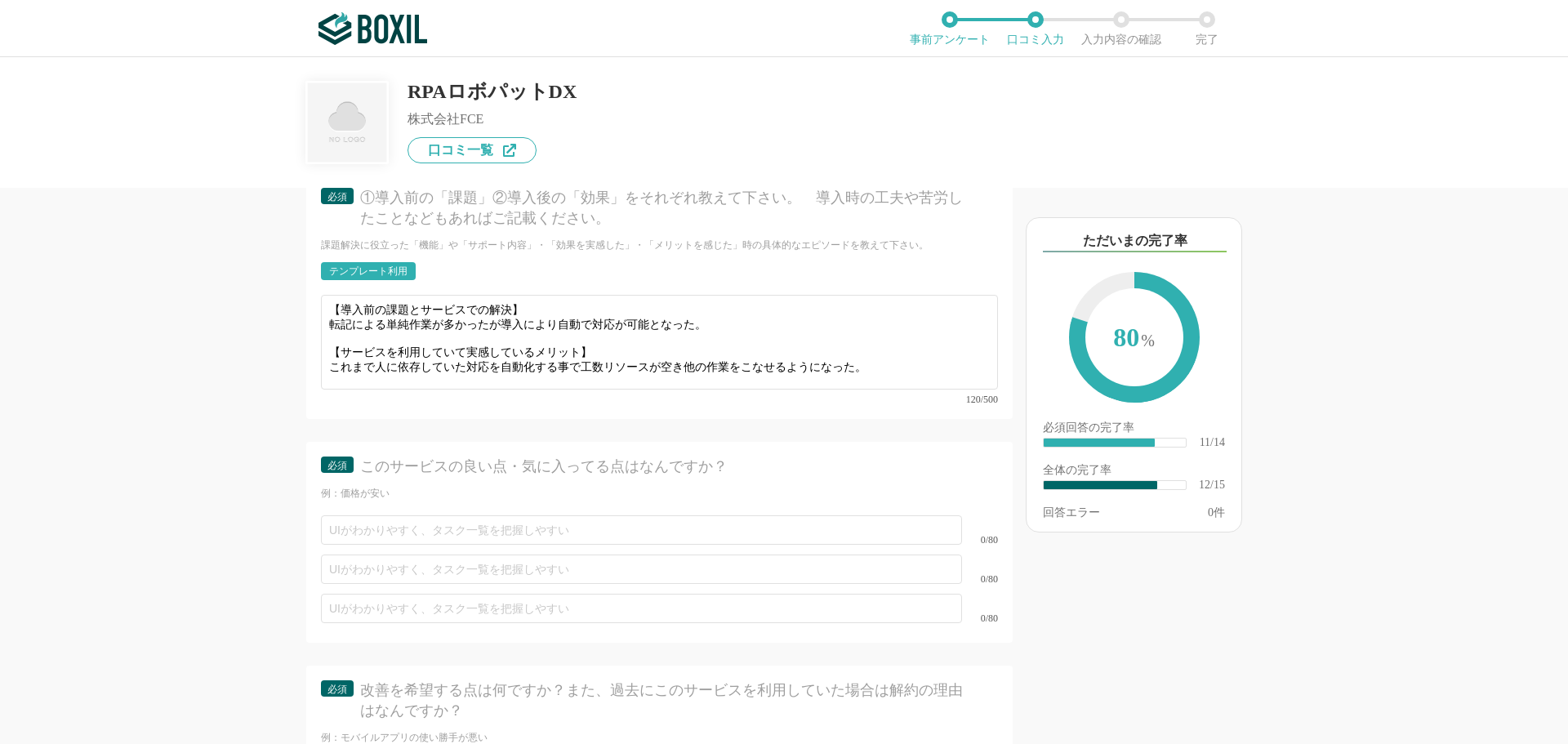
scroll to position [1999, 0]
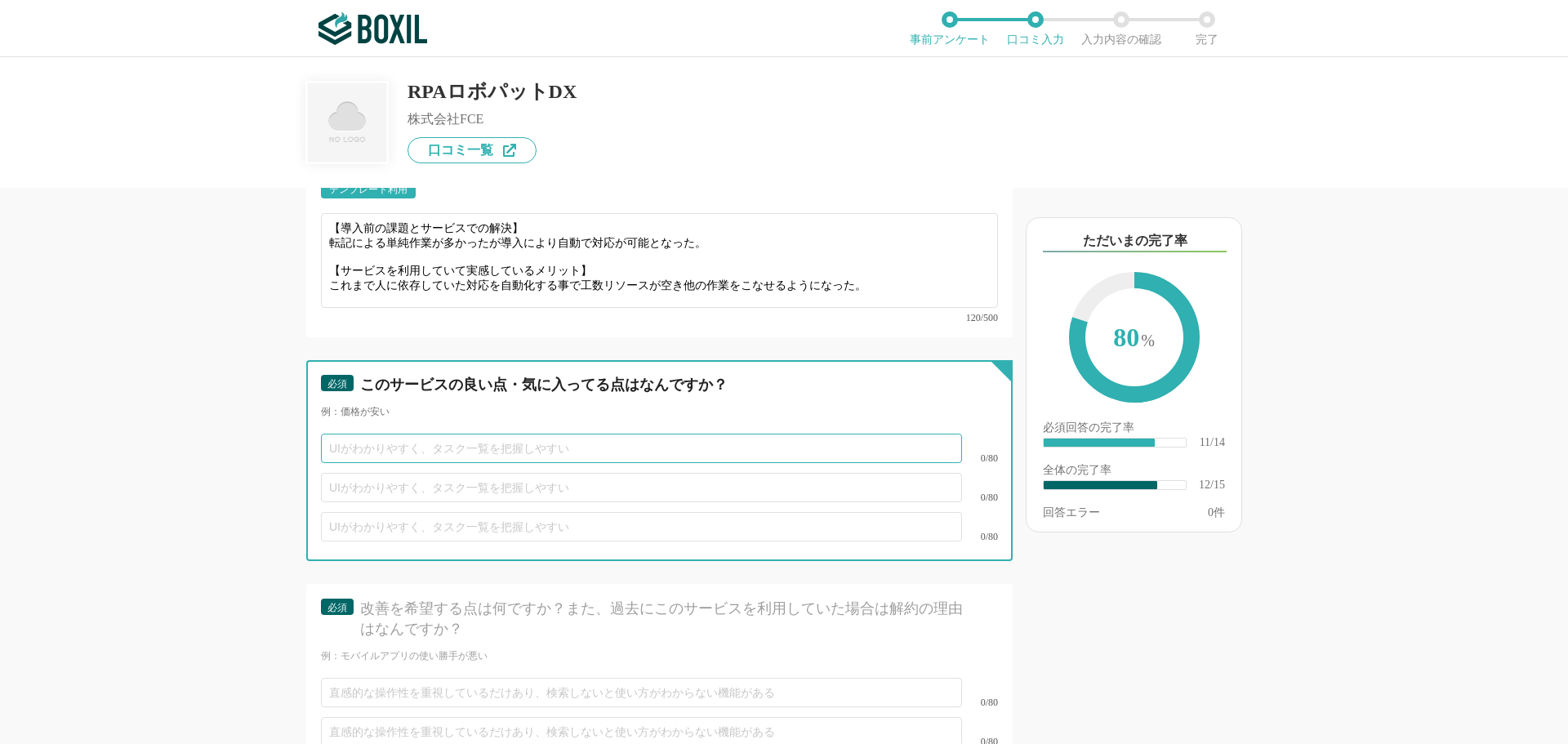
click at [552, 433] on input "text" at bounding box center [641, 447] width 641 height 29
type input "自"
type input "時"
type input "自分たちでのカスタマイズの自由度が高い"
click at [512, 473] on input "text" at bounding box center [641, 487] width 641 height 29
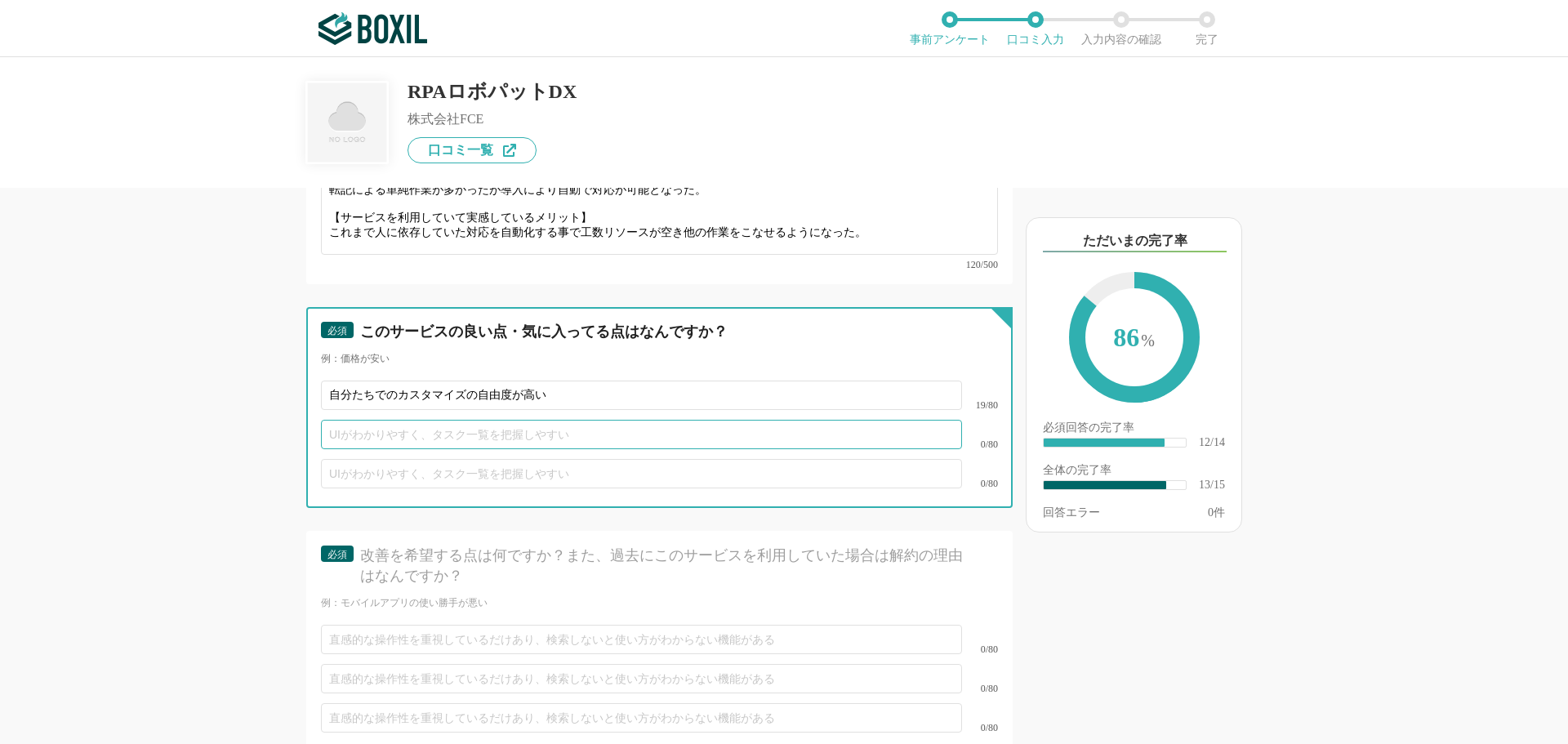
scroll to position [2081, 0]
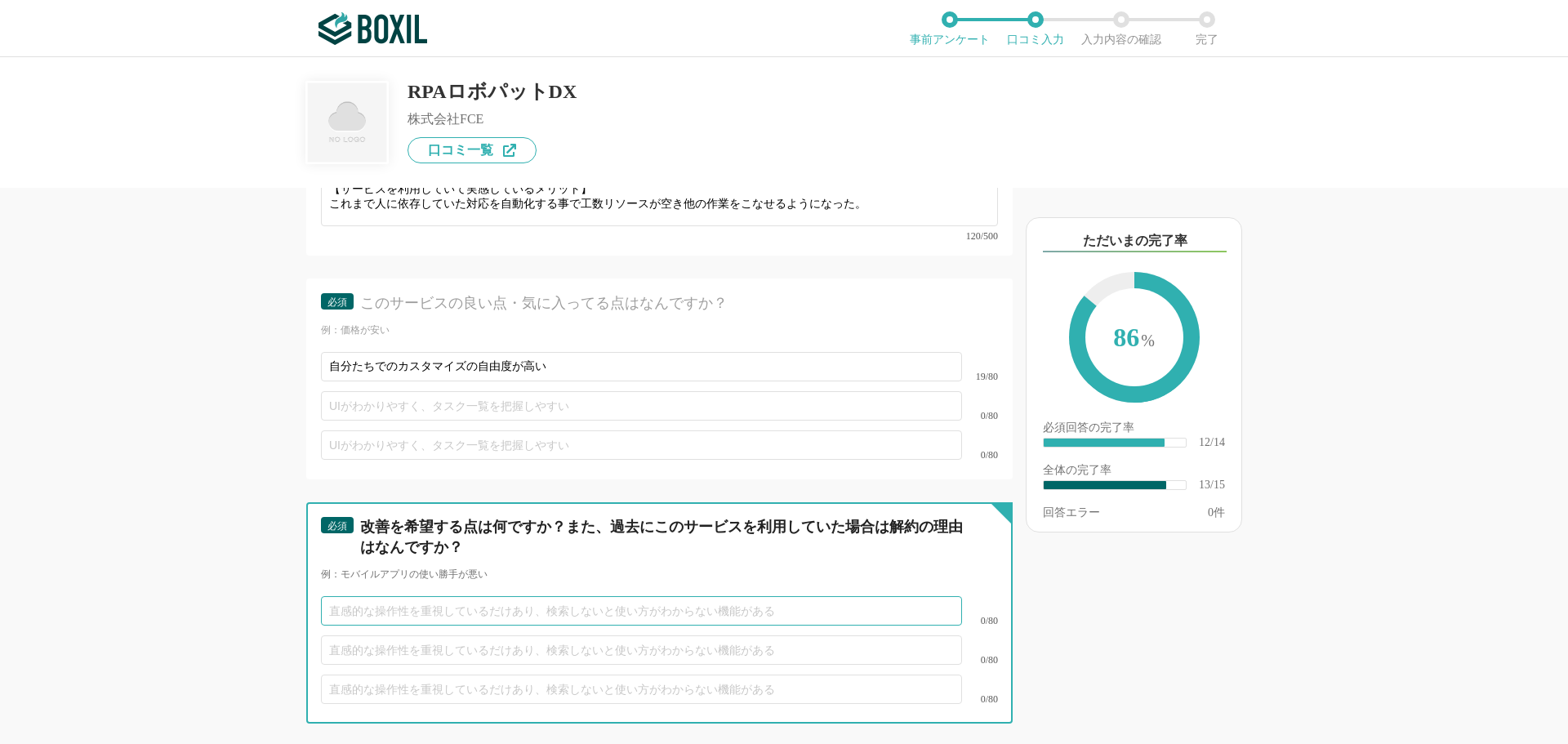
click at [450, 596] on input "text" at bounding box center [641, 610] width 641 height 29
click at [452, 596] on input "text" at bounding box center [641, 610] width 641 height 29
click at [491, 639] on input "text" at bounding box center [641, 650] width 641 height 29
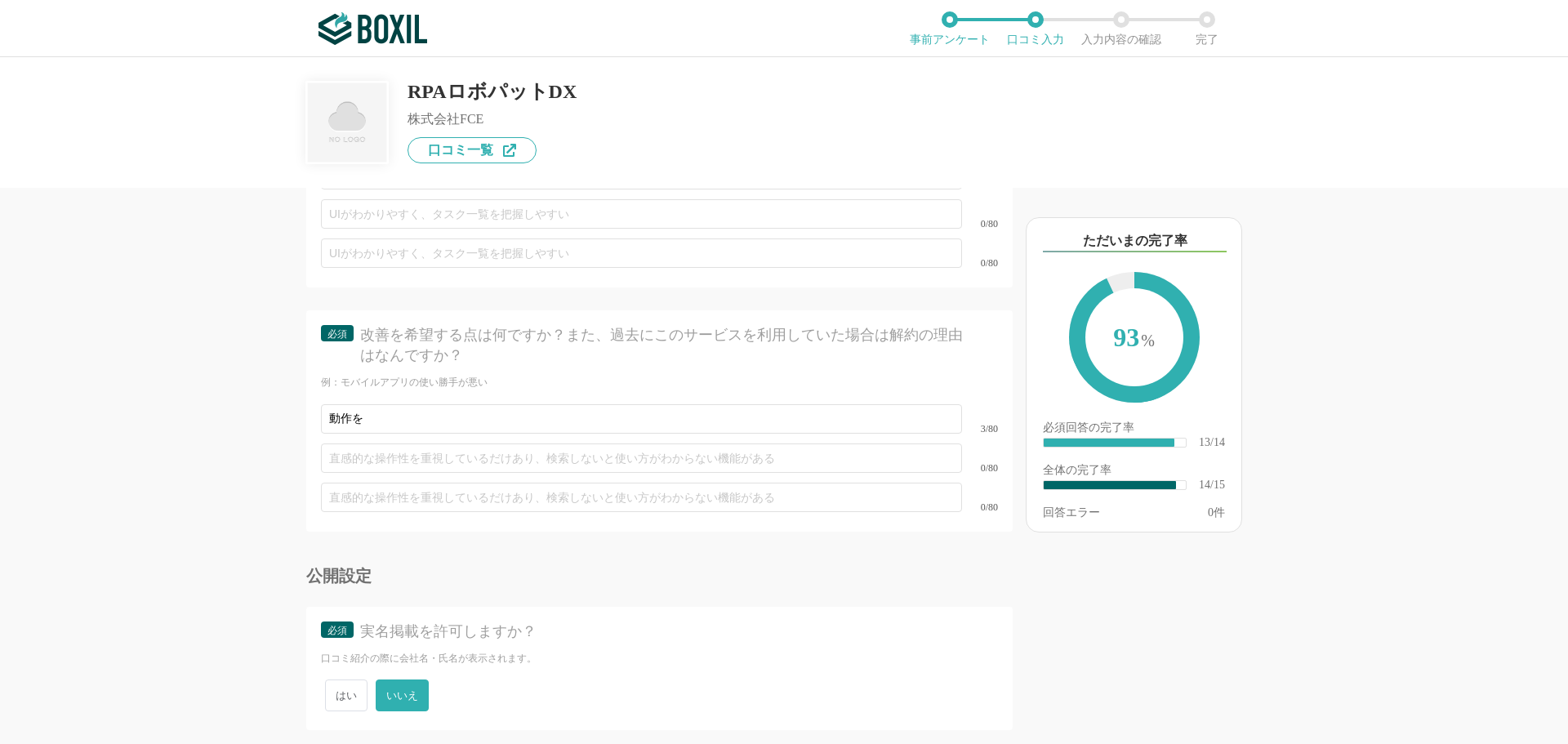
scroll to position [2244, 0]
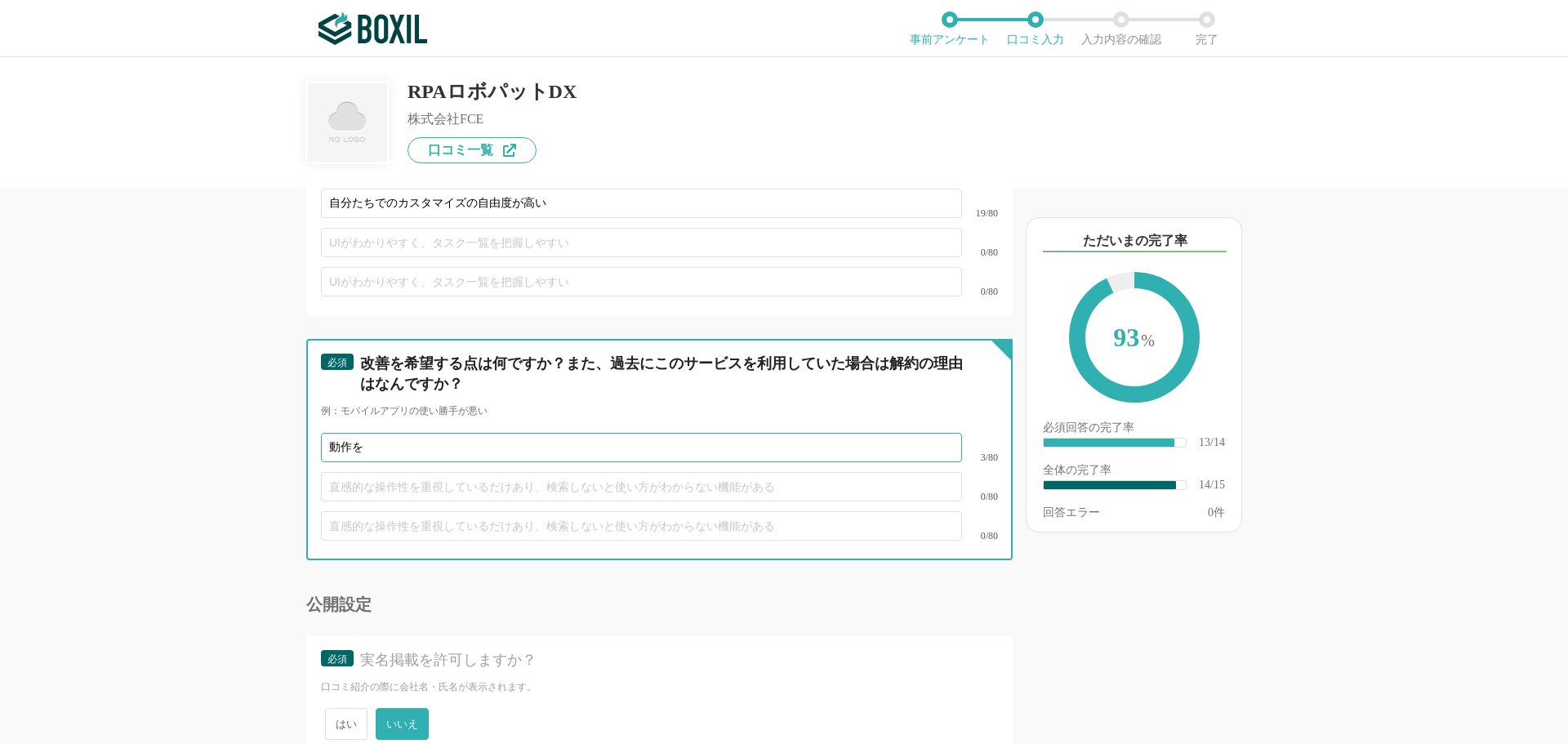
drag, startPoint x: 399, startPoint y: 433, endPoint x: 249, endPoint y: 424, distance: 150.3
click at [249, 424] on div "他のサービス・ツールと連携していますか？ ※複数選択可 例：Slack、Salesforce 選択したサービス 未選択 Salesforce Sales Cl…" at bounding box center [604, 465] width 816 height 557
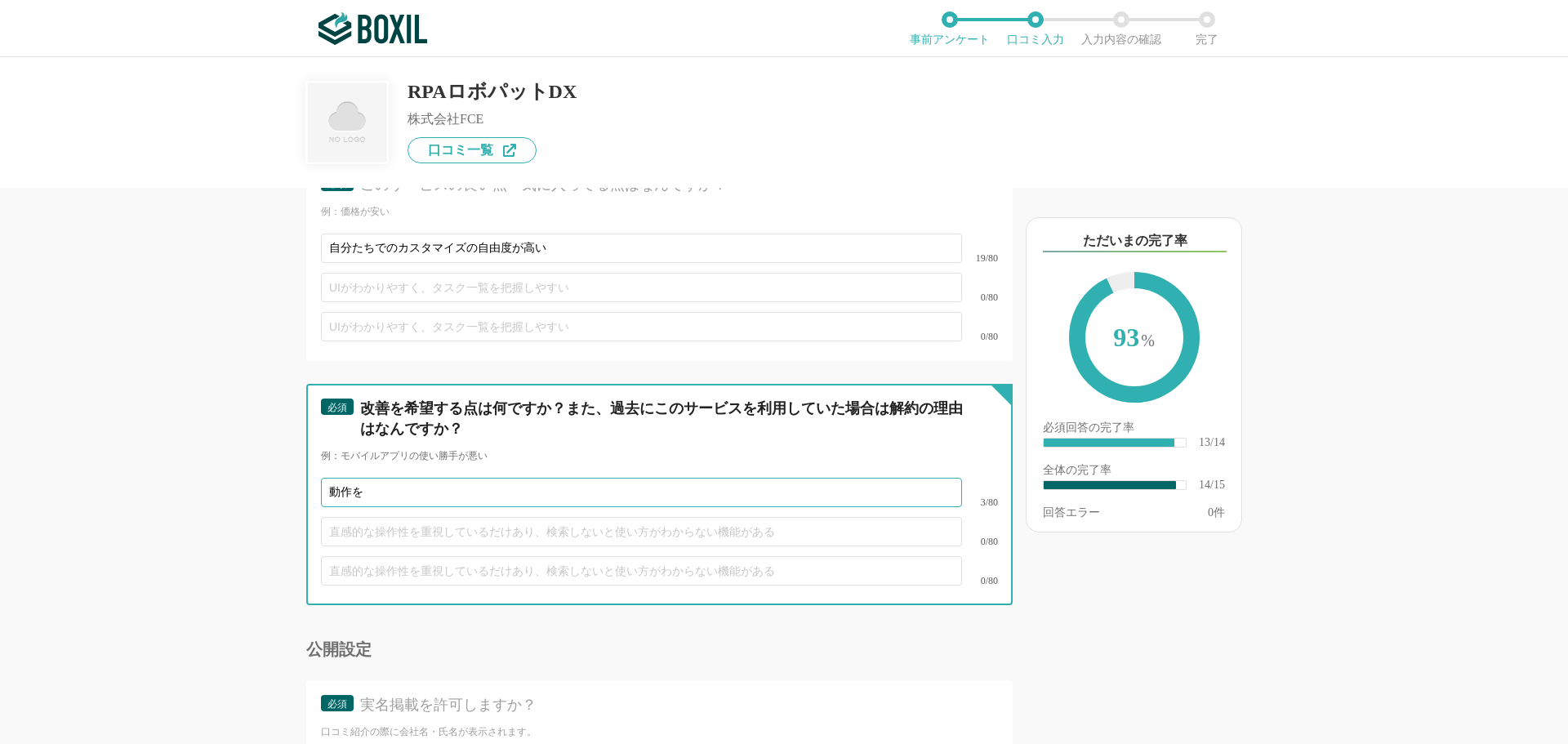
scroll to position [2162, 0]
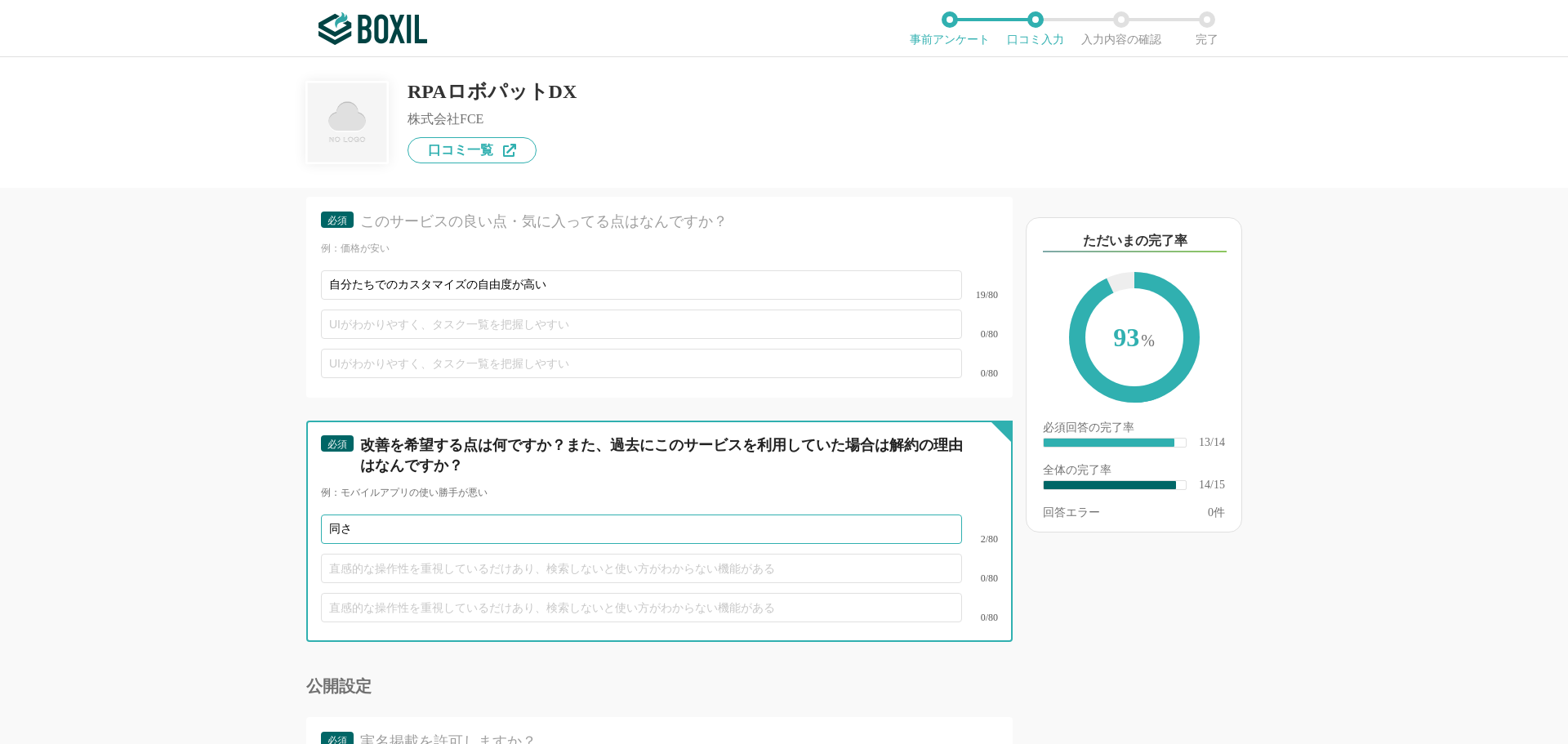
type input "同"
type input "動作指示の作成時に直接レクチャーを受けるコマ数をもっと増やして欲しい"
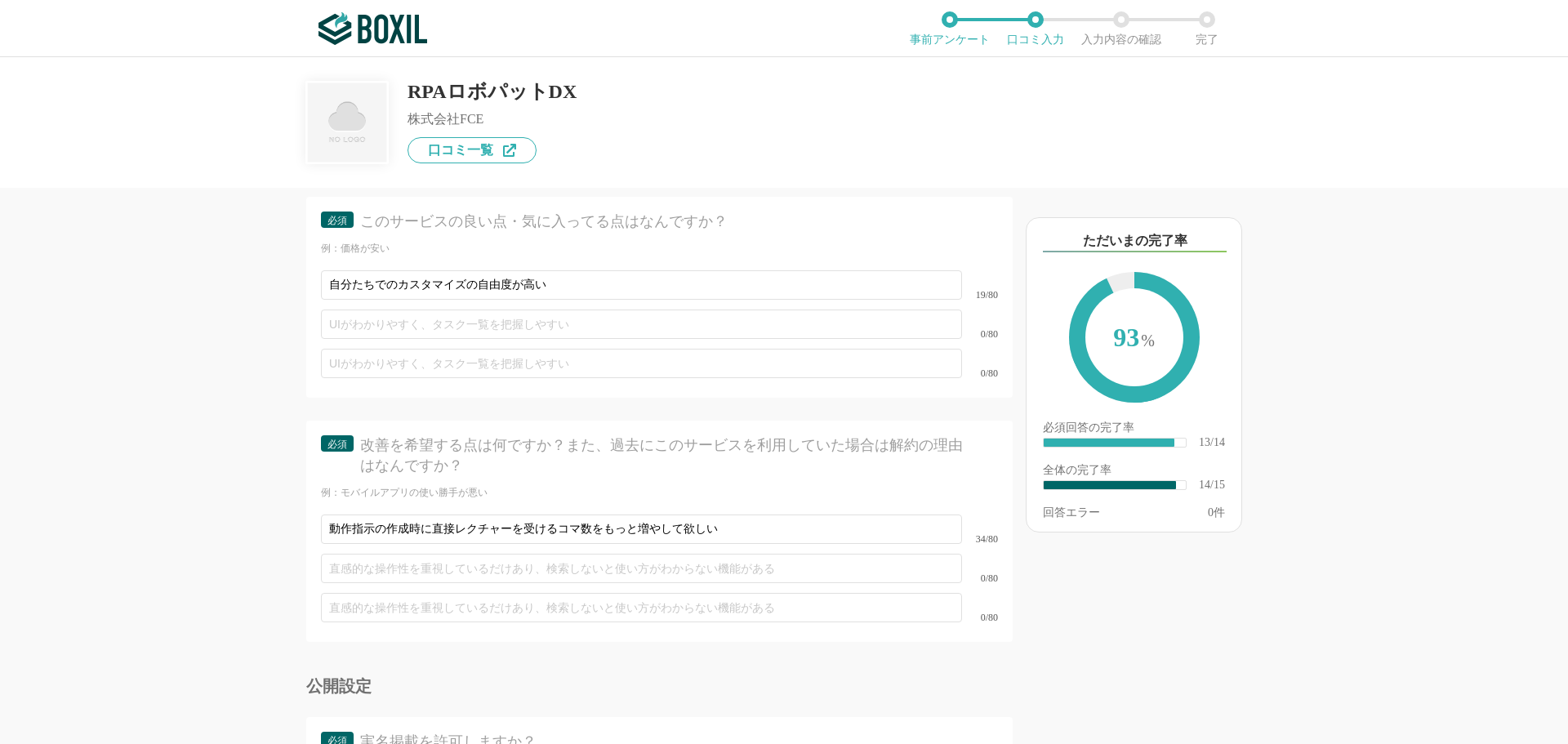
click at [289, 446] on div "他のサービス・ツールと連携していますか？ ※複数選択可 例：Slack、Salesforce 選択したサービス 未選択 Salesforce Sales Cl…" at bounding box center [604, 465] width 816 height 557
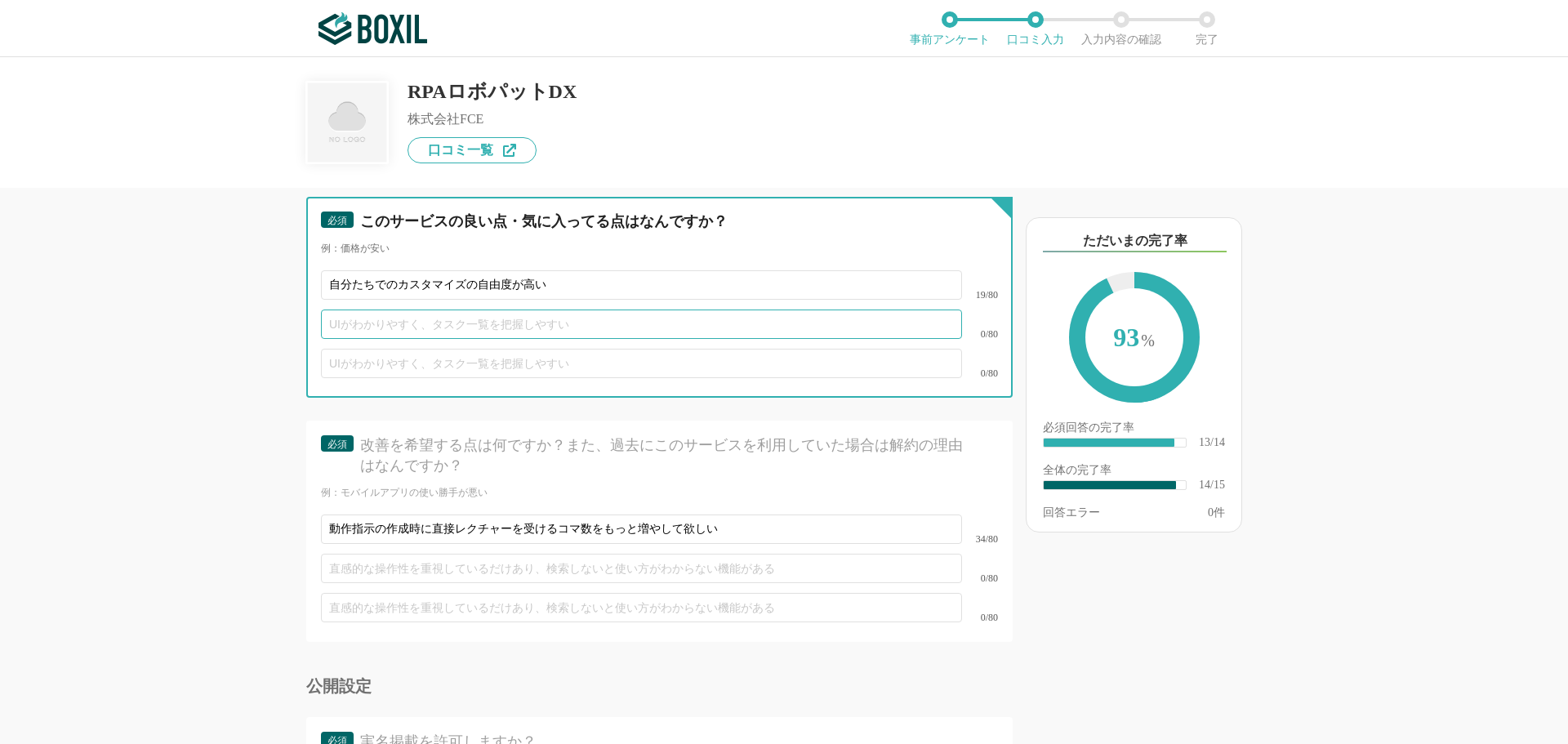
click at [421, 310] on input "text" at bounding box center [641, 324] width 641 height 29
type input "あ"
click at [588, 348] on input "text" at bounding box center [641, 363] width 641 height 29
type input "あ"
drag, startPoint x: 369, startPoint y: 311, endPoint x: 156, endPoint y: 309, distance: 213.0
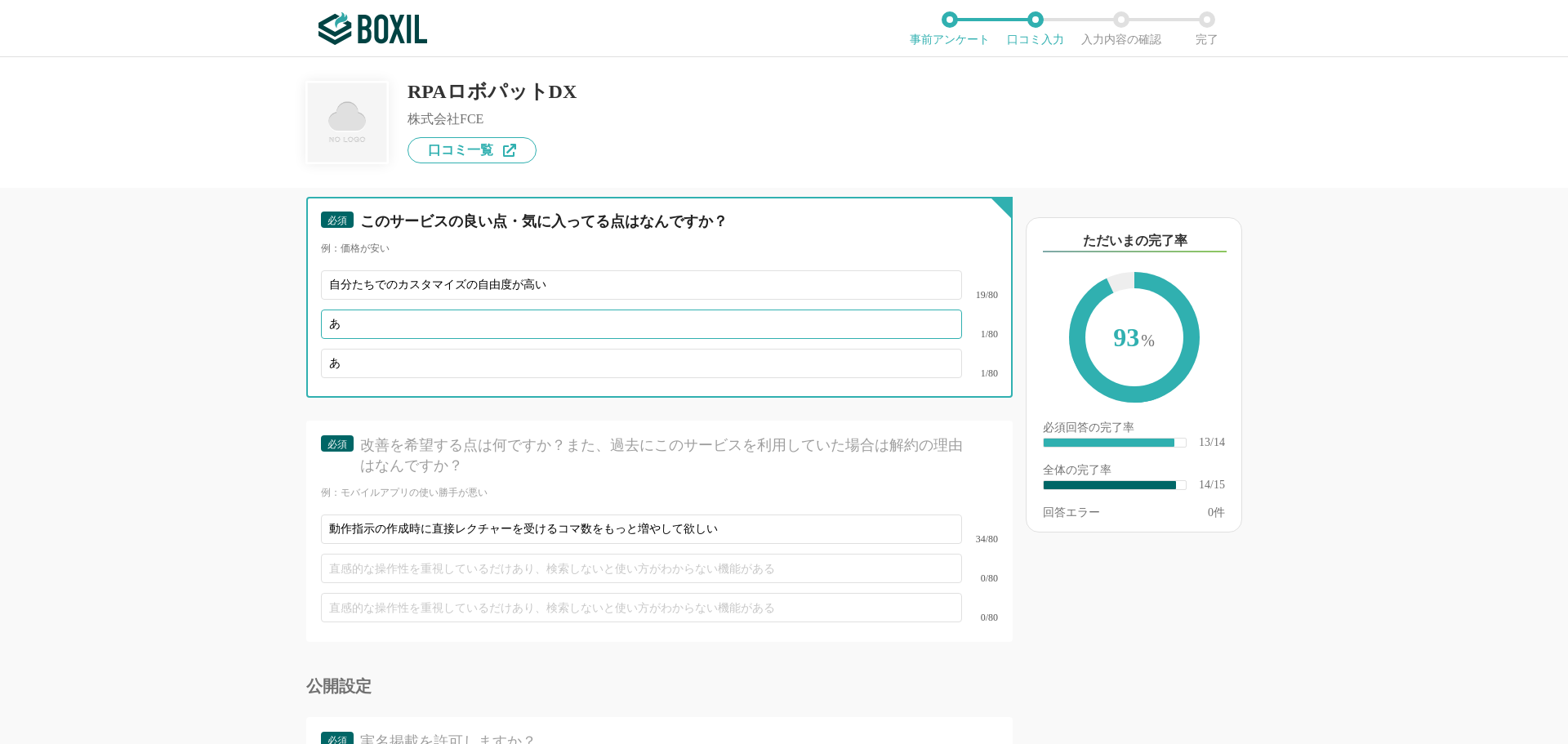
click at [156, 309] on div "他のサービス・ツールと連携していますか？ ※複数選択可 例：Slack、Salesforce 選択したサービス 未選択 Salesforce Sales Cl…" at bounding box center [784, 400] width 1568 height 687
drag, startPoint x: 365, startPoint y: 347, endPoint x: 172, endPoint y: 343, distance: 193.0
click at [172, 343] on div "他のサービス・ツールと連携していますか？ ※複数選択可 例：Slack、Salesforce 選択したサービス 未選択 Salesforce Sales Cl…" at bounding box center [784, 400] width 1568 height 687
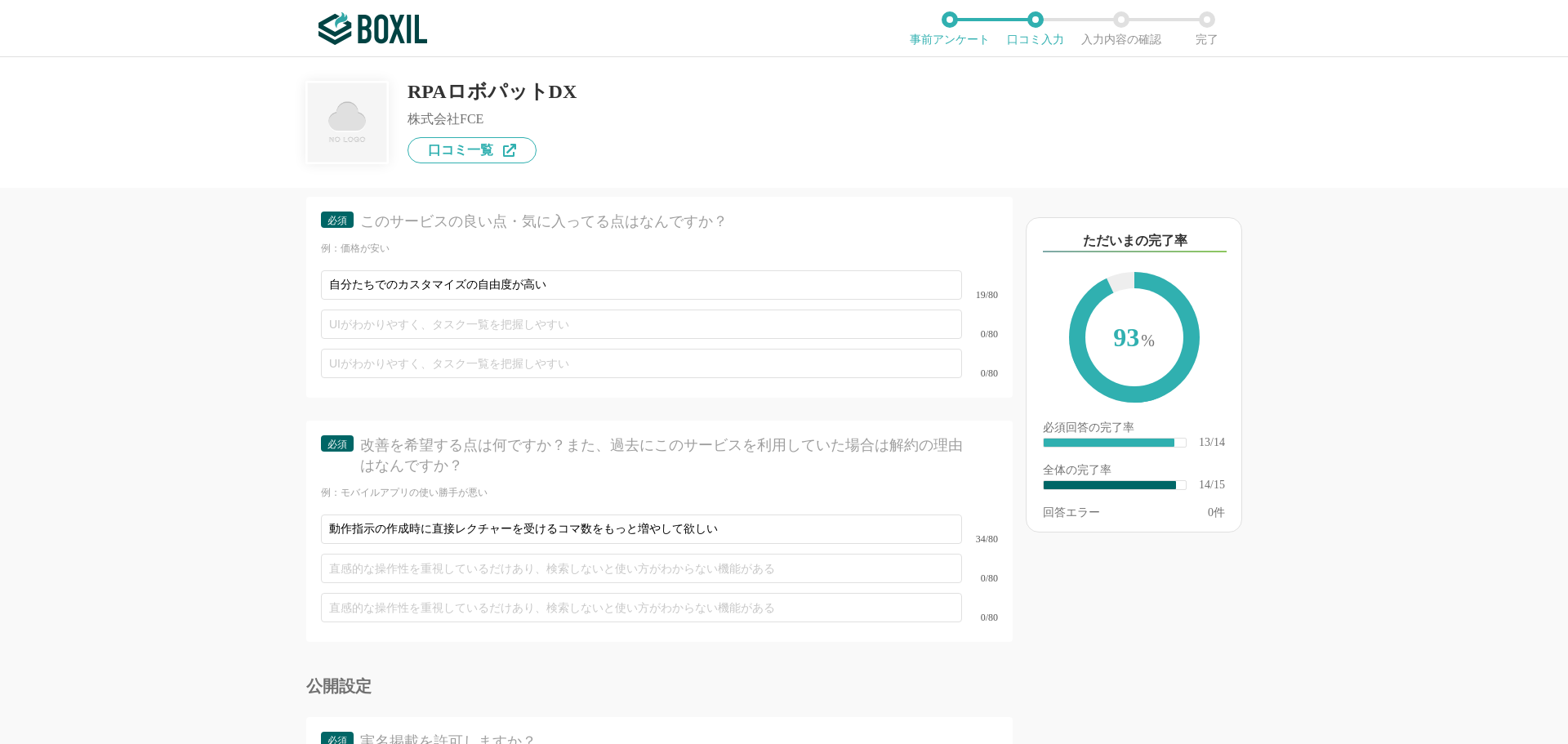
click at [166, 351] on div "他のサービス・ツールと連携していますか？ ※複数選択可 例：Slack、Salesforce 選択したサービス 未選択 Salesforce Sales Cl…" at bounding box center [784, 400] width 1568 height 687
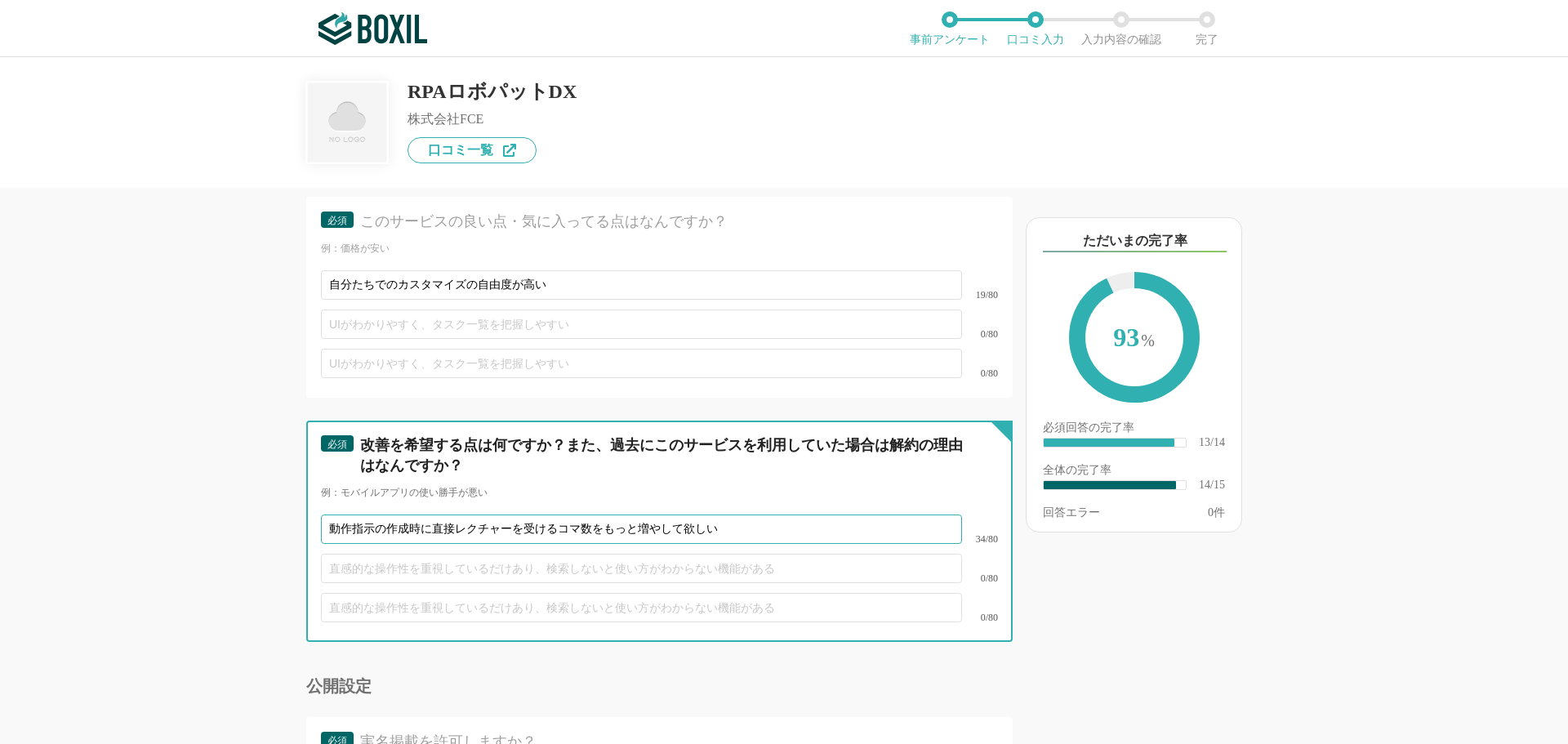
drag, startPoint x: 430, startPoint y: 508, endPoint x: 690, endPoint y: 536, distance: 261.5
click at [435, 514] on input "動作指示の作成時に直接レクチャーを受けるコマ数をもっと増やして欲しい" at bounding box center [641, 528] width 641 height 29
type input "不明な動作指示の構築時に直接レクチャーを受ける授業コマ数をもっと増やして欲しい"
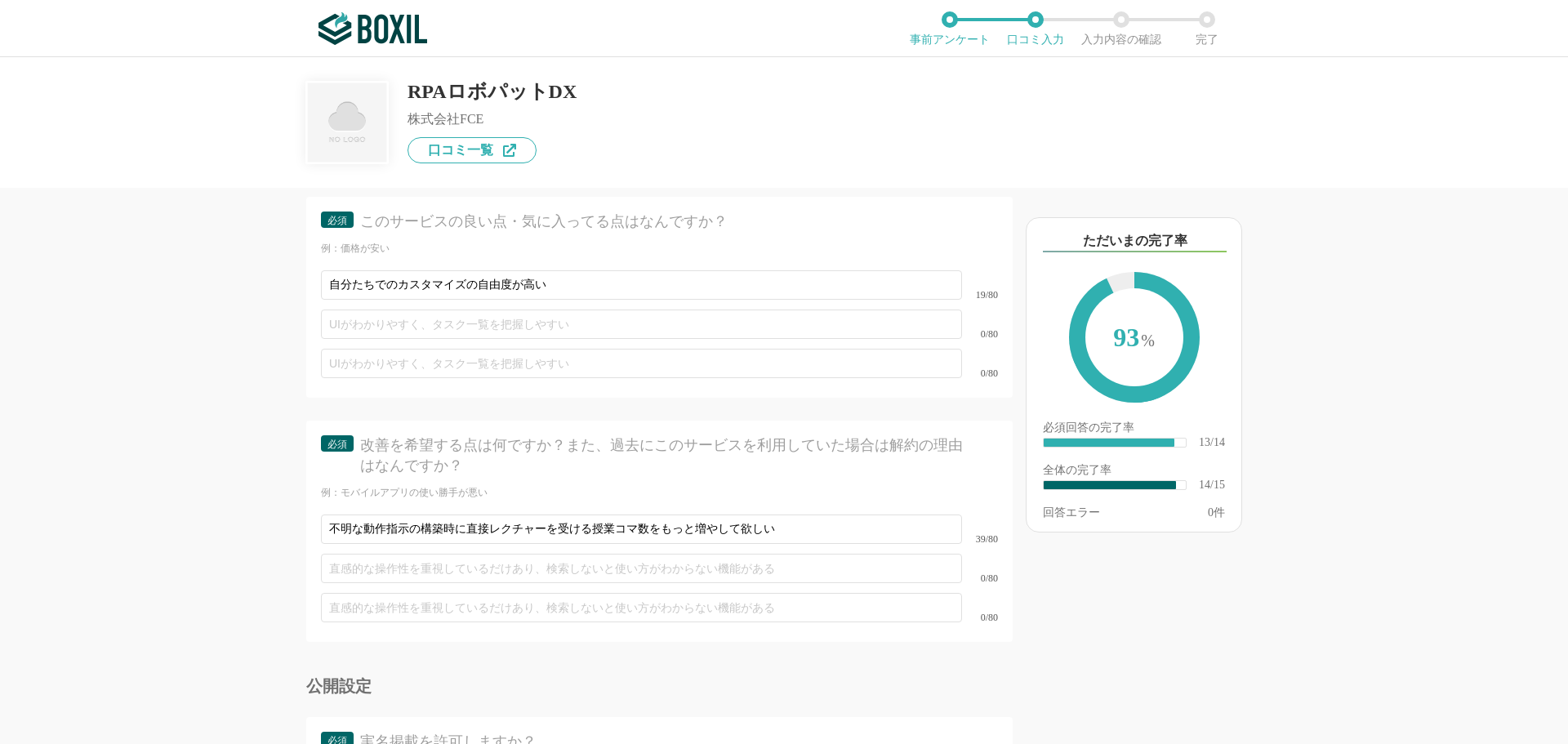
drag, startPoint x: 328, startPoint y: 451, endPoint x: 305, endPoint y: 464, distance: 26.4
click at [329, 451] on div "必須 改善を希望する点は何ですか？また、過去にこのサービスを利用していた場合は解約の理由はなんですか？" at bounding box center [659, 461] width 677 height 51
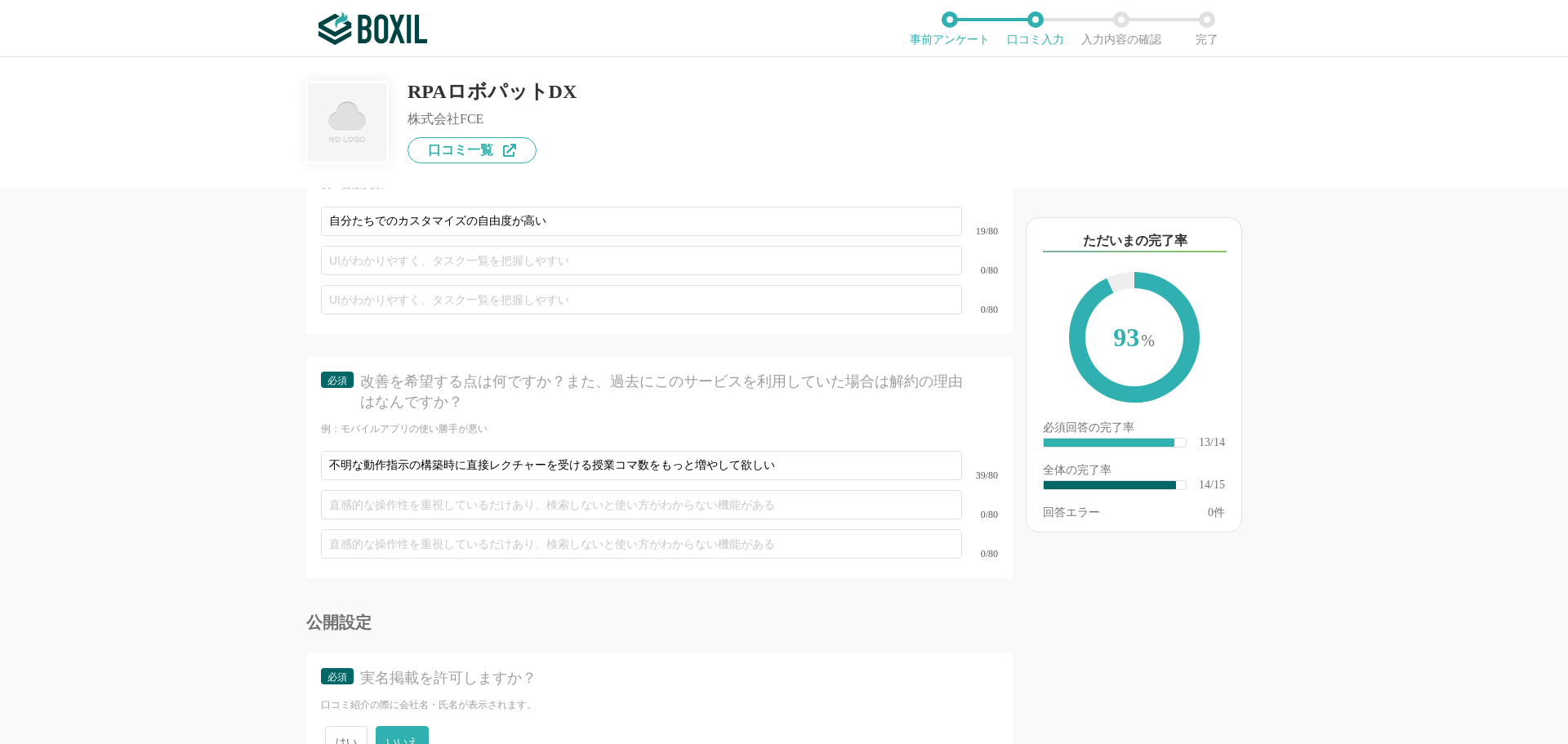
scroll to position [2326, 0]
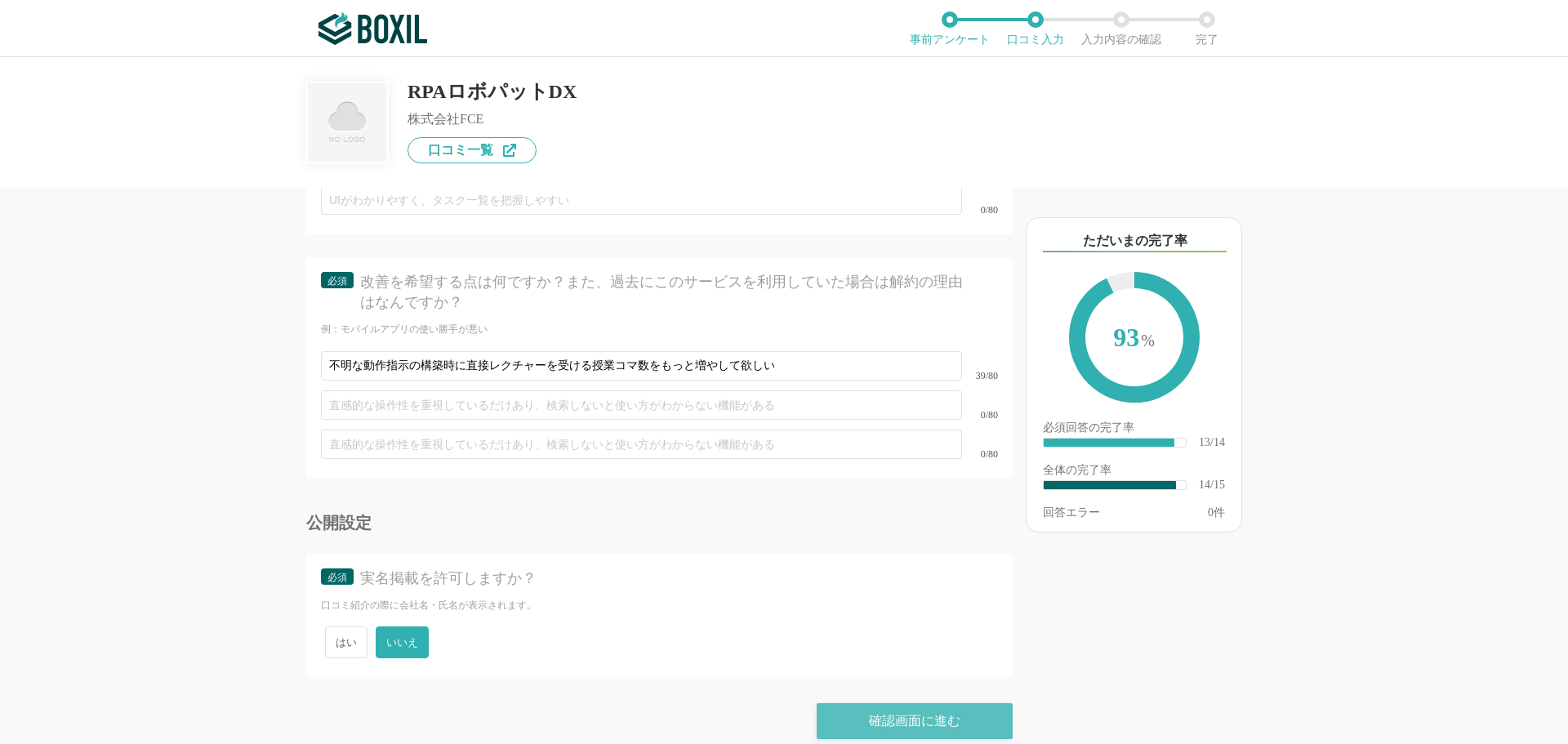
click at [901, 704] on div "確認画面に進む" at bounding box center [914, 721] width 196 height 36
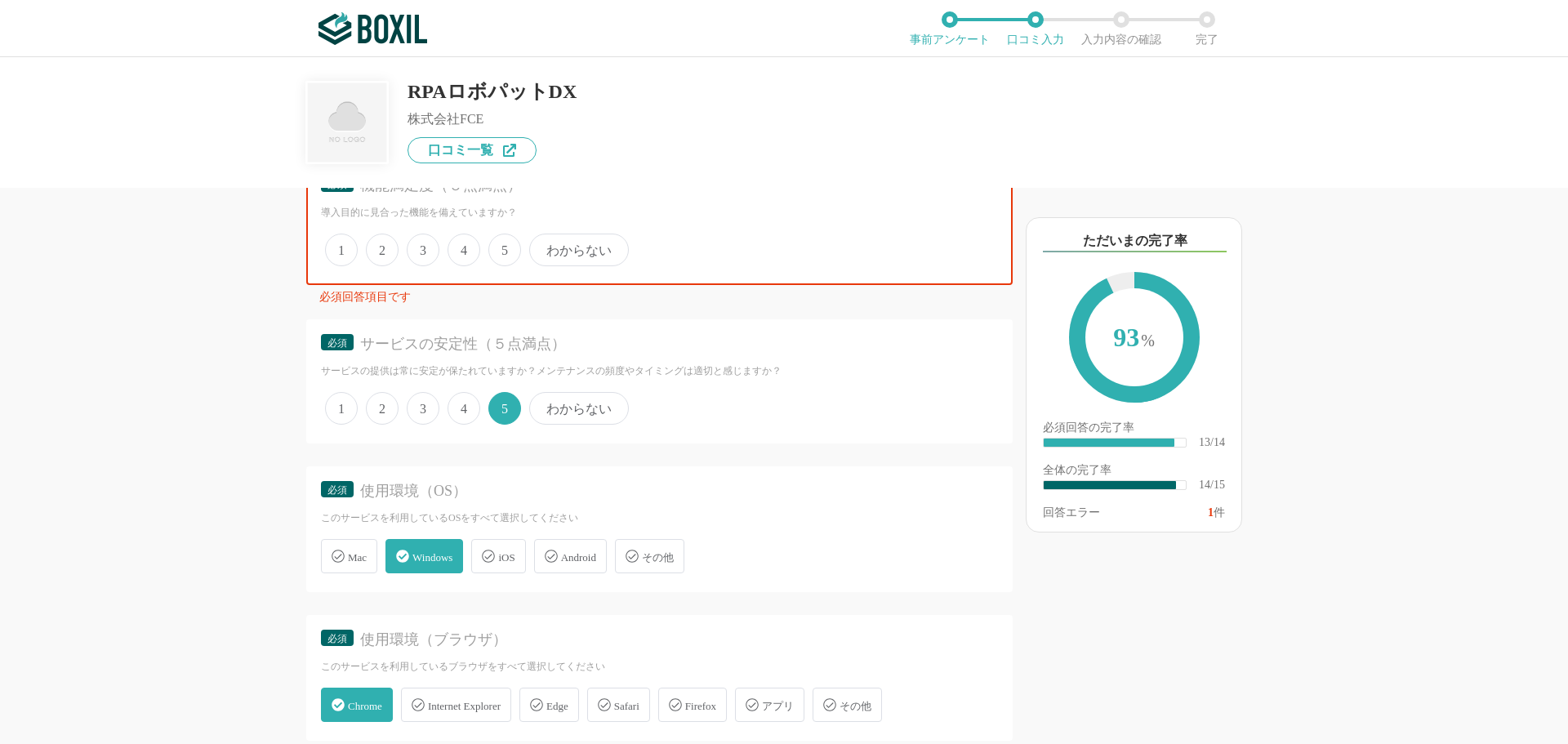
scroll to position [688, 0]
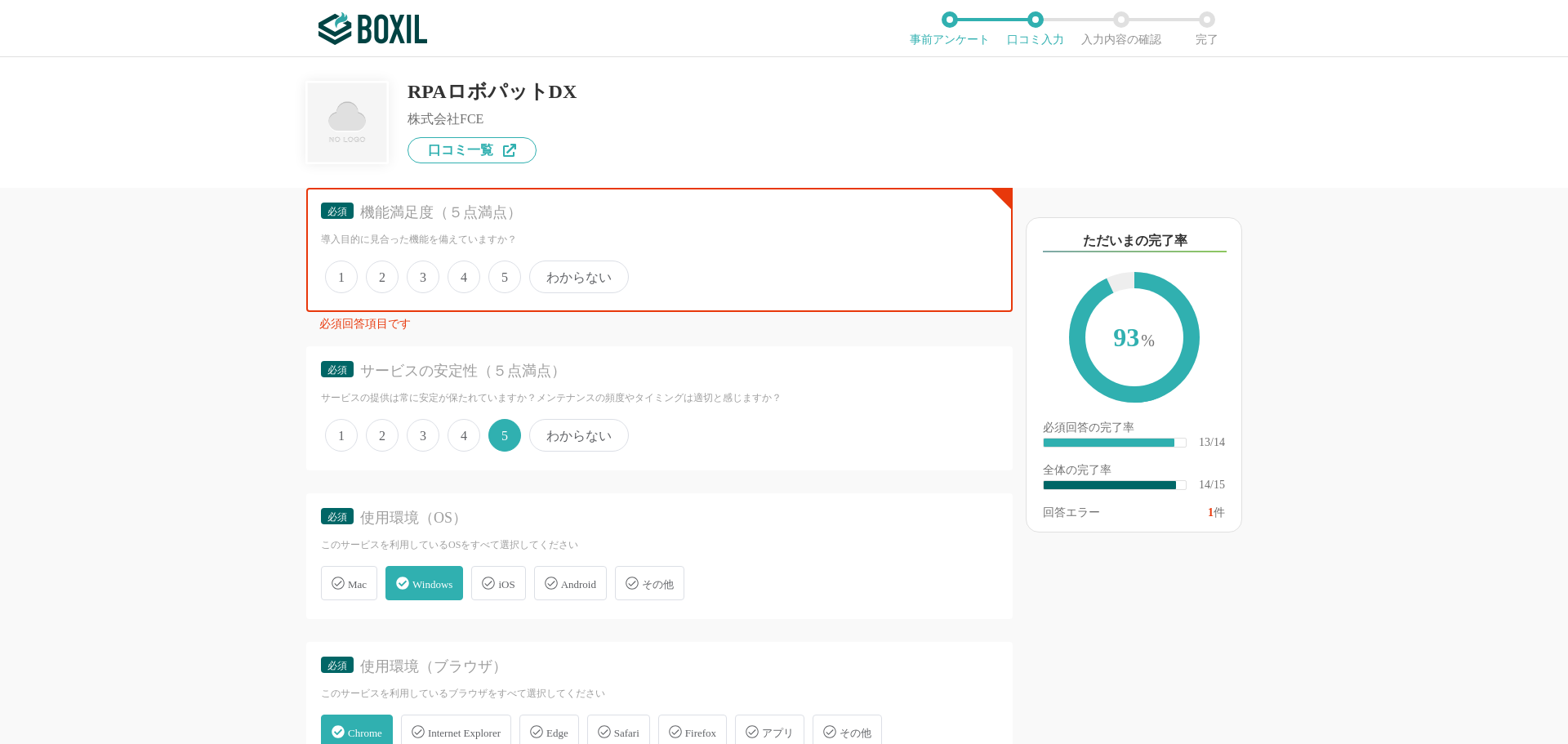
click at [510, 283] on span "5" at bounding box center [505, 277] width 33 height 33
click at [503, 274] on input "5" at bounding box center [497, 267] width 10 height 10
radio input "true"
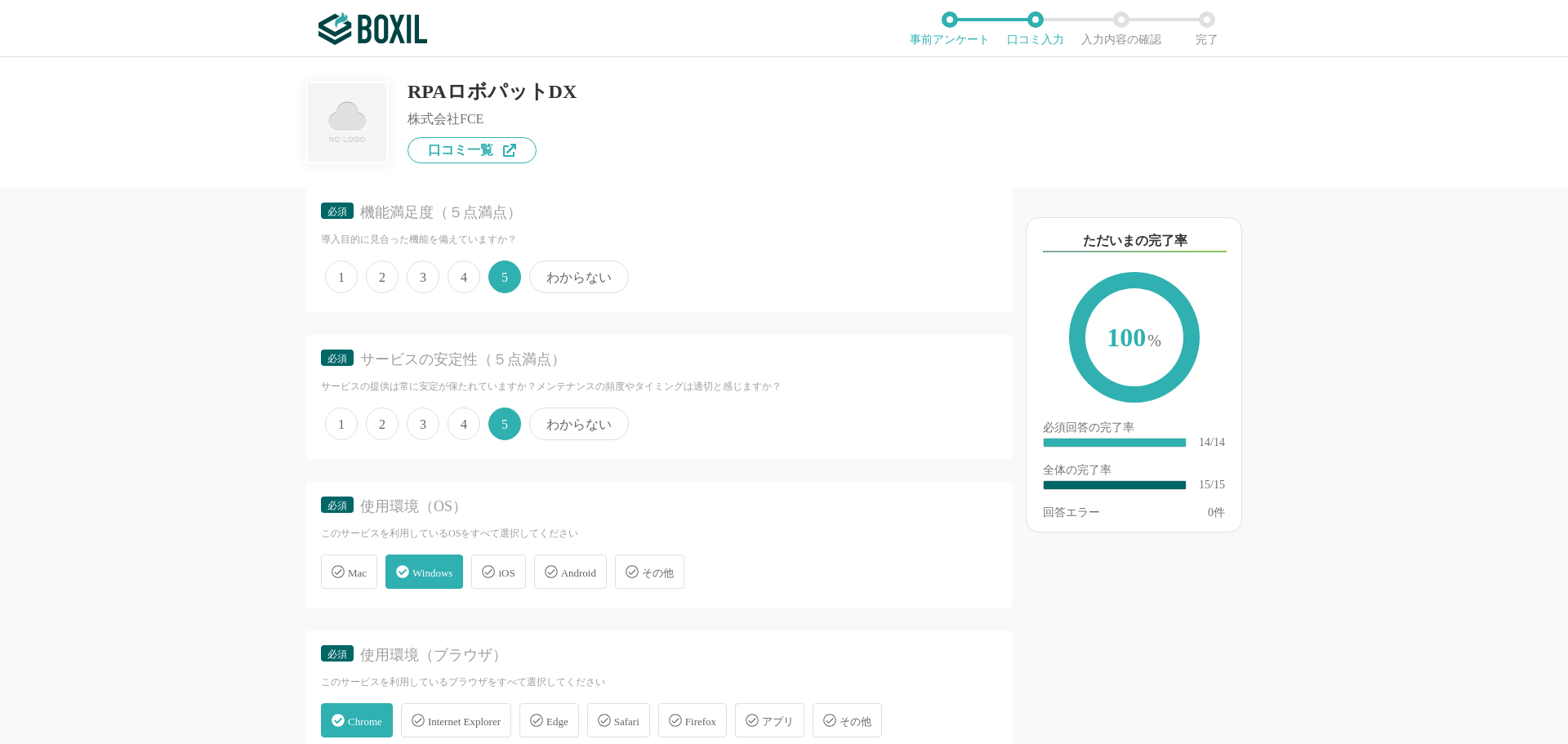
click at [284, 324] on div "他のサービス・ツールと連携していますか？ ※複数選択可 例：Slack、Salesforce 選択したサービス 未選択 Salesforce Sales Cl…" at bounding box center [604, 465] width 816 height 557
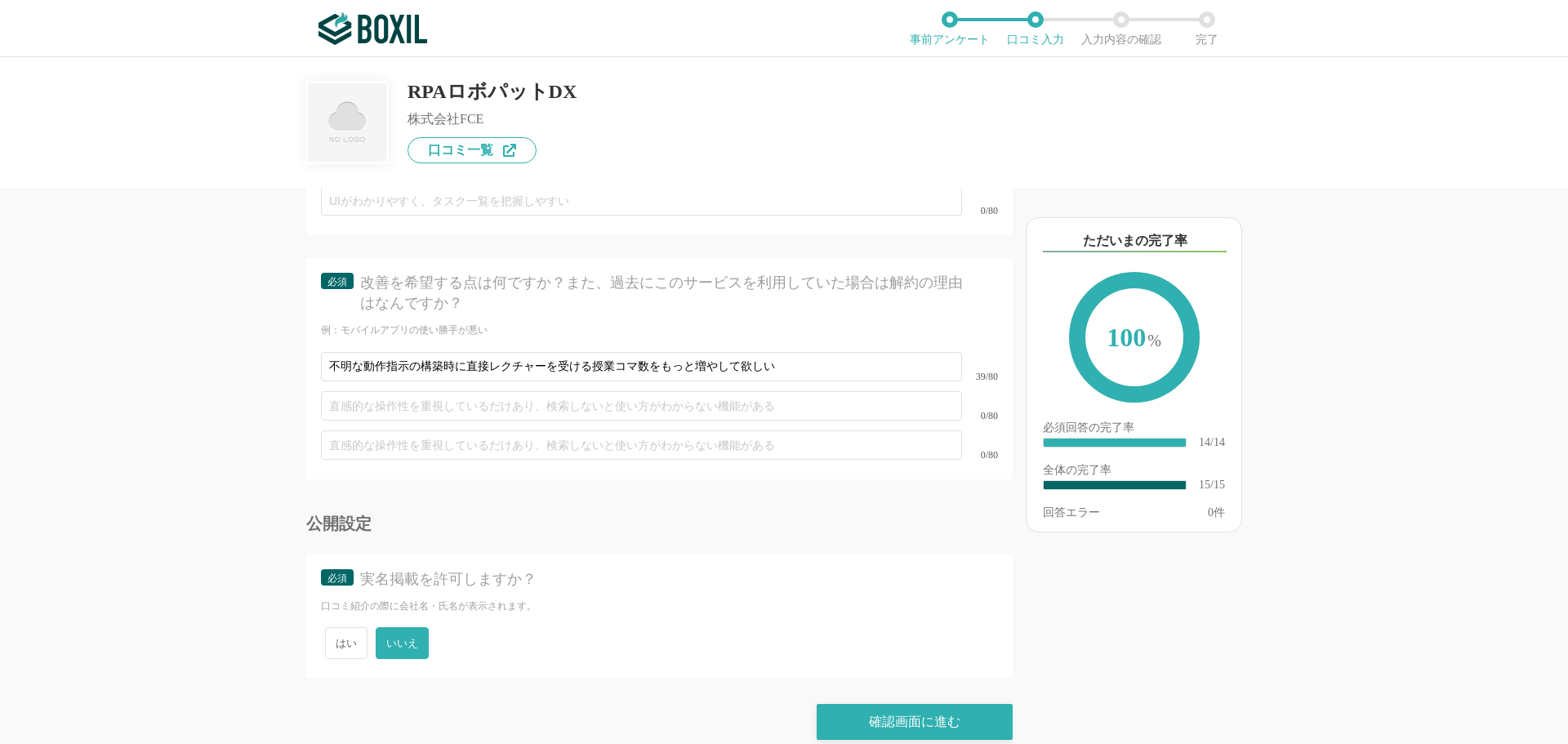
scroll to position [2326, 0]
click at [889, 704] on div "確認画面に進む" at bounding box center [914, 721] width 196 height 36
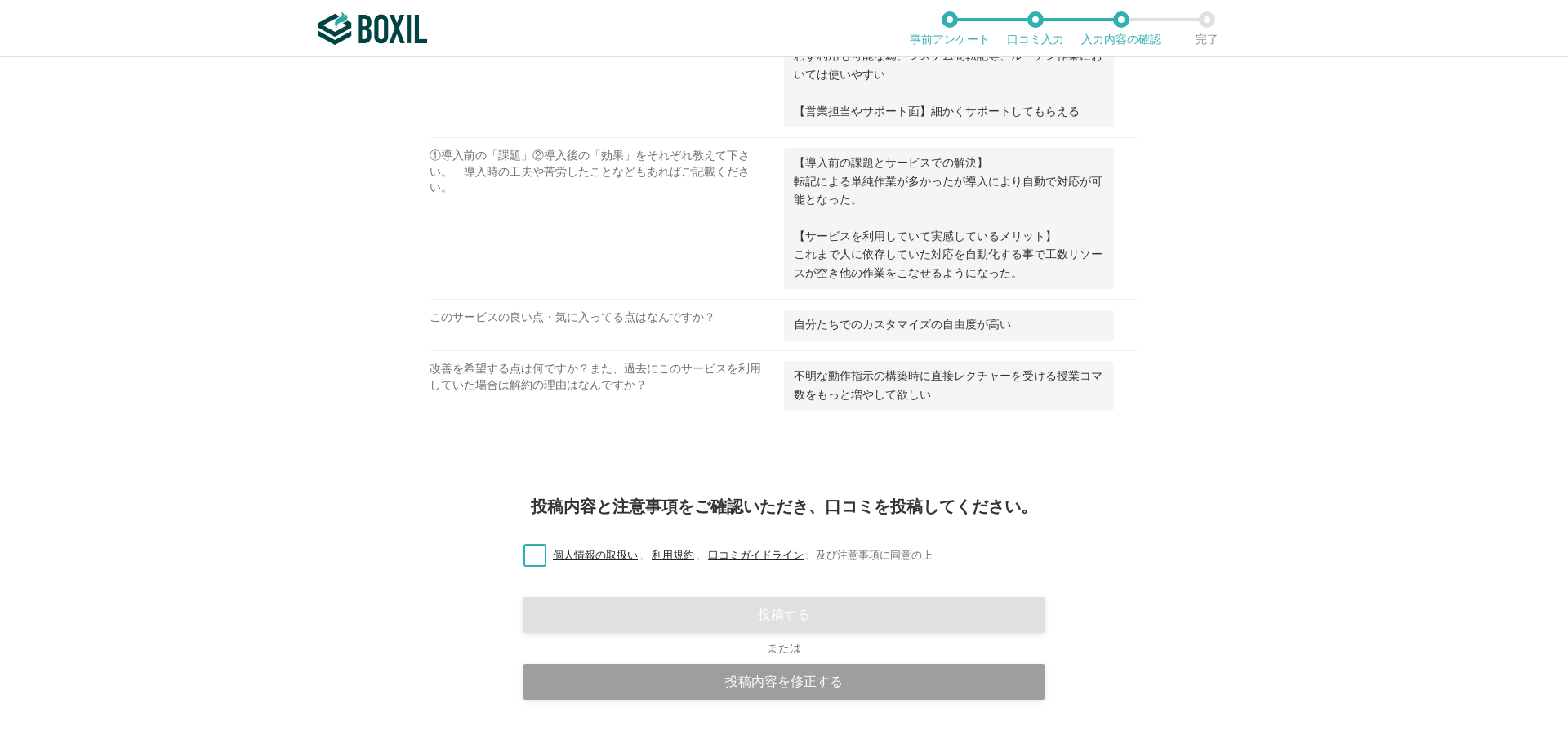
scroll to position [1131, 0]
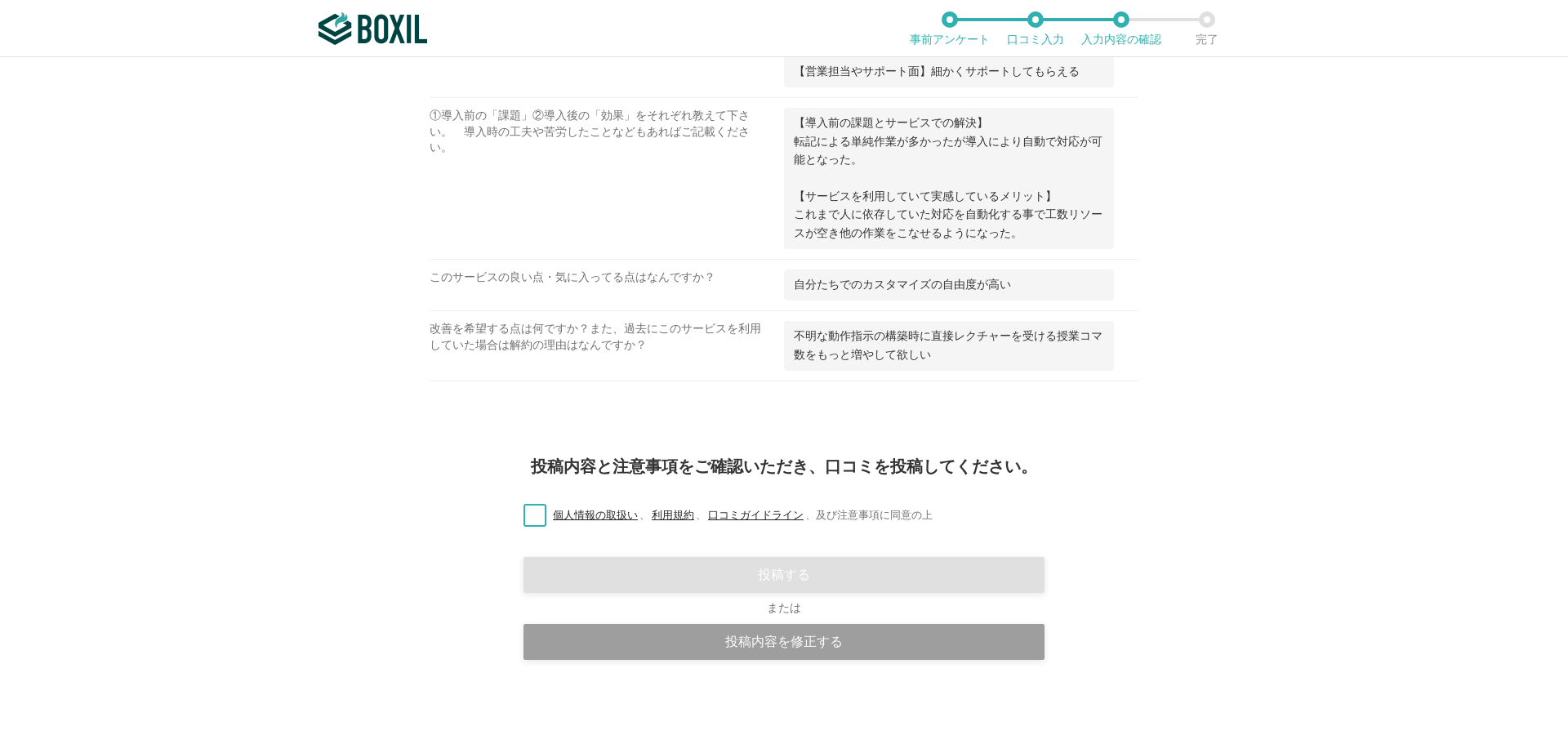
click at [528, 518] on label "個人情報の取扱い 、 利用規約 、 口コミガイドライン 、 及び注意事項に同意の上" at bounding box center [721, 516] width 422 height 17
click at [0, 0] on input "個人情報の取扱い 、 利用規約 、 口コミガイドライン 、 及び注意事項に同意の上" at bounding box center [0, 0] width 0 height 0
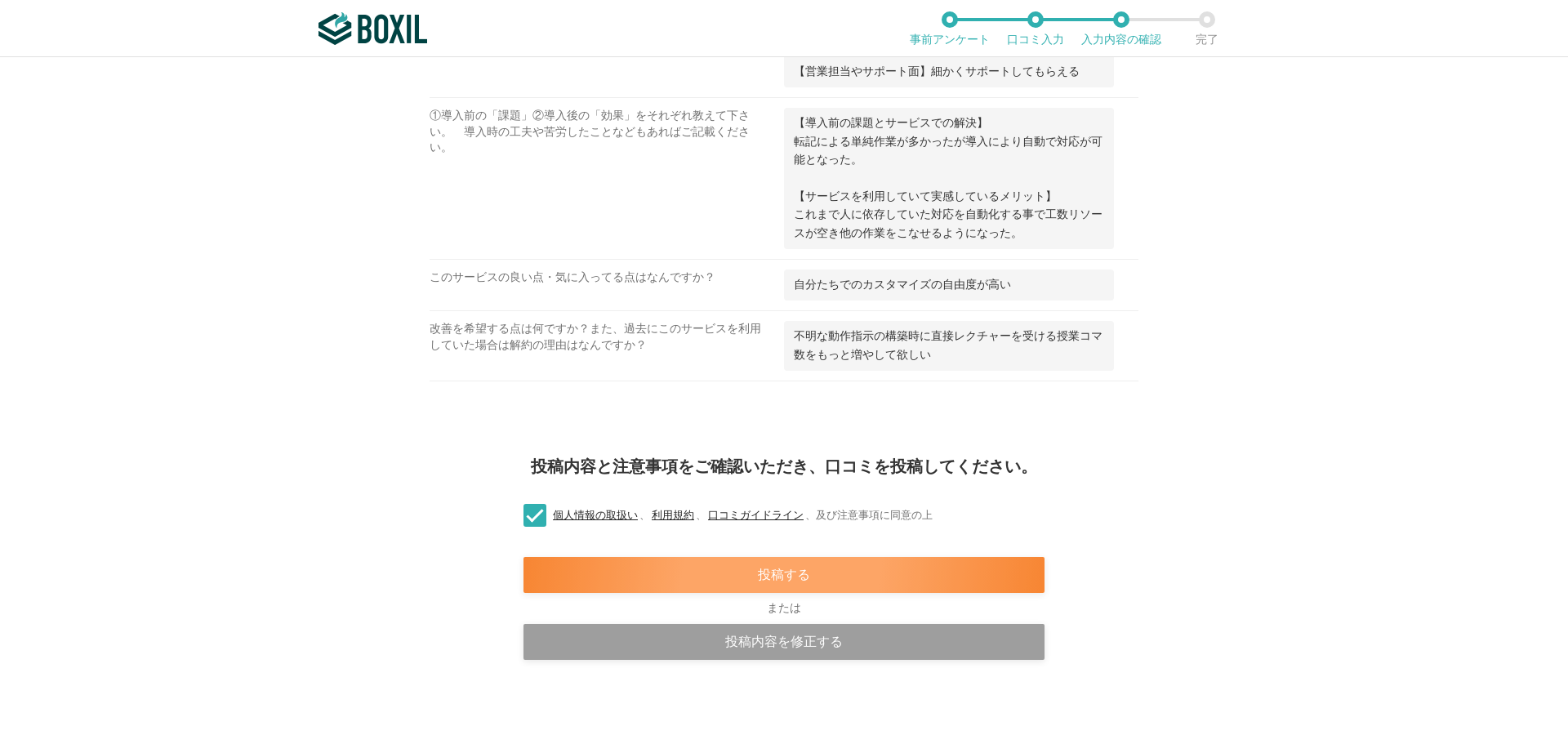
click at [855, 578] on div "投稿する" at bounding box center [784, 574] width 521 height 36
